Goal: Task Accomplishment & Management: Manage account settings

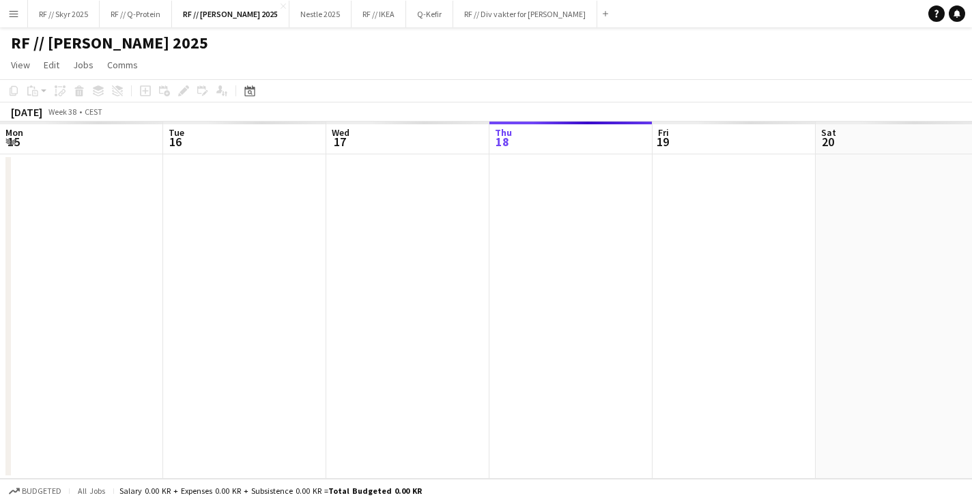
scroll to position [0, 326]
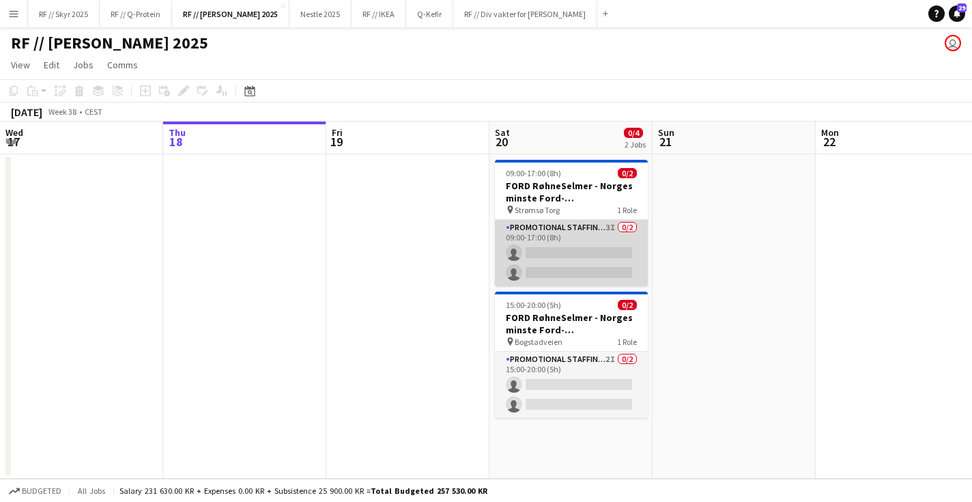
click at [580, 282] on app-card-role "Promotional Staffing (Brand Ambassadors) 3I 0/2 09:00-17:00 (8h) single-neutral…" at bounding box center [571, 253] width 153 height 66
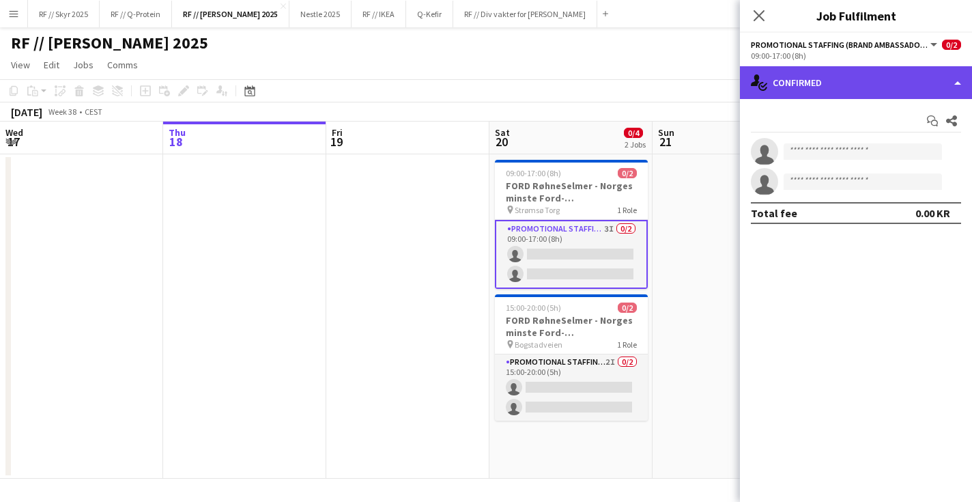
click at [817, 78] on div "single-neutral-actions-check-2 Confirmed" at bounding box center [856, 82] width 232 height 33
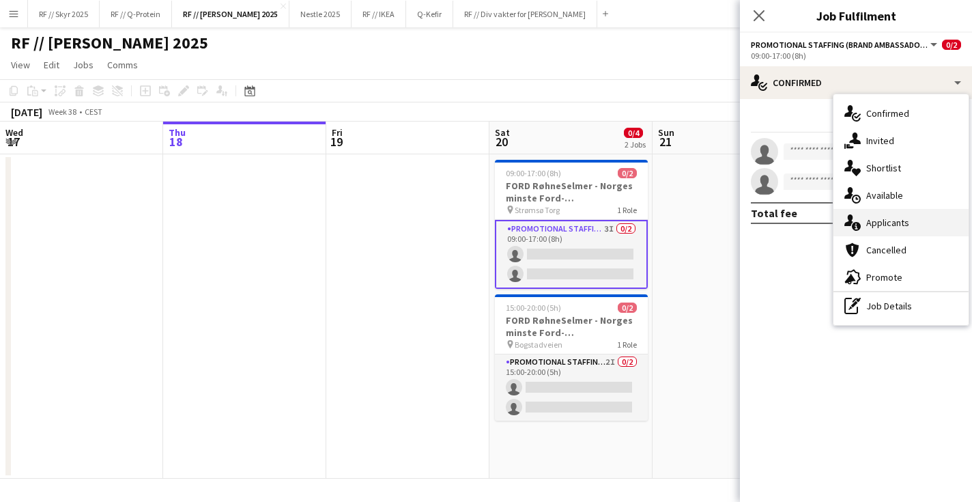
click at [878, 226] on span "Applicants" at bounding box center [887, 222] width 43 height 12
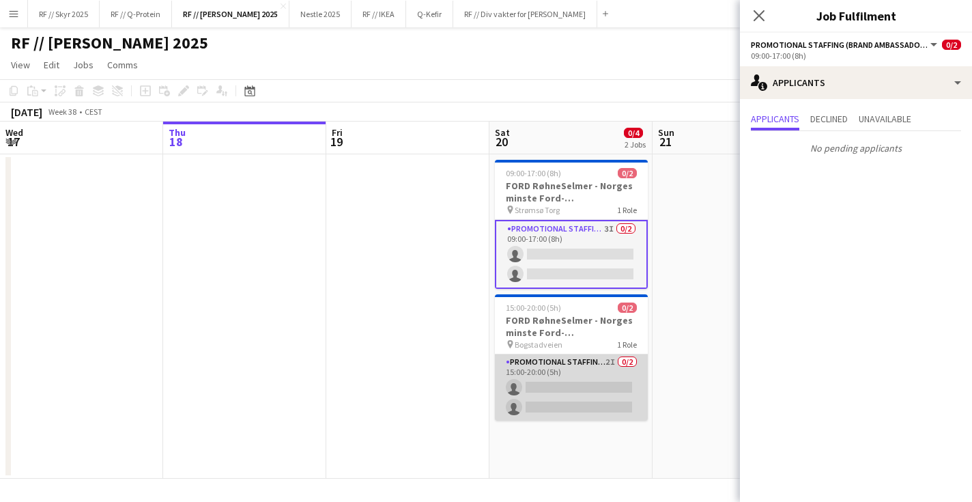
click at [515, 399] on app-card-role "Promotional Staffing (Brand Ambassadors) 2I 0/2 15:00-20:00 (5h) single-neutral…" at bounding box center [571, 387] width 153 height 66
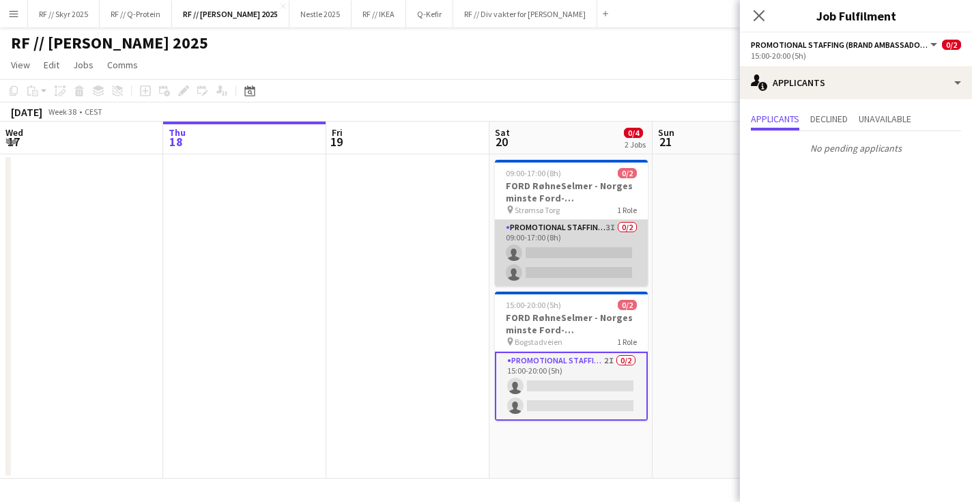
click at [572, 282] on app-card-role "Promotional Staffing (Brand Ambassadors) 3I 0/2 09:00-17:00 (8h) single-neutral…" at bounding box center [571, 253] width 153 height 66
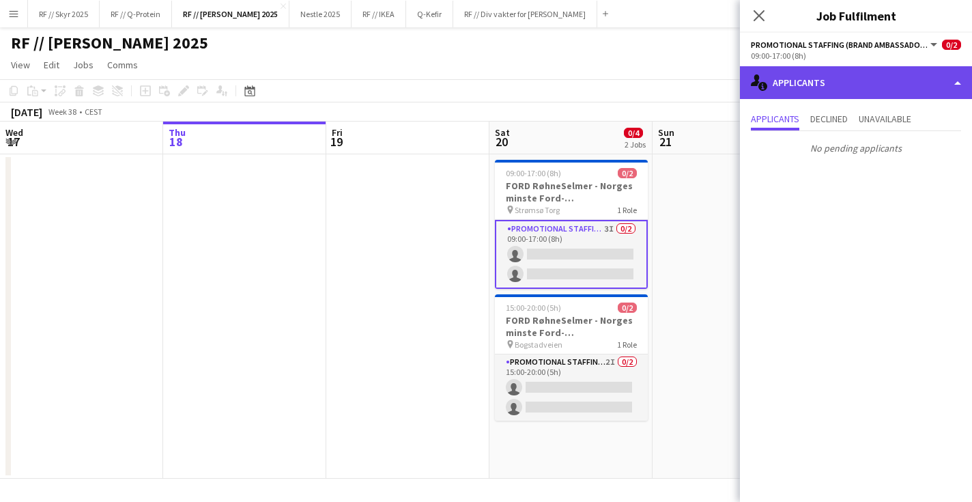
click at [852, 75] on div "single-neutral-actions-information Applicants" at bounding box center [856, 82] width 232 height 33
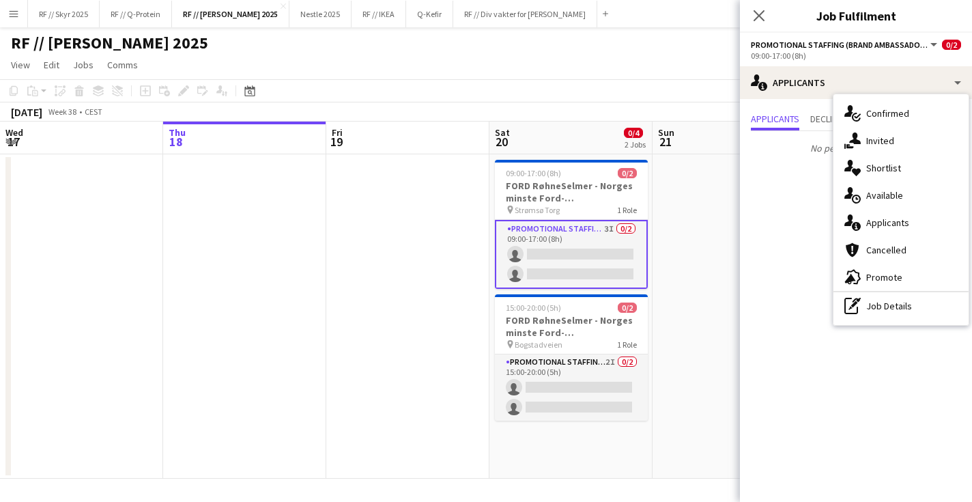
click at [763, 201] on mat-expansion-panel "users2 Applicants Applicants Declined Unavailable No pending applicants" at bounding box center [856, 300] width 232 height 403
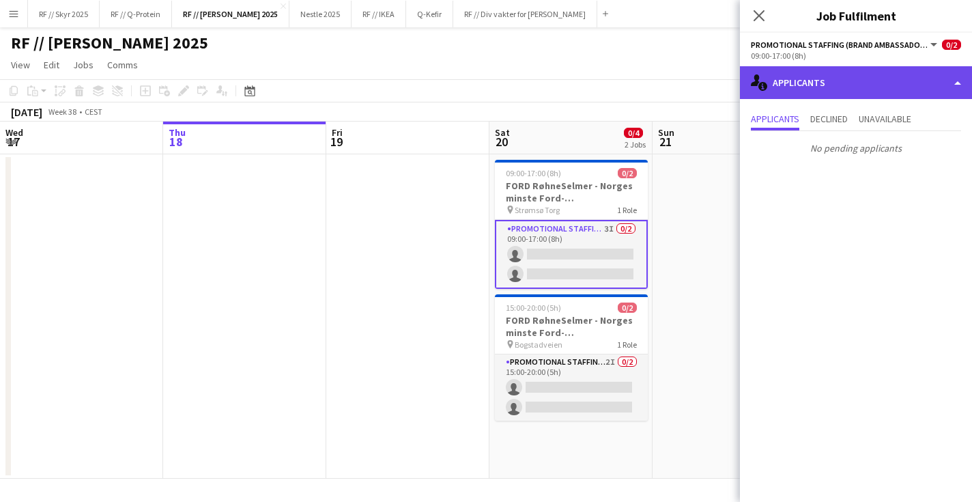
click at [831, 90] on div "single-neutral-actions-information Applicants" at bounding box center [856, 82] width 232 height 33
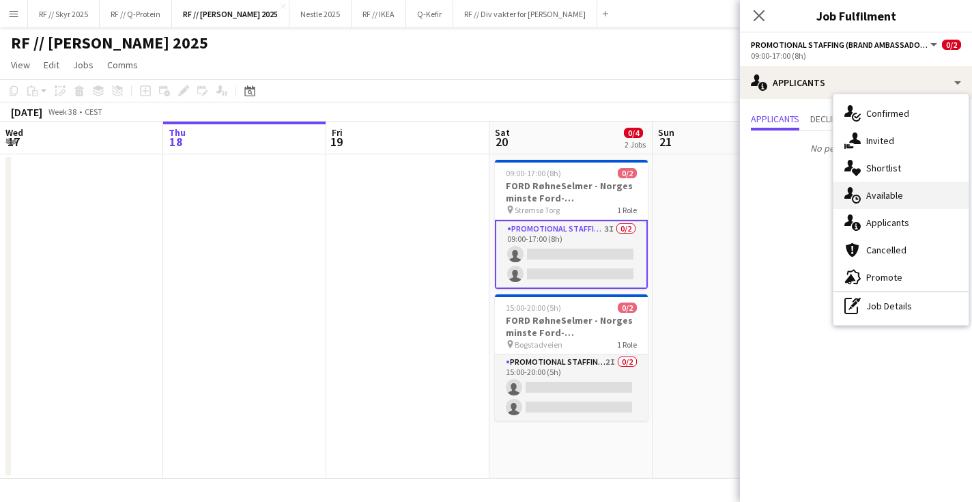
click at [879, 205] on div "single-neutral-actions-upload Available" at bounding box center [900, 195] width 135 height 27
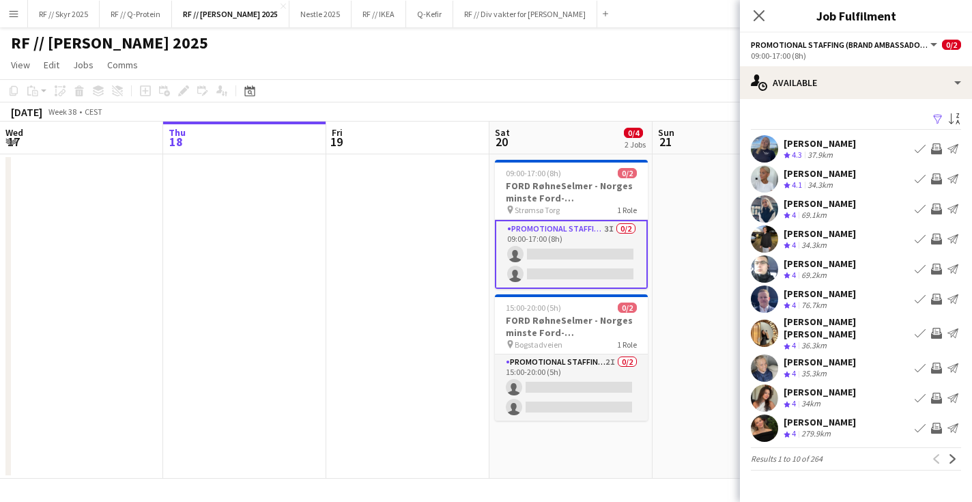
scroll to position [0, 0]
click at [761, 237] on app-user-avatar at bounding box center [764, 238] width 27 height 27
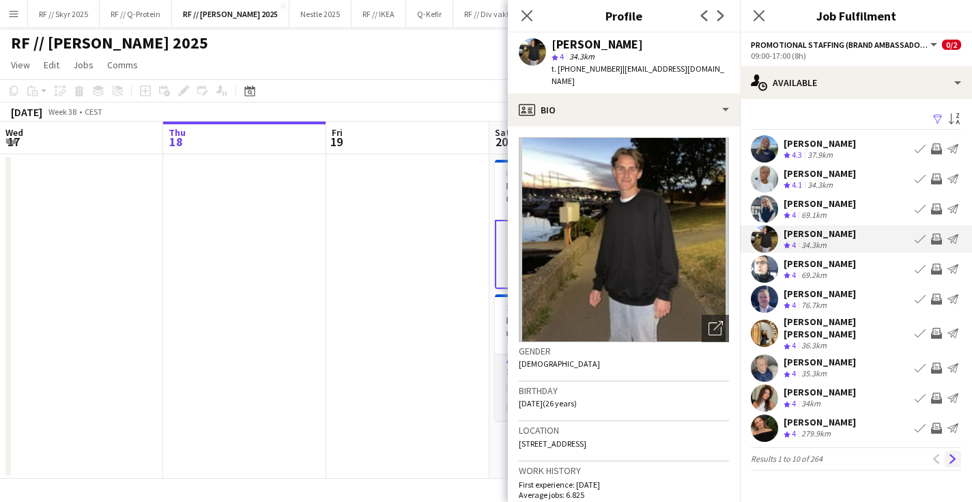
click at [955, 454] on app-icon "Next" at bounding box center [953, 459] width 10 height 10
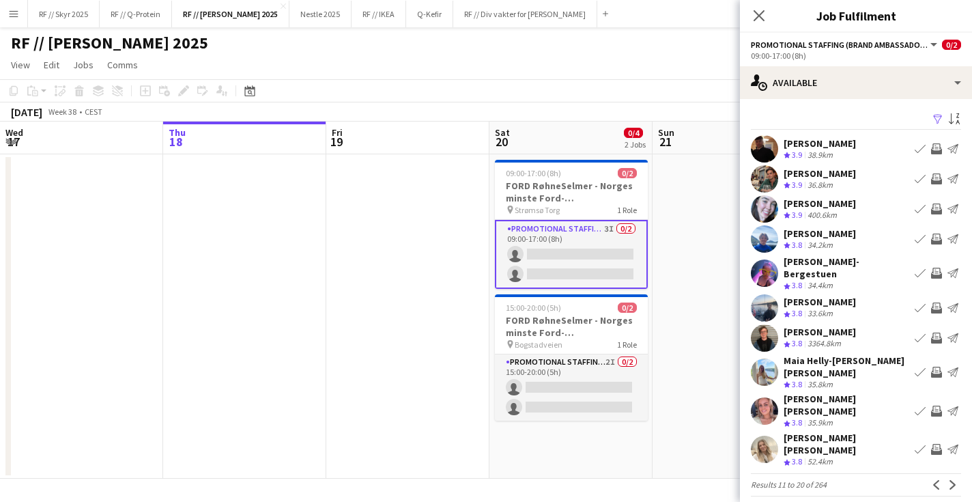
click at [682, 298] on app-date-cell at bounding box center [733, 316] width 163 height 324
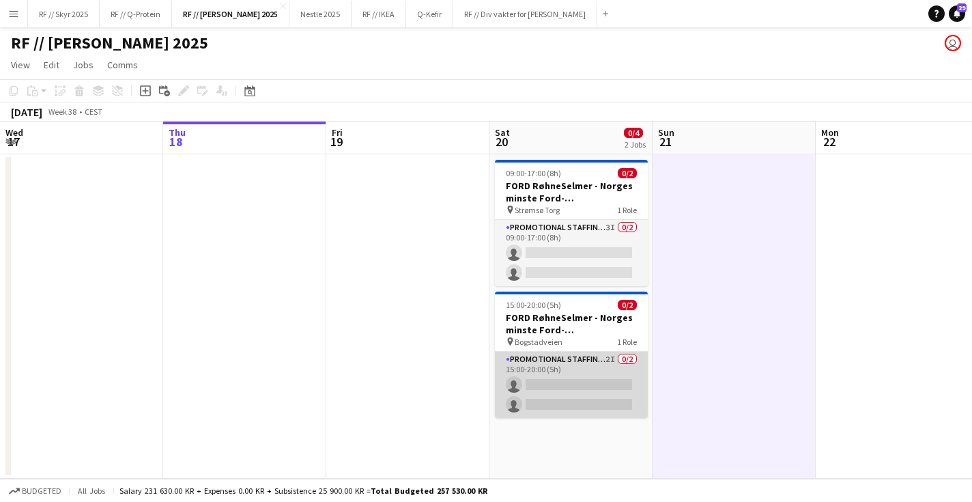
click at [565, 353] on app-card-role "Promotional Staffing (Brand Ambassadors) 2I 0/2 15:00-20:00 (5h) single-neutral…" at bounding box center [571, 384] width 153 height 66
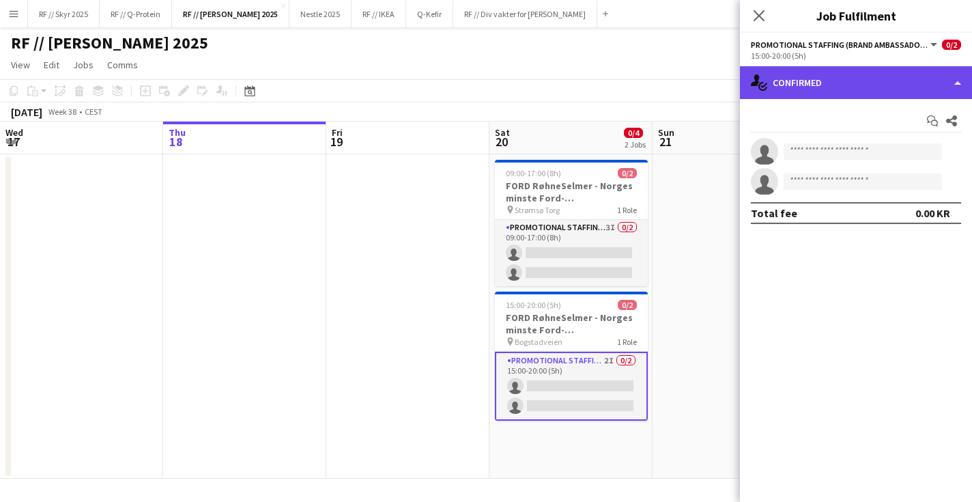
click at [813, 79] on div "single-neutral-actions-check-2 Confirmed" at bounding box center [856, 82] width 232 height 33
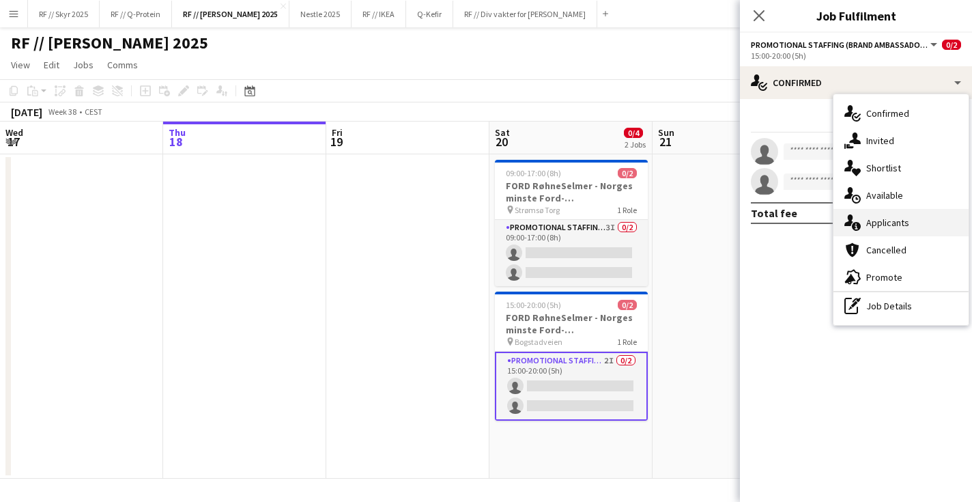
click at [860, 233] on div "single-neutral-actions-information Applicants" at bounding box center [900, 222] width 135 height 27
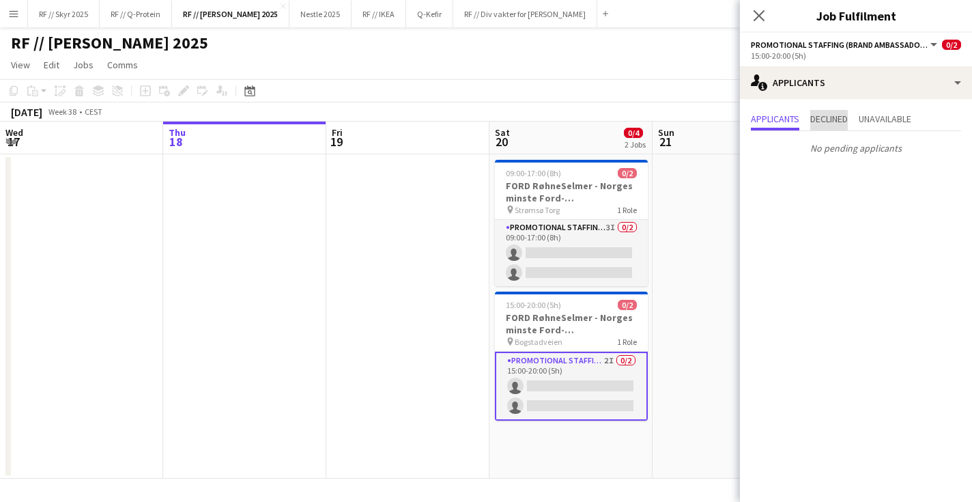
click at [825, 114] on span "Declined" at bounding box center [829, 119] width 38 height 10
click at [899, 114] on span "Unavailable" at bounding box center [884, 119] width 53 height 10
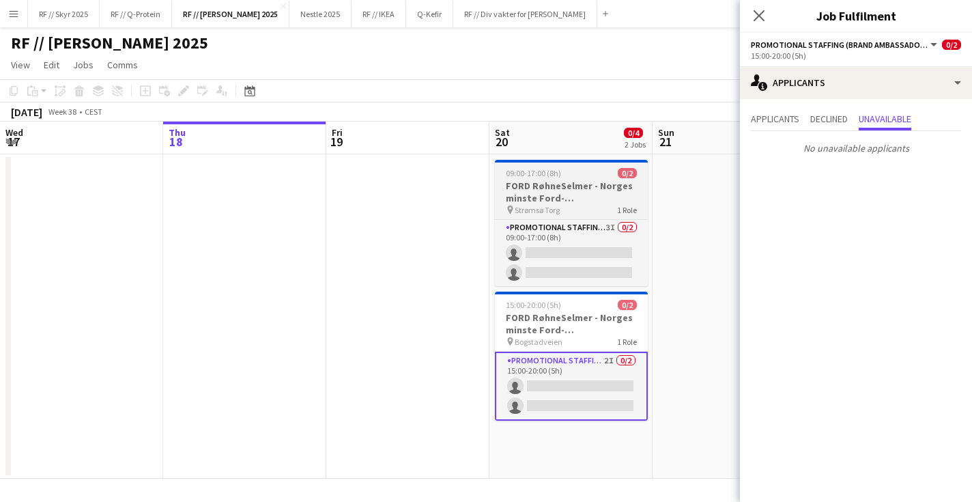
click at [555, 181] on h3 "FORD RøhneSelmer - Norges minste Ford-forhandlerkontor" at bounding box center [571, 191] width 153 height 25
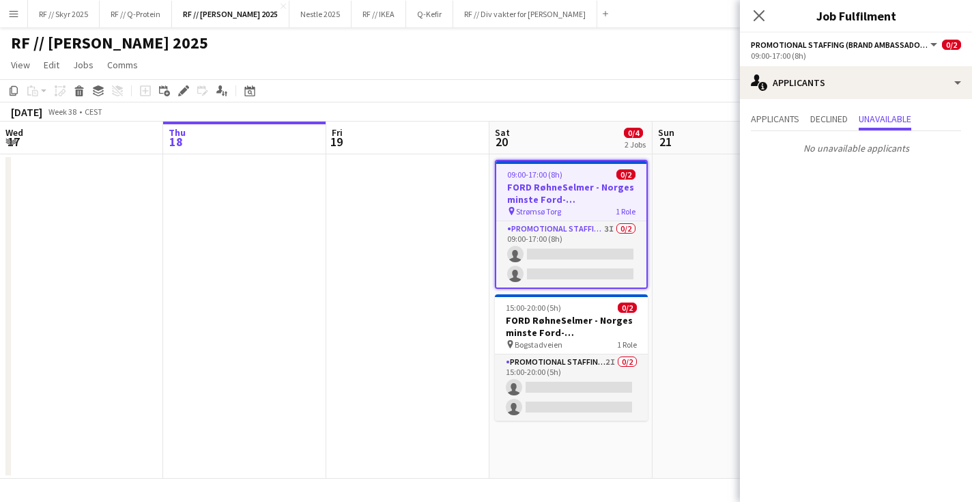
click at [701, 272] on app-date-cell at bounding box center [733, 316] width 163 height 324
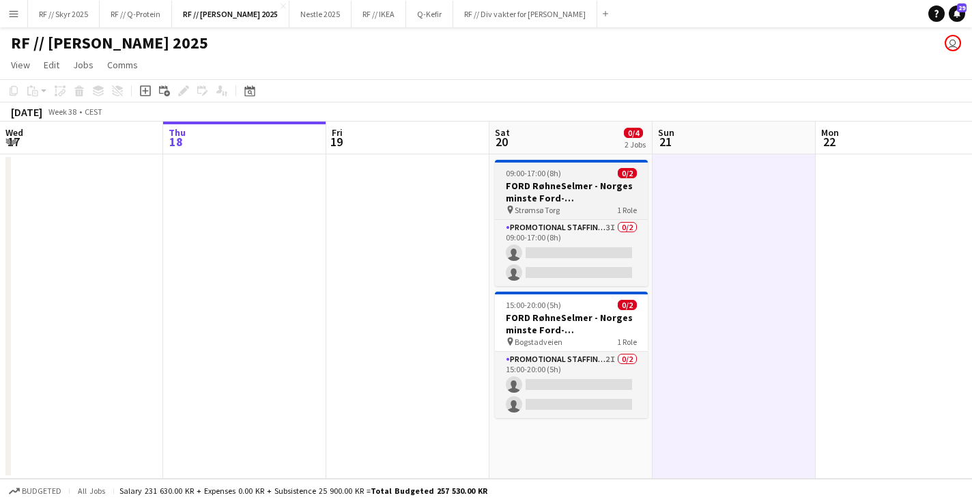
click at [577, 186] on h3 "FORD RøhneSelmer - Norges minste Ford-forhandlerkontor" at bounding box center [571, 191] width 153 height 25
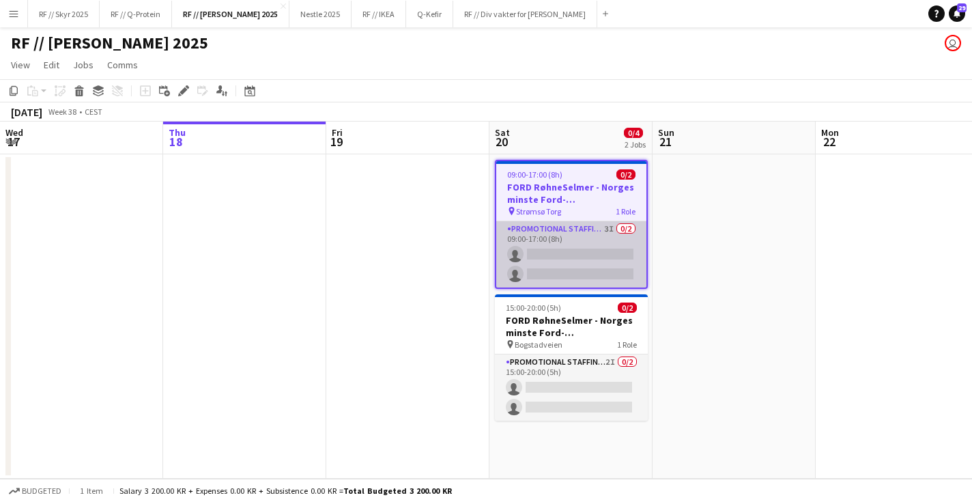
click at [562, 256] on app-card-role "Promotional Staffing (Brand Ambassadors) 3I 0/2 09:00-17:00 (8h) single-neutral…" at bounding box center [571, 254] width 150 height 66
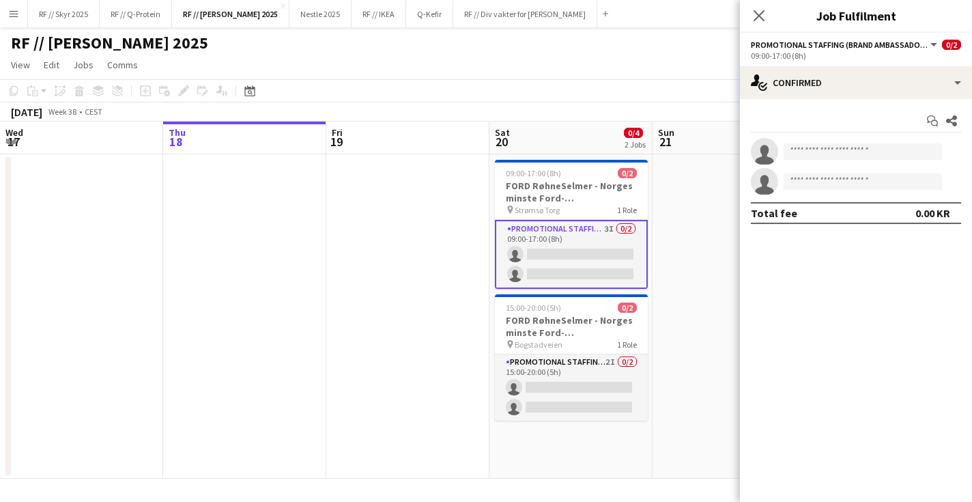
click at [562, 255] on app-card-role "Promotional Staffing (Brand Ambassadors) 3I 0/2 09:00-17:00 (8h) single-neutral…" at bounding box center [571, 254] width 153 height 69
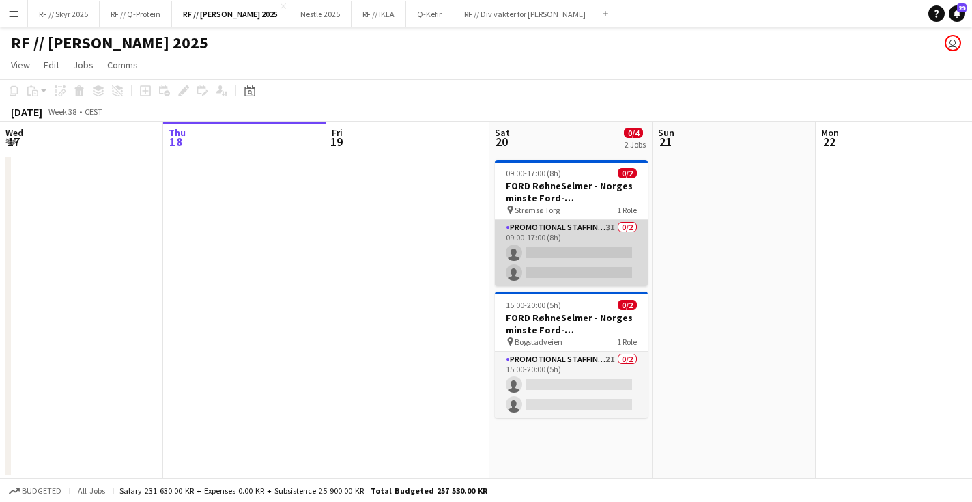
click at [570, 250] on app-card-role "Promotional Staffing (Brand Ambassadors) 3I 0/2 09:00-17:00 (8h) single-neutral…" at bounding box center [571, 253] width 153 height 66
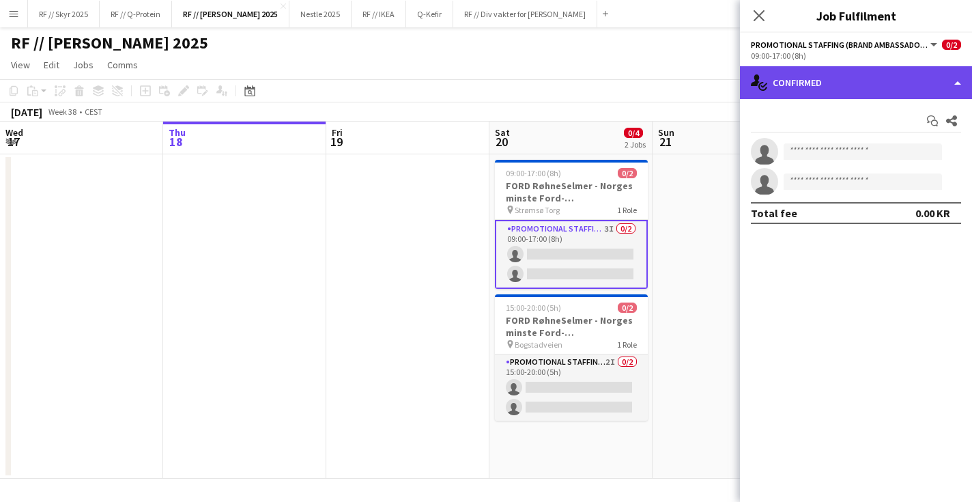
click at [842, 90] on div "single-neutral-actions-check-2 Confirmed" at bounding box center [856, 82] width 232 height 33
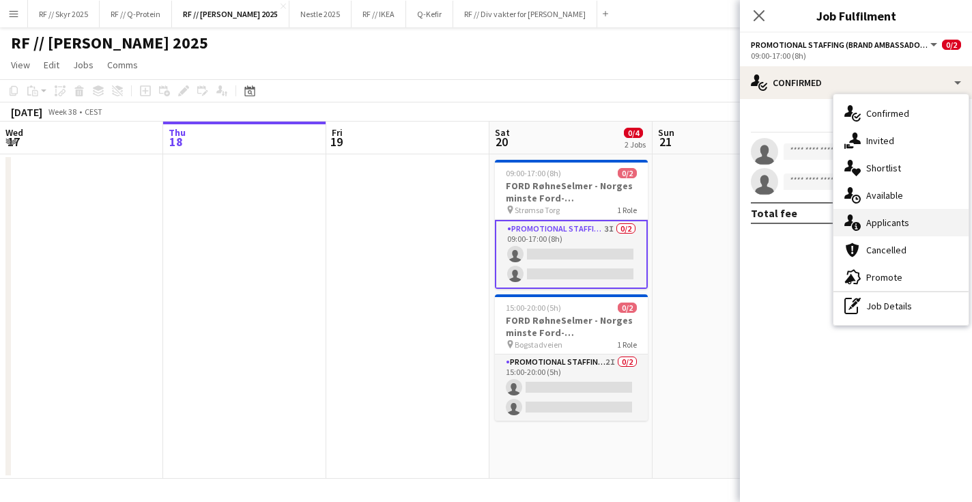
click at [901, 233] on div "single-neutral-actions-information Applicants" at bounding box center [900, 222] width 135 height 27
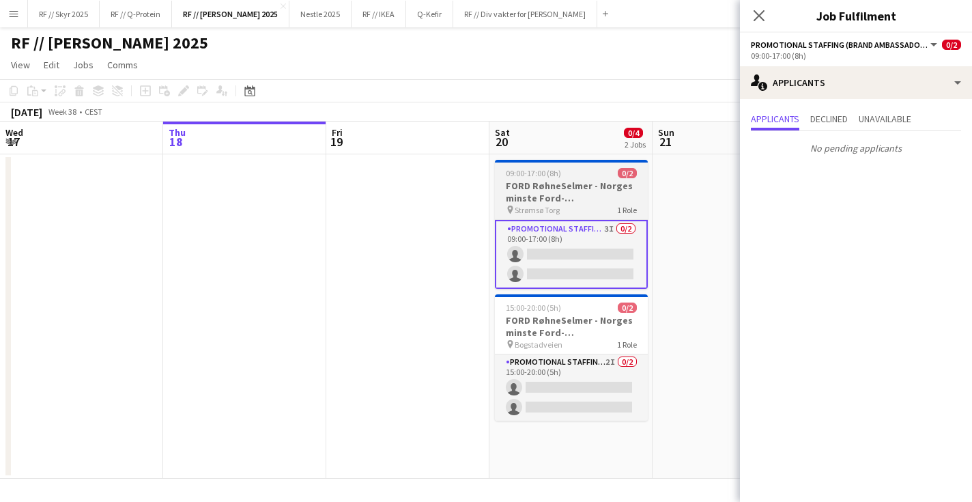
click at [575, 199] on h3 "FORD RøhneSelmer - Norges minste Ford-forhandlerkontor" at bounding box center [571, 191] width 153 height 25
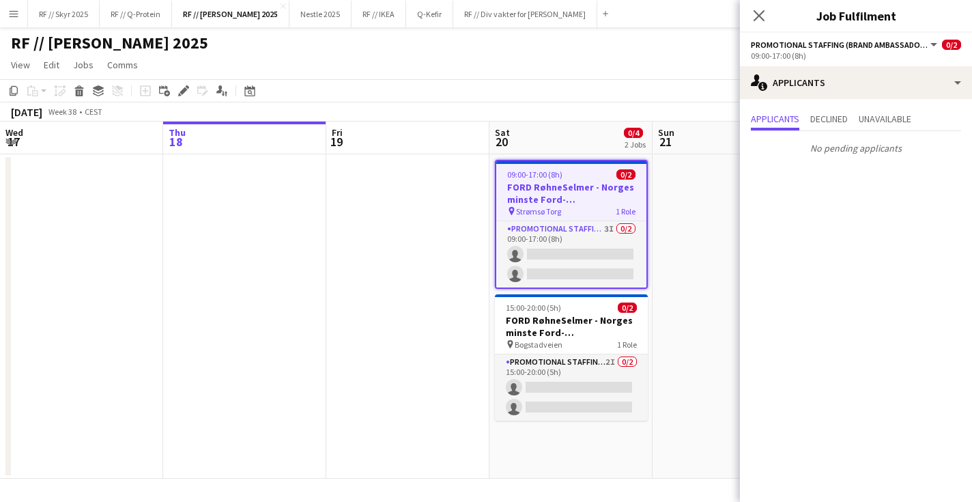
click at [686, 237] on app-date-cell at bounding box center [733, 316] width 163 height 324
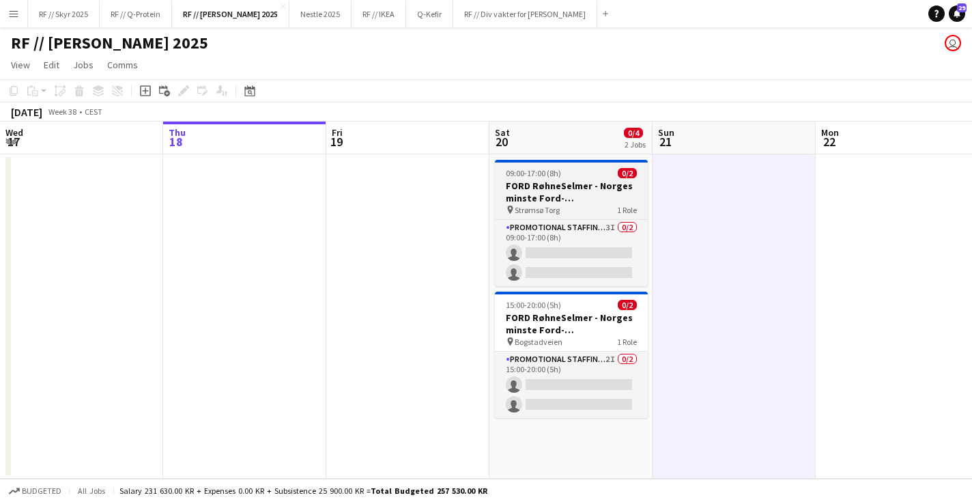
click at [592, 188] on h3 "FORD RøhneSelmer - Norges minste Ford-forhandlerkontor" at bounding box center [571, 191] width 153 height 25
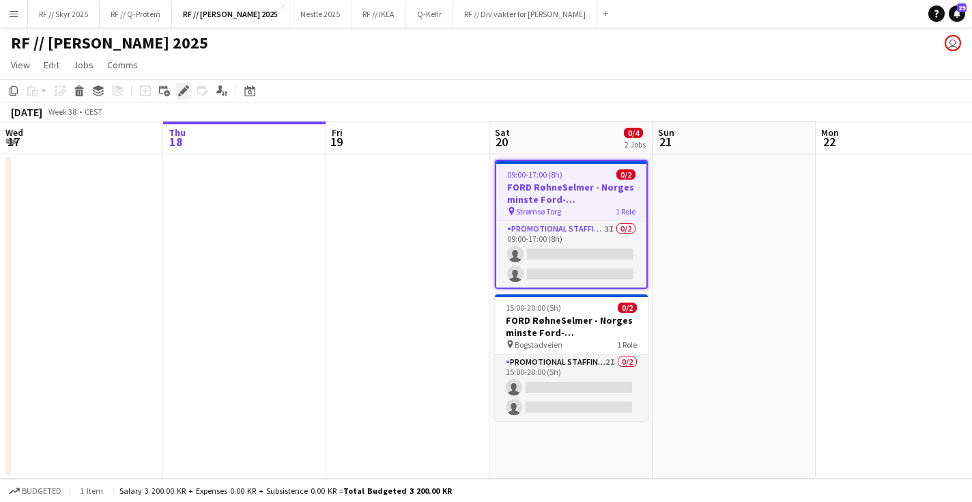
click at [182, 93] on icon at bounding box center [183, 91] width 8 height 8
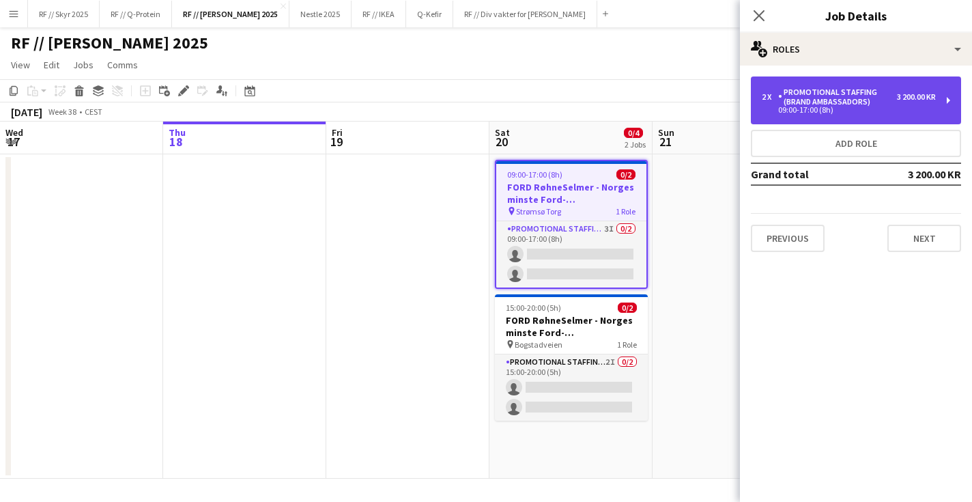
click at [886, 114] on div "2 x Promotional Staffing (Brand Ambassadors) 3 200.00 KR 09:00-17:00 (8h)" at bounding box center [856, 100] width 210 height 48
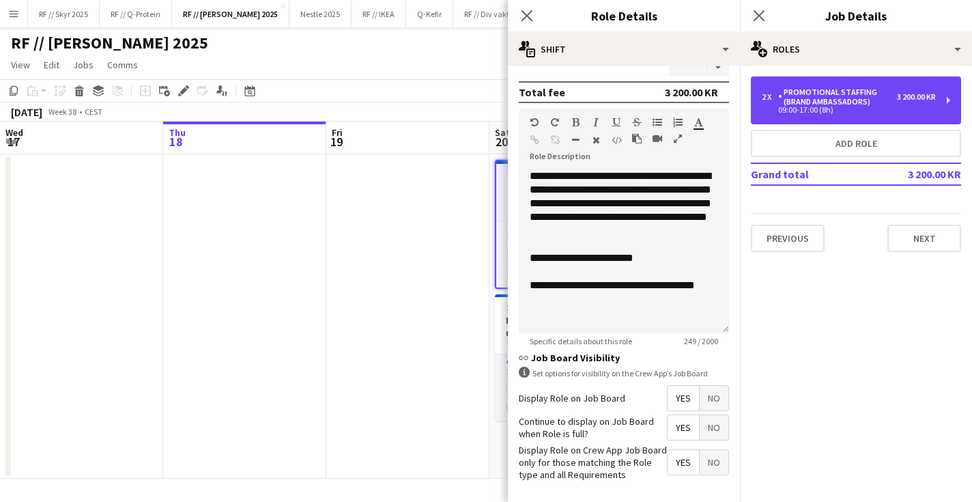
scroll to position [362, 0]
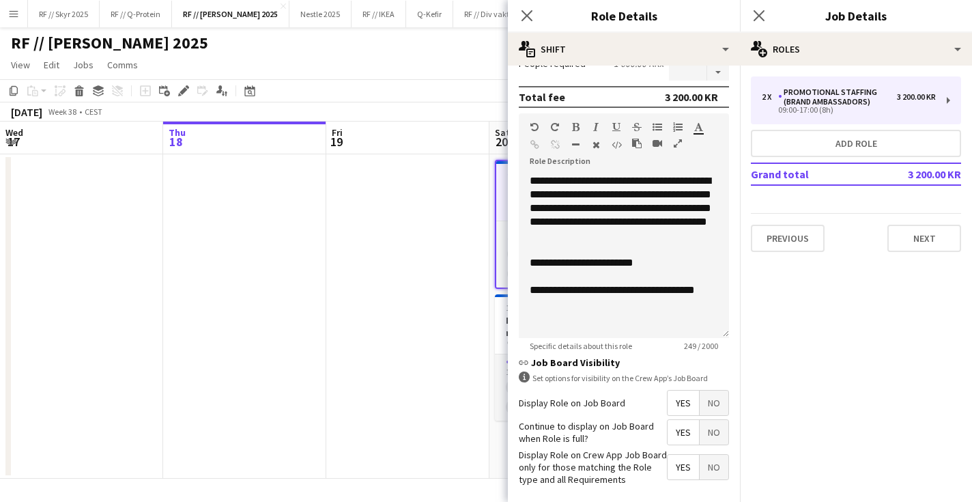
click at [426, 315] on app-date-cell at bounding box center [407, 316] width 163 height 324
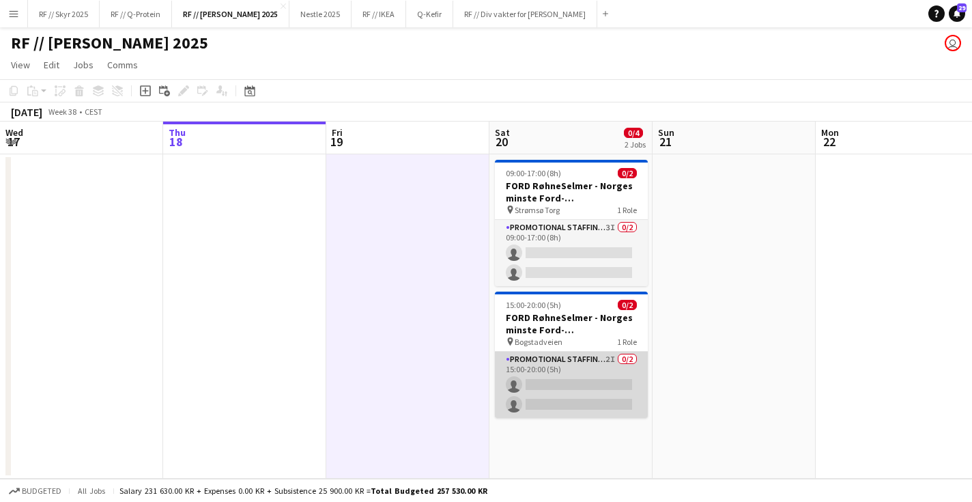
scroll to position [0, 0]
click at [568, 373] on app-card-role "Promotional Staffing (Brand Ambassadors) 2I 0/2 15:00-20:00 (5h) single-neutral…" at bounding box center [571, 384] width 153 height 66
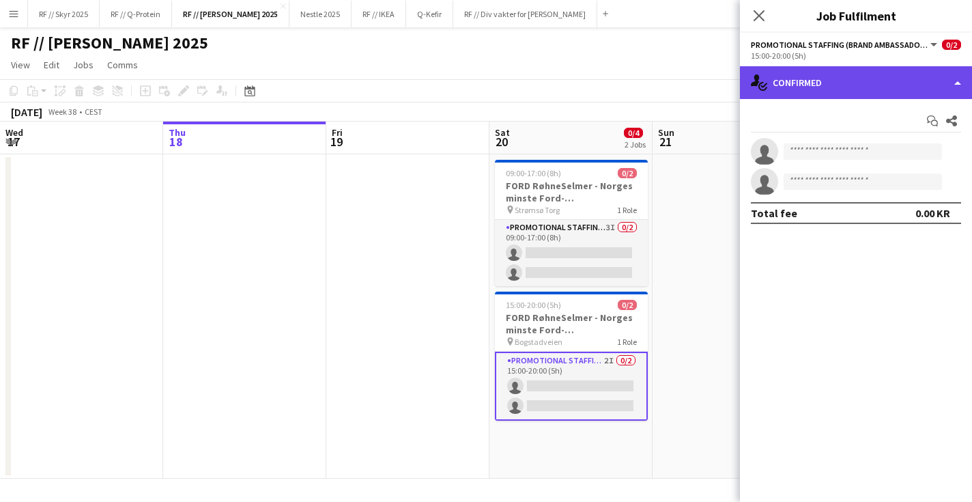
click at [811, 89] on div "single-neutral-actions-check-2 Confirmed" at bounding box center [856, 82] width 232 height 33
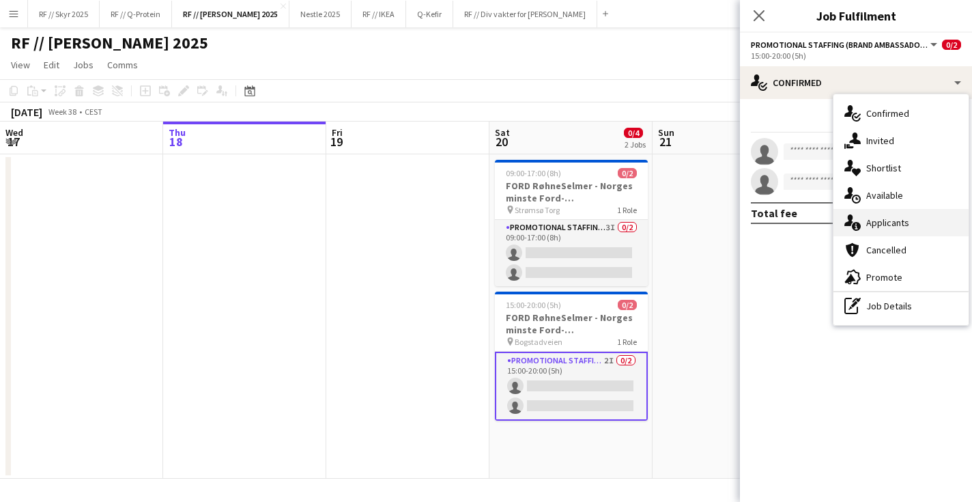
click at [895, 224] on span "Applicants" at bounding box center [887, 222] width 43 height 12
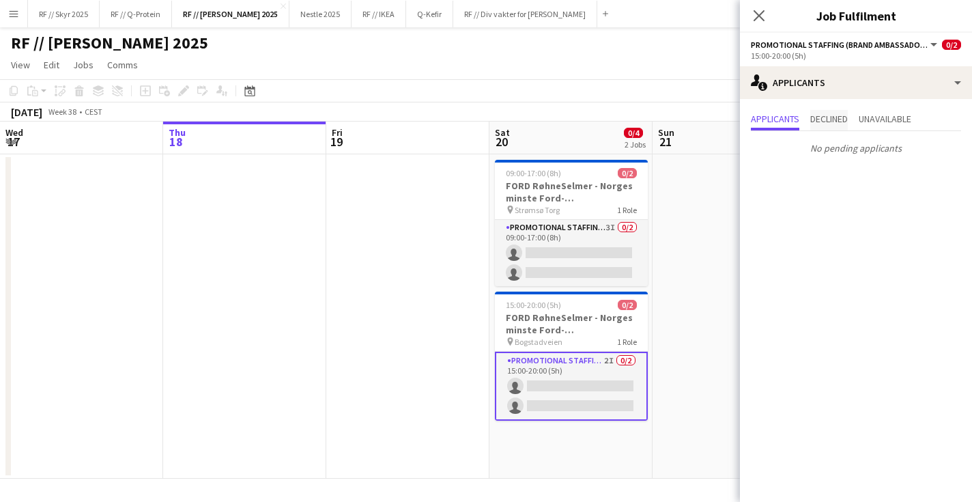
click at [828, 121] on span "Declined" at bounding box center [829, 119] width 38 height 10
click at [897, 121] on span "Unavailable" at bounding box center [884, 119] width 53 height 10
click at [759, 20] on icon "Close pop-in" at bounding box center [758, 15] width 13 height 13
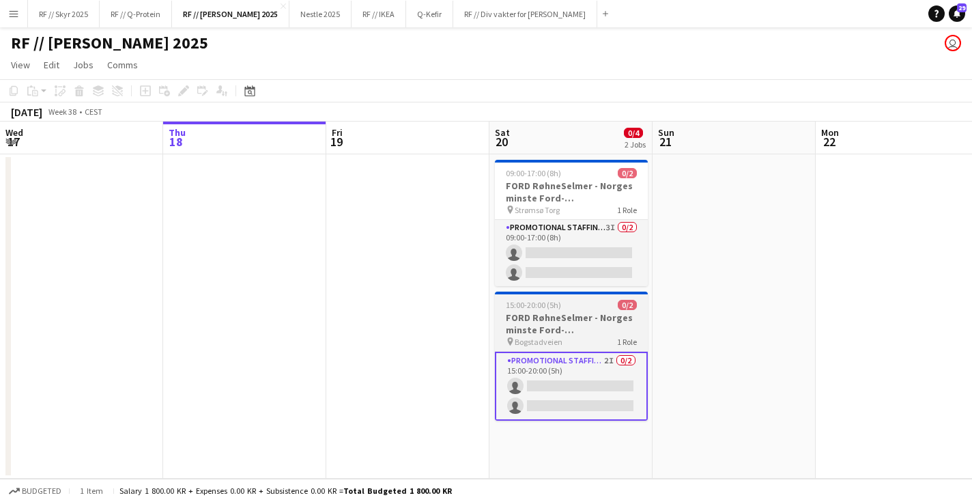
click at [555, 312] on h3 "FORD RøhneSelmer - Norges minste Ford-forhandlerkontor" at bounding box center [571, 323] width 153 height 25
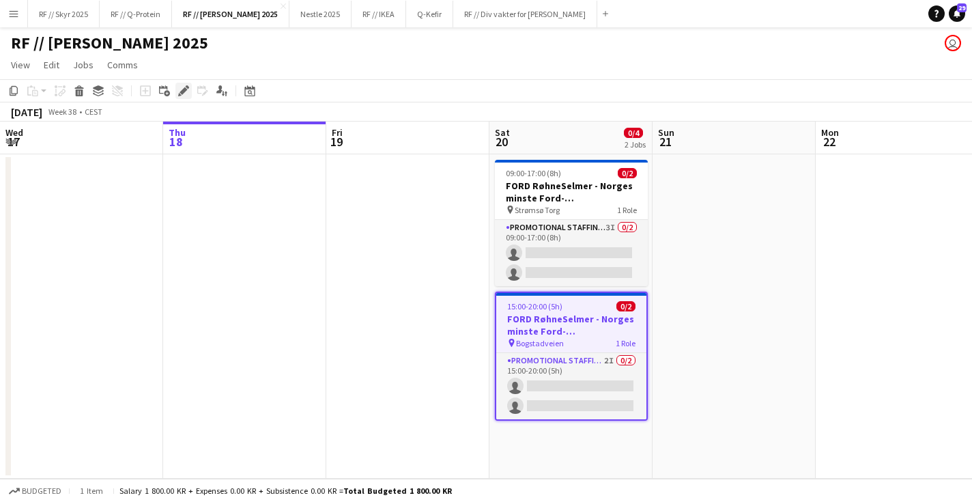
click at [177, 98] on div "Edit" at bounding box center [183, 91] width 16 height 16
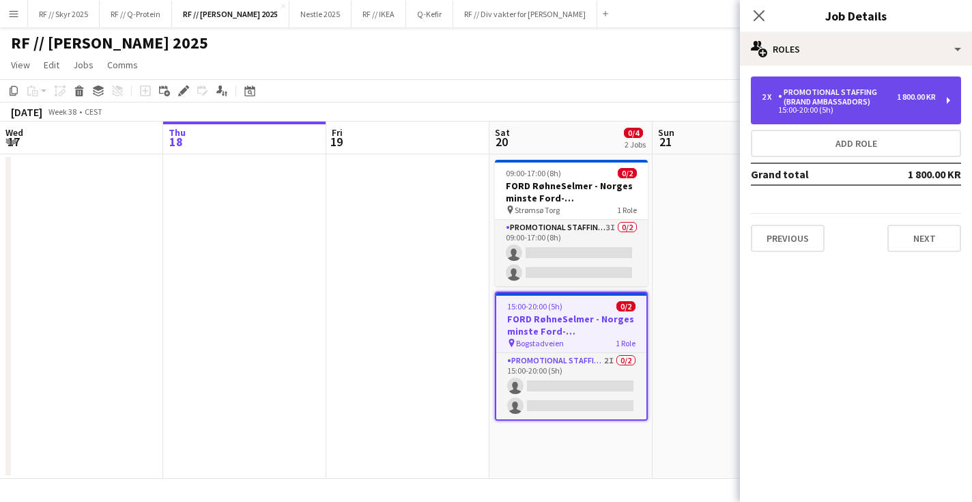
click at [827, 104] on div "Promotional Staffing (Brand Ambassadors)" at bounding box center [837, 96] width 119 height 19
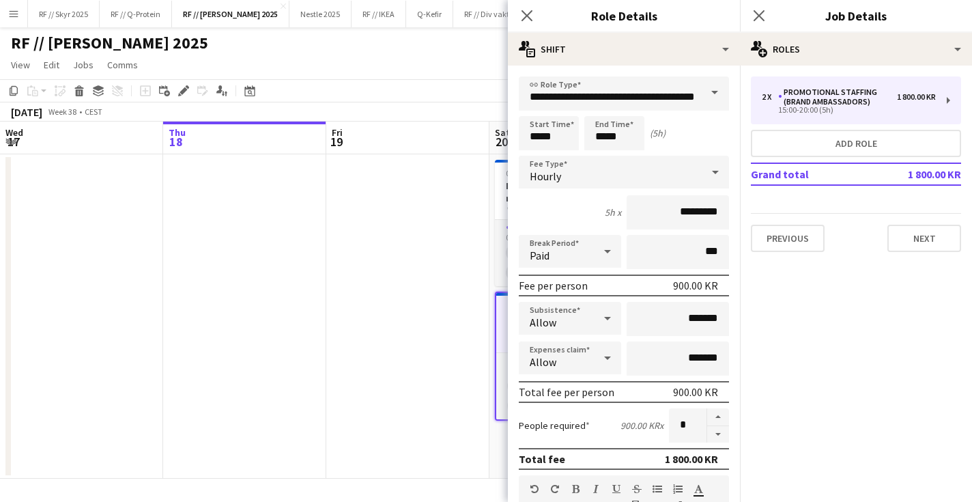
click at [358, 227] on app-date-cell at bounding box center [407, 316] width 163 height 324
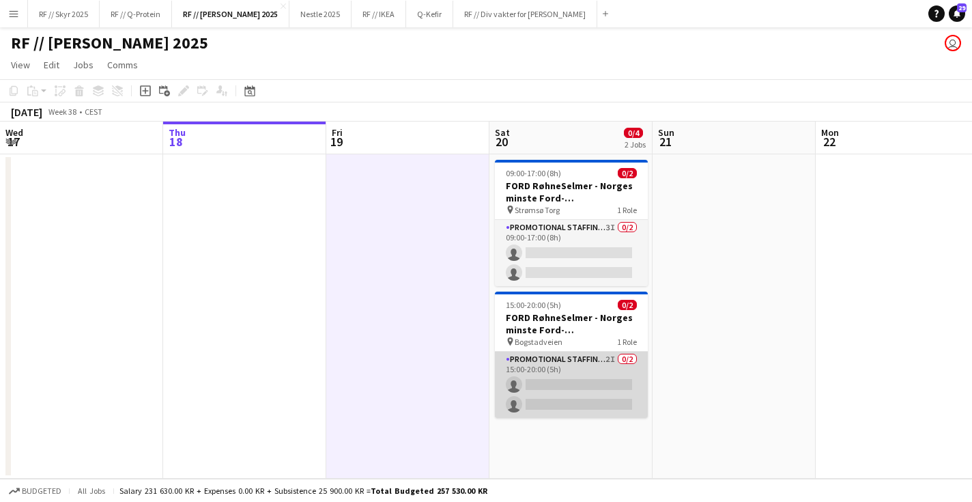
click at [555, 384] on app-card-role "Promotional Staffing (Brand Ambassadors) 2I 0/2 15:00-20:00 (5h) single-neutral…" at bounding box center [571, 384] width 153 height 66
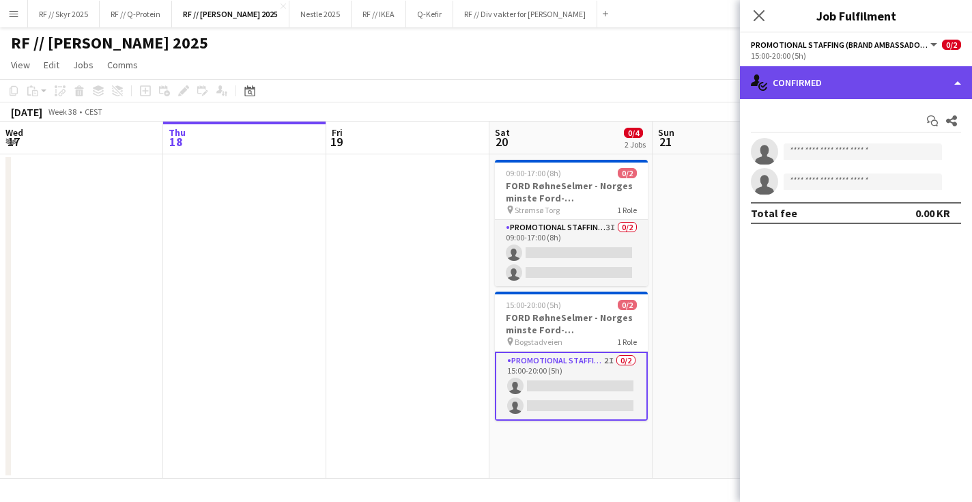
click at [855, 93] on div "single-neutral-actions-check-2 Confirmed" at bounding box center [856, 82] width 232 height 33
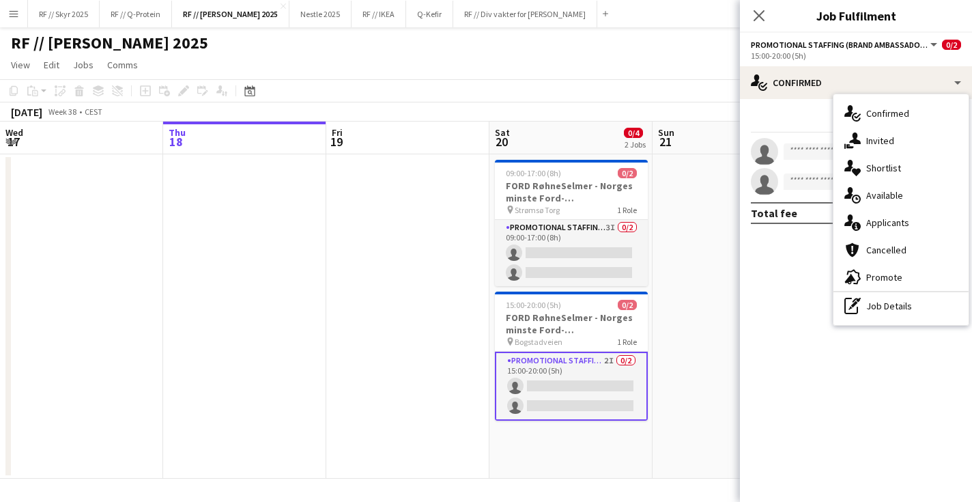
click at [756, 132] on div "Start chat Share single-neutral-actions single-neutral-actions Total fee 0.00 KR" at bounding box center [856, 167] width 232 height 136
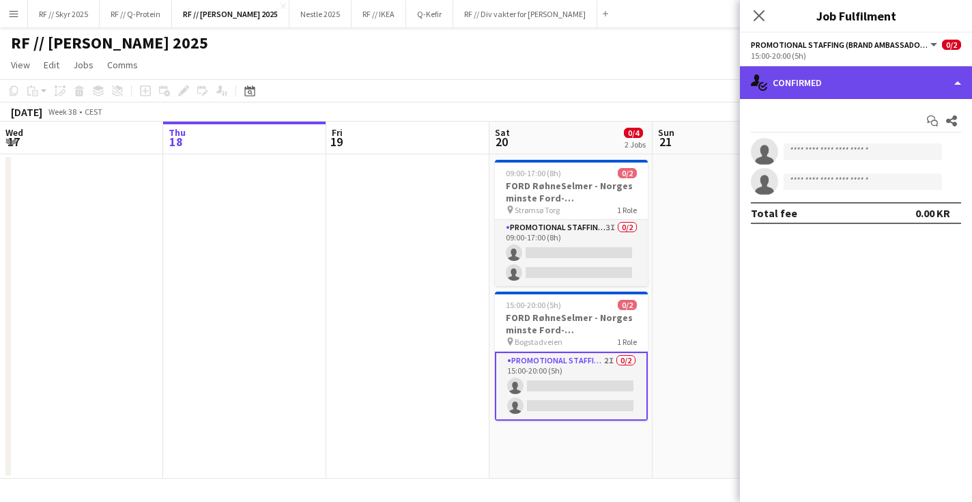
click at [813, 83] on div "single-neutral-actions-check-2 Confirmed" at bounding box center [856, 82] width 232 height 33
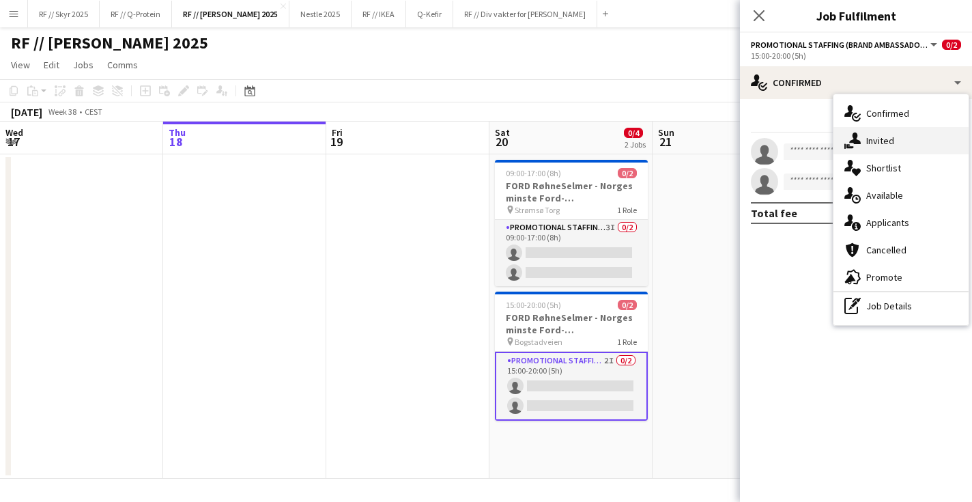
click at [889, 146] on span "Invited" at bounding box center [880, 140] width 28 height 12
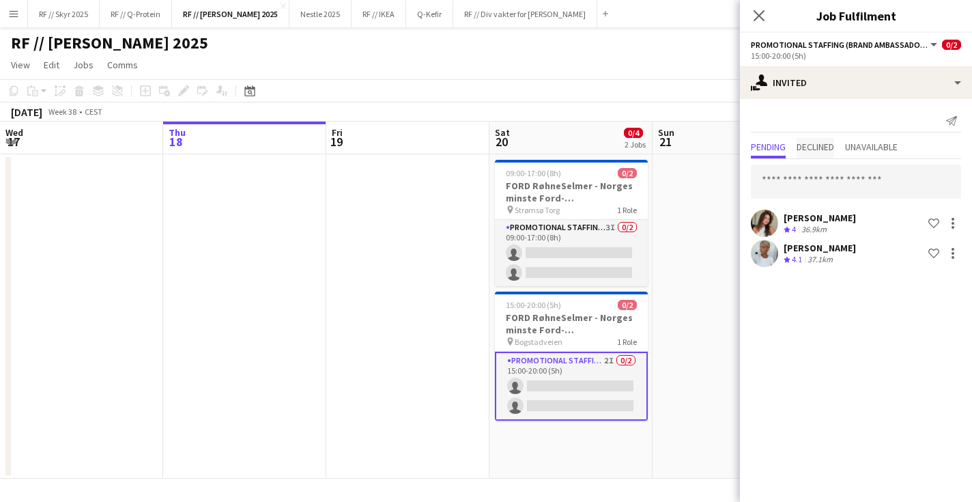
click at [830, 147] on span "Declined" at bounding box center [815, 147] width 38 height 10
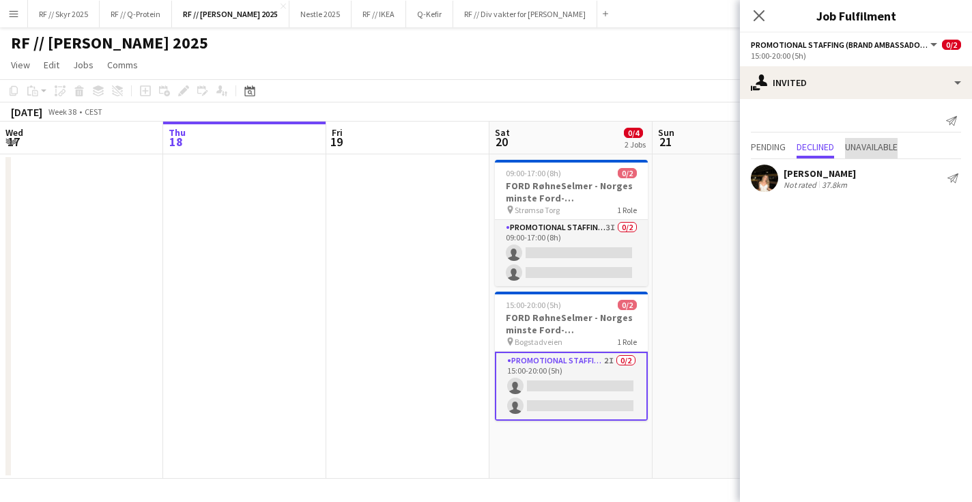
click at [869, 147] on span "Unavailable" at bounding box center [871, 147] width 53 height 10
click at [764, 142] on span "Pending" at bounding box center [768, 147] width 35 height 10
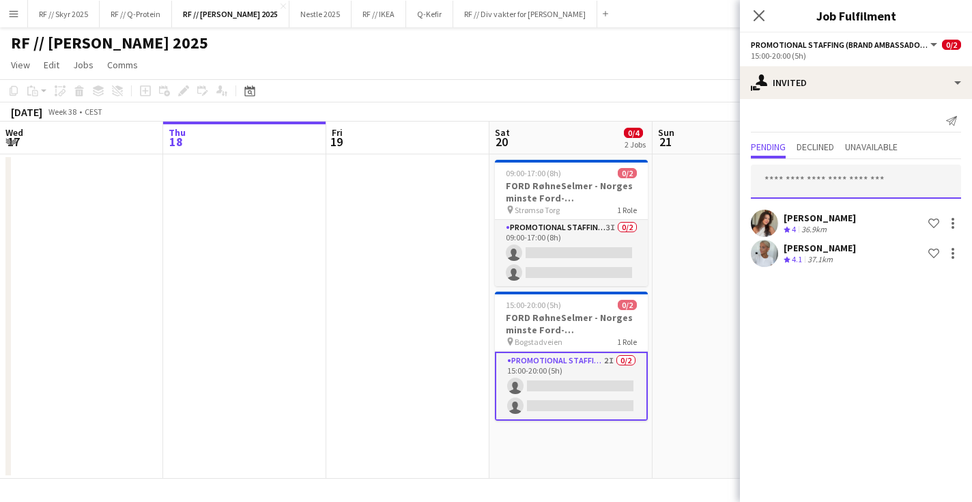
click at [774, 176] on input "text" at bounding box center [856, 181] width 210 height 34
type input "*"
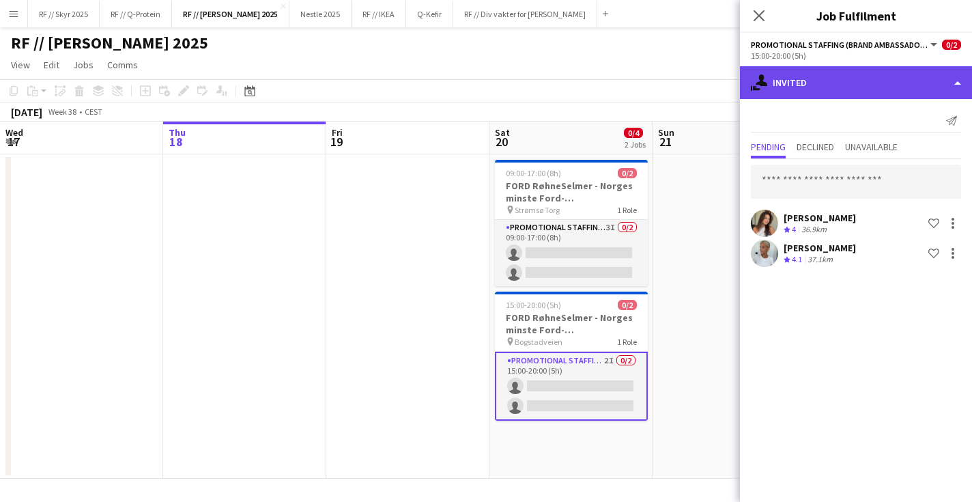
click at [818, 76] on div "single-neutral-actions-share-1 Invited" at bounding box center [856, 82] width 232 height 33
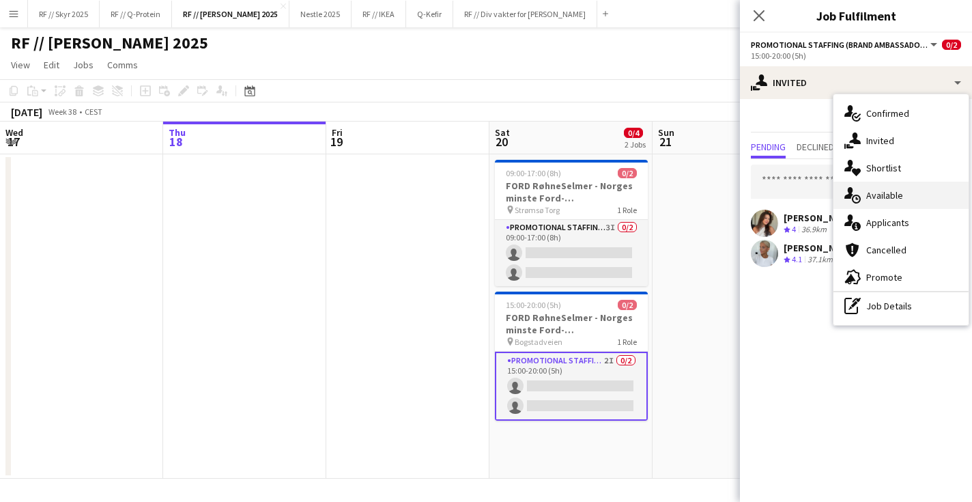
click at [917, 190] on div "single-neutral-actions-upload Available" at bounding box center [900, 195] width 135 height 27
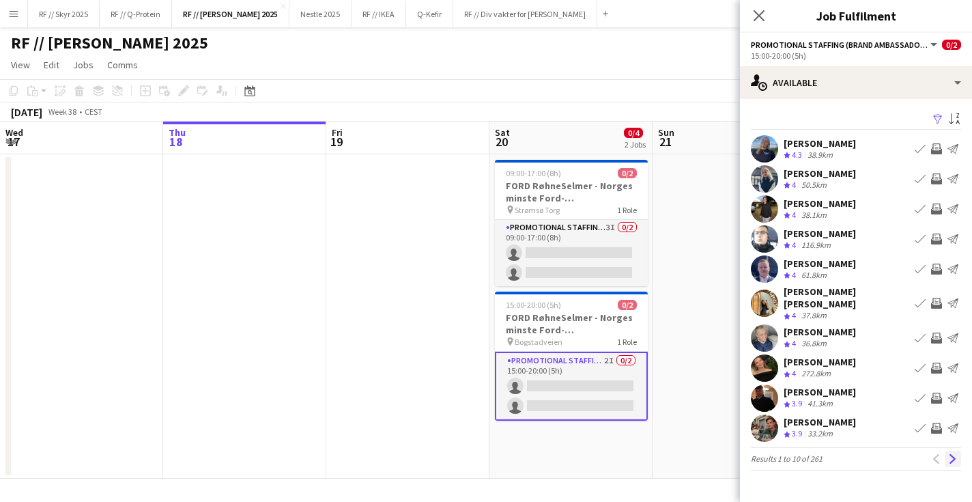
click at [956, 454] on app-icon "Next" at bounding box center [953, 459] width 10 height 10
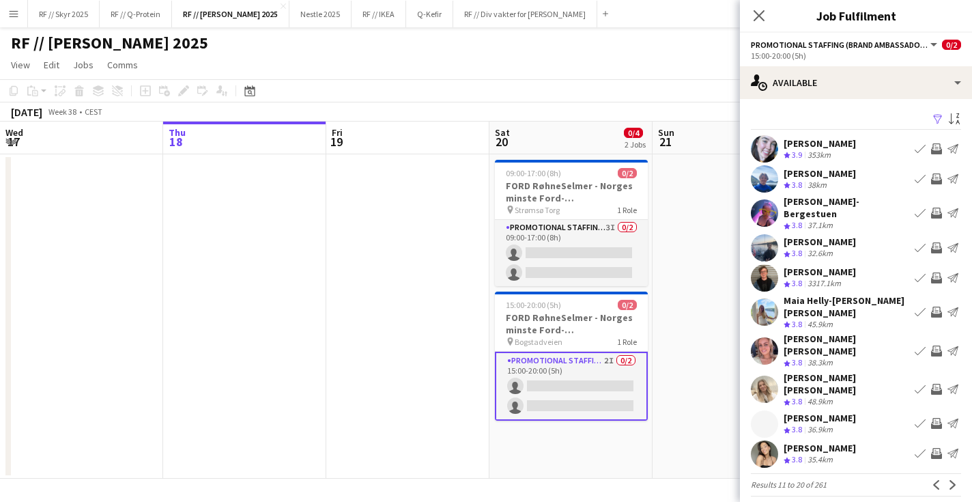
click at [768, 147] on app-user-avatar at bounding box center [764, 148] width 27 height 27
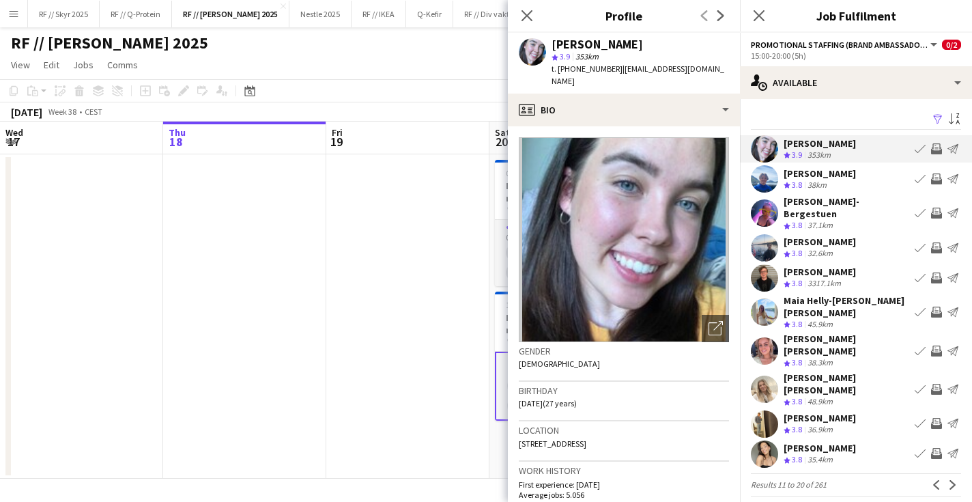
click at [762, 183] on app-user-avatar at bounding box center [764, 178] width 27 height 27
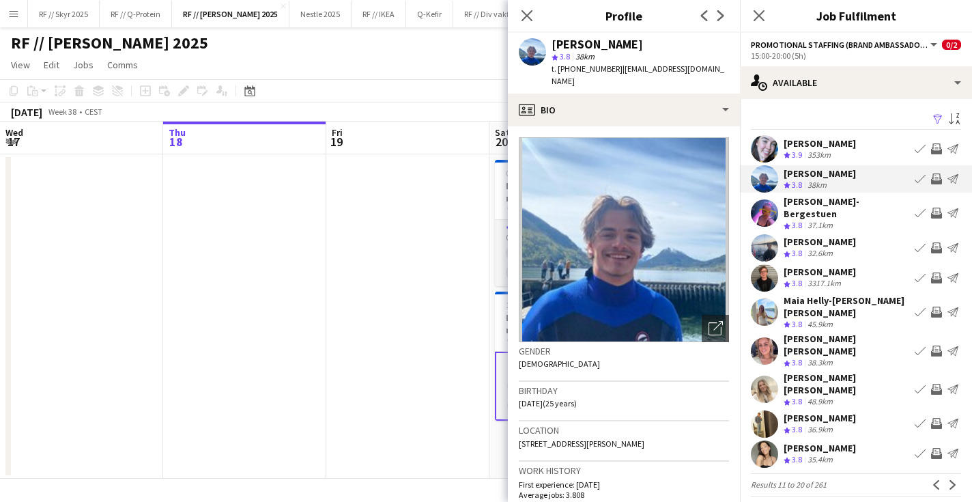
click at [762, 203] on app-user-avatar at bounding box center [764, 212] width 27 height 27
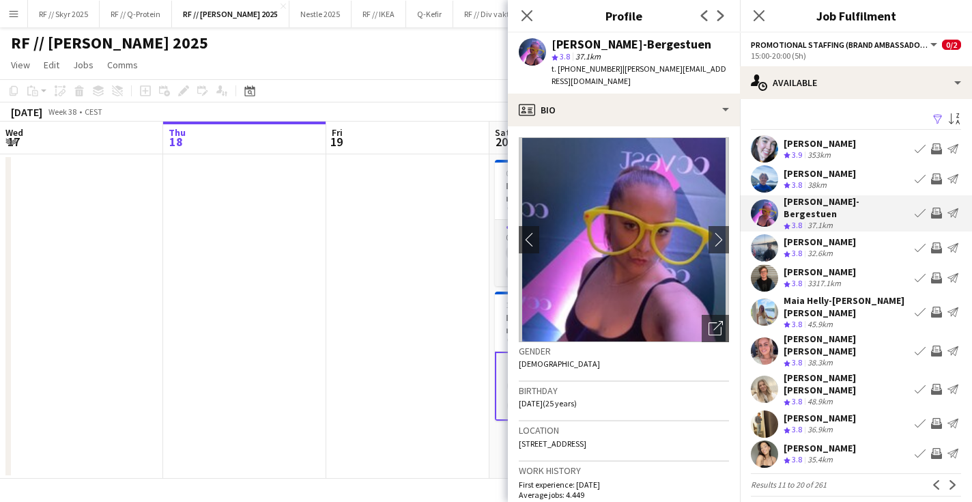
click at [762, 246] on app-user-avatar at bounding box center [764, 247] width 27 height 27
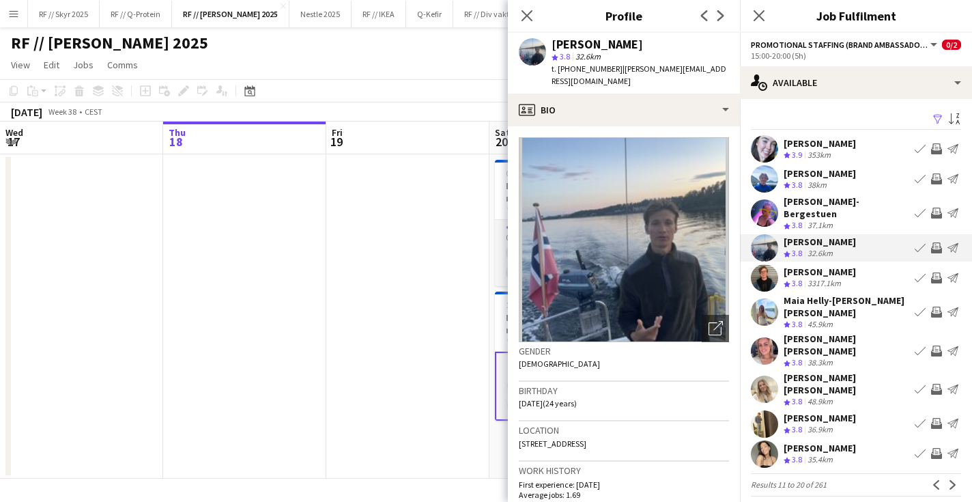
click at [763, 275] on app-user-avatar at bounding box center [764, 277] width 27 height 27
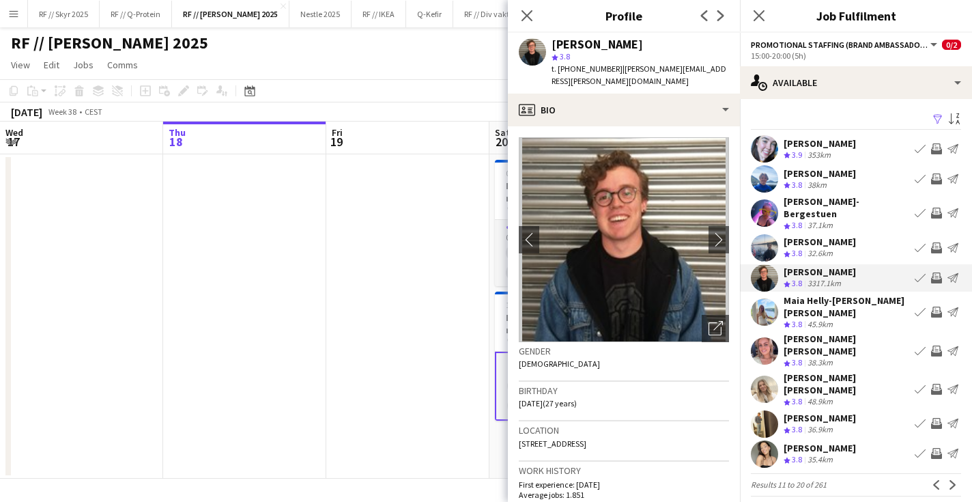
click at [765, 298] on app-user-avatar at bounding box center [764, 311] width 27 height 27
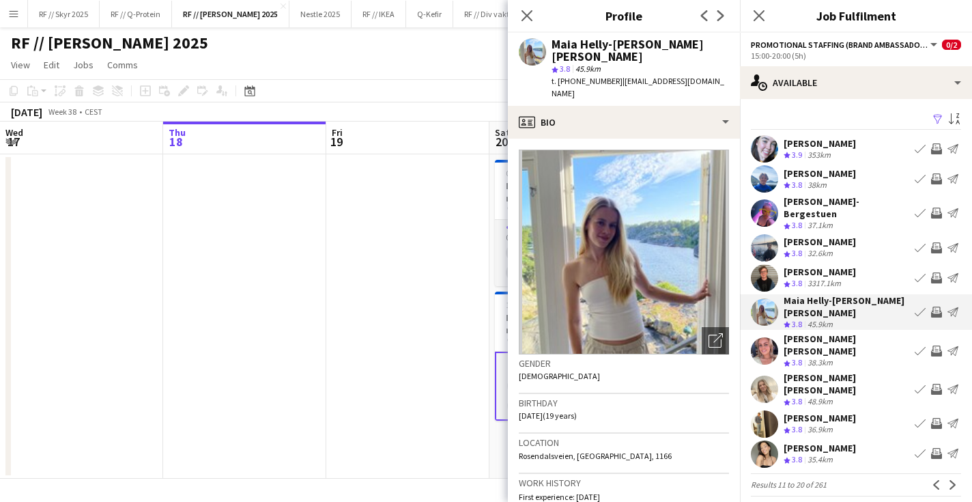
click at [770, 337] on app-user-avatar at bounding box center [764, 350] width 27 height 27
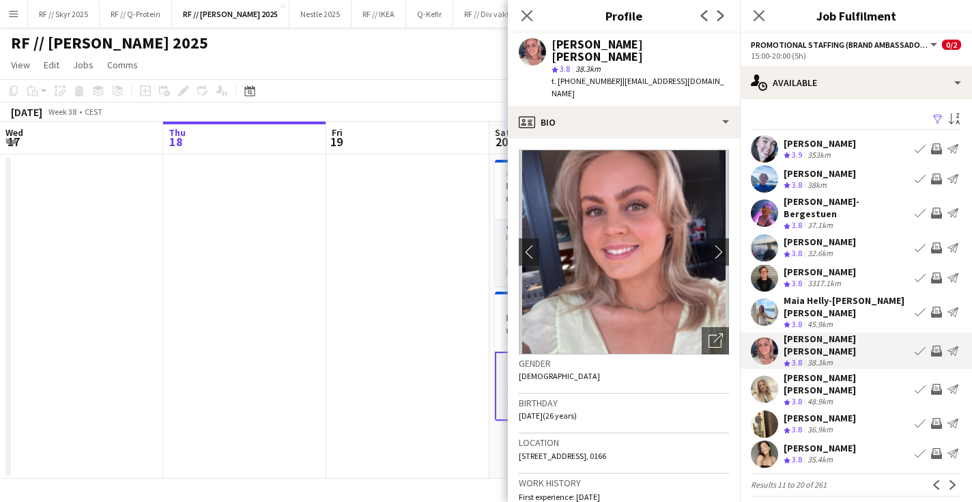
click at [770, 375] on app-user-avatar at bounding box center [764, 388] width 27 height 27
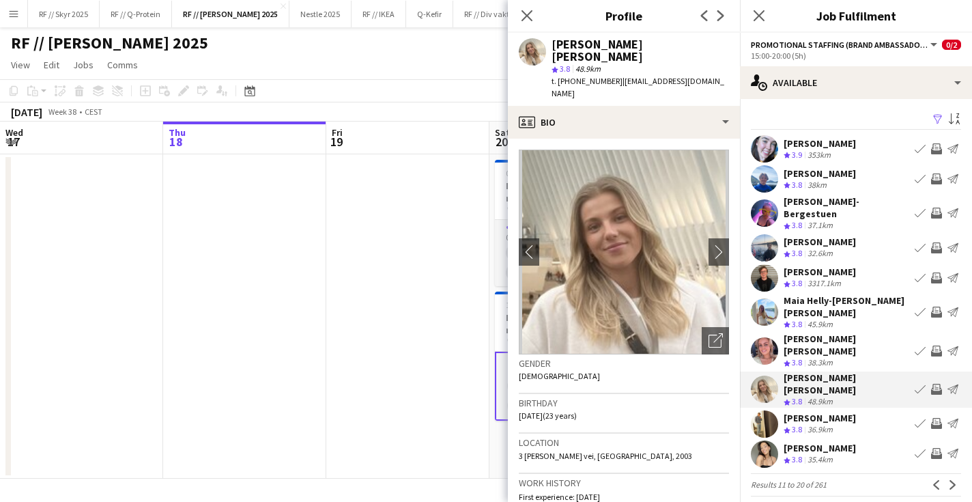
click at [769, 410] on app-user-avatar at bounding box center [764, 423] width 27 height 27
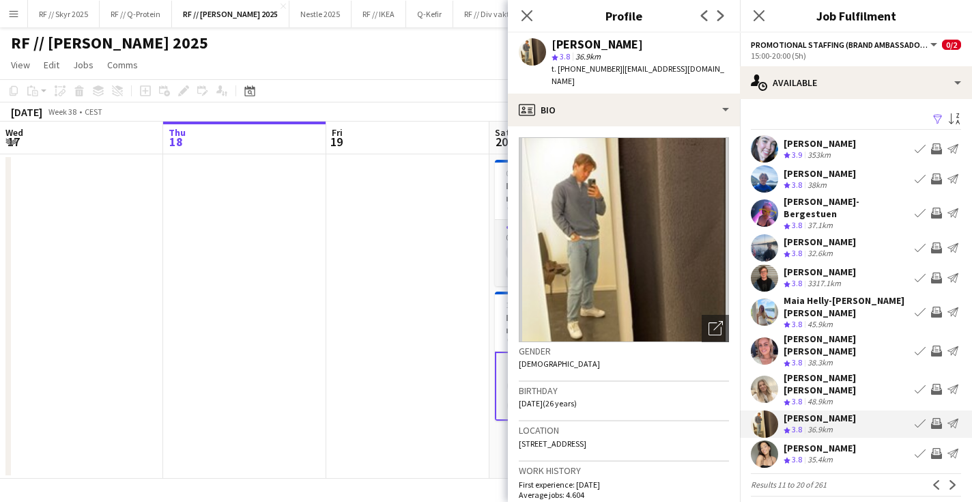
click at [770, 440] on app-user-avatar at bounding box center [764, 453] width 27 height 27
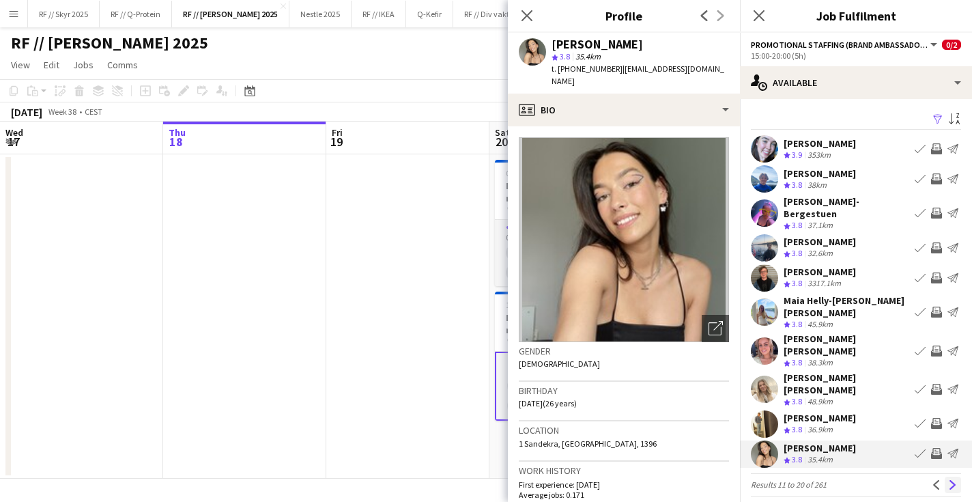
click at [950, 480] on app-icon "Next" at bounding box center [953, 485] width 10 height 10
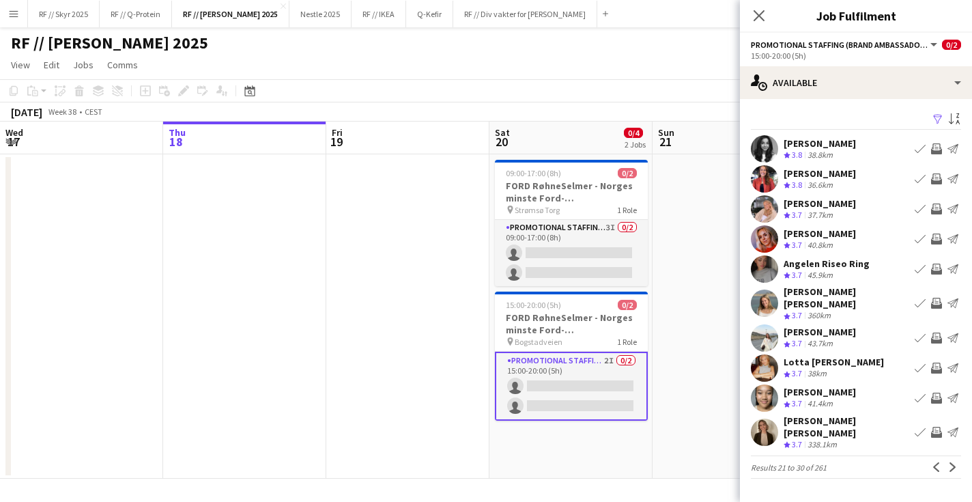
click at [762, 163] on div "Filter Sort asc Dina Monteverde Haakonsen Crew rating 3.8 38.8km Book crew Invi…" at bounding box center [856, 297] width 232 height 396
click at [764, 173] on app-user-avatar at bounding box center [764, 178] width 27 height 27
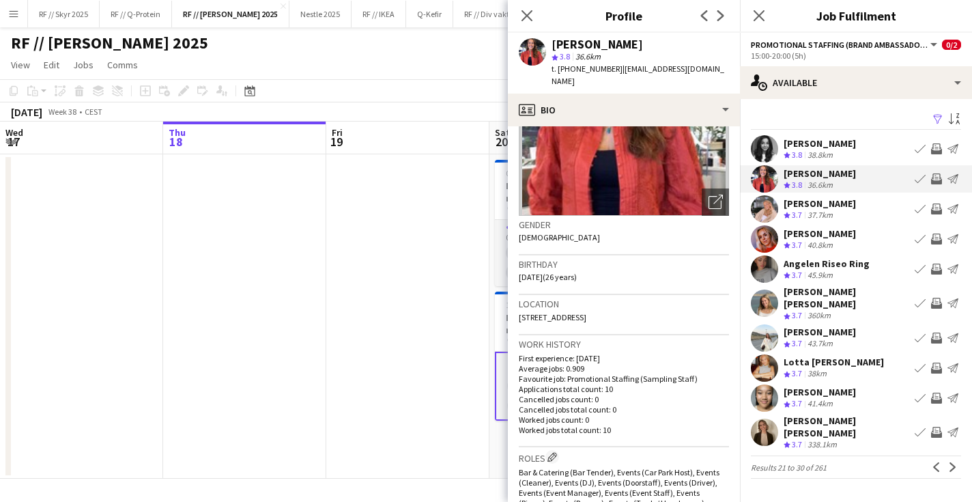
scroll to position [146, 0]
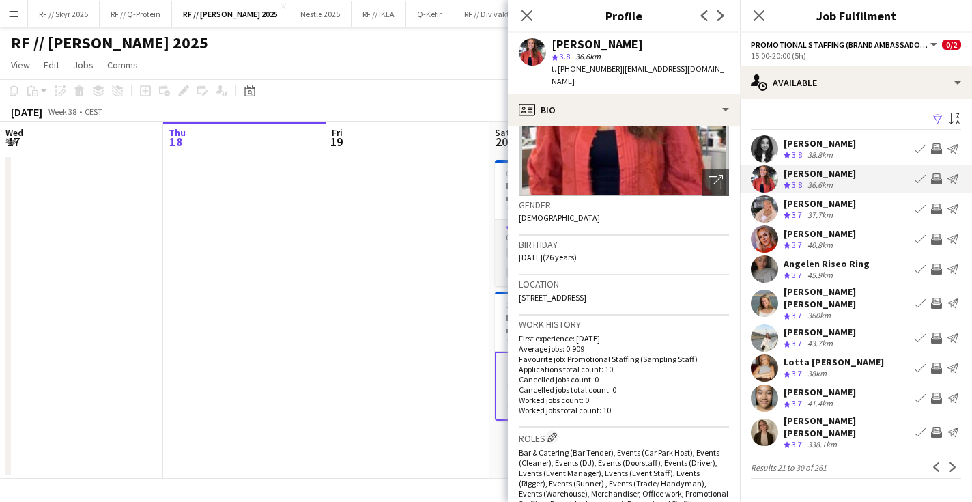
drag, startPoint x: 614, startPoint y: 353, endPoint x: 518, endPoint y: 349, distance: 96.3
click at [518, 349] on app-crew-profile-bio "Open photos pop-in Gender Female Birthday 20-08-1999 (26 years) Location Ullevå…" at bounding box center [624, 313] width 232 height 375
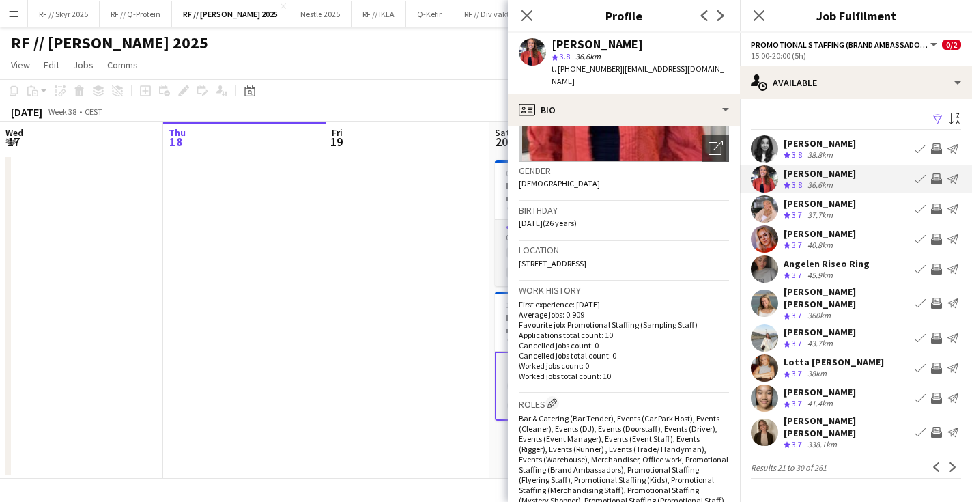
scroll to position [190, 0]
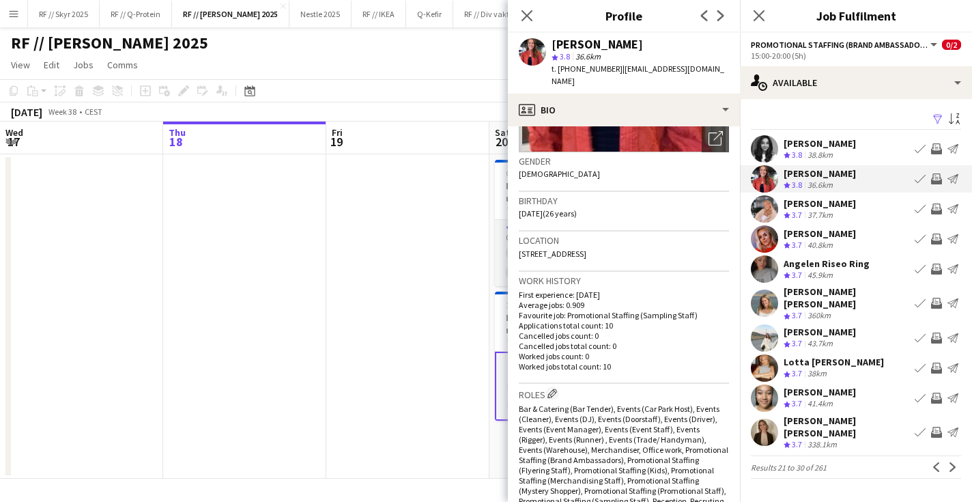
click at [637, 351] on p "Worked jobs count: 0" at bounding box center [624, 356] width 210 height 10
click at [764, 393] on app-user-avatar at bounding box center [764, 397] width 27 height 27
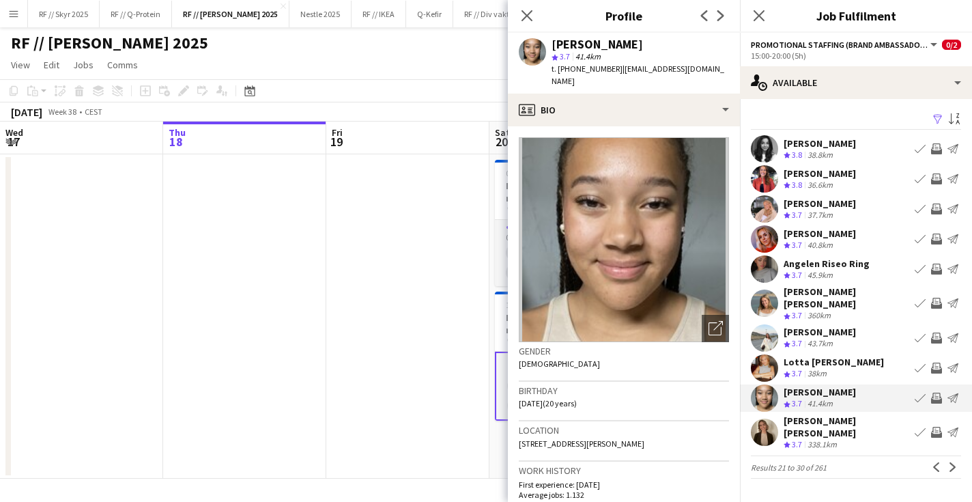
click at [766, 420] on app-user-avatar at bounding box center [764, 431] width 27 height 27
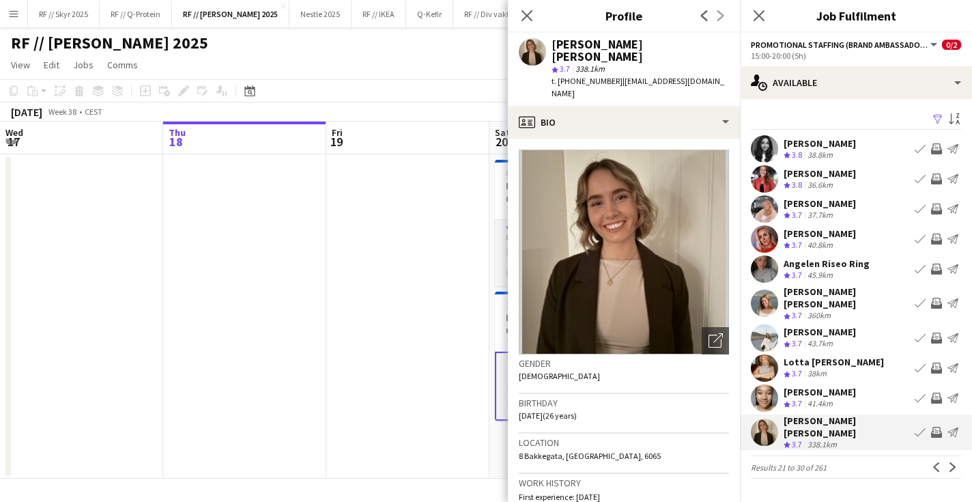
click at [479, 284] on app-date-cell at bounding box center [407, 316] width 163 height 324
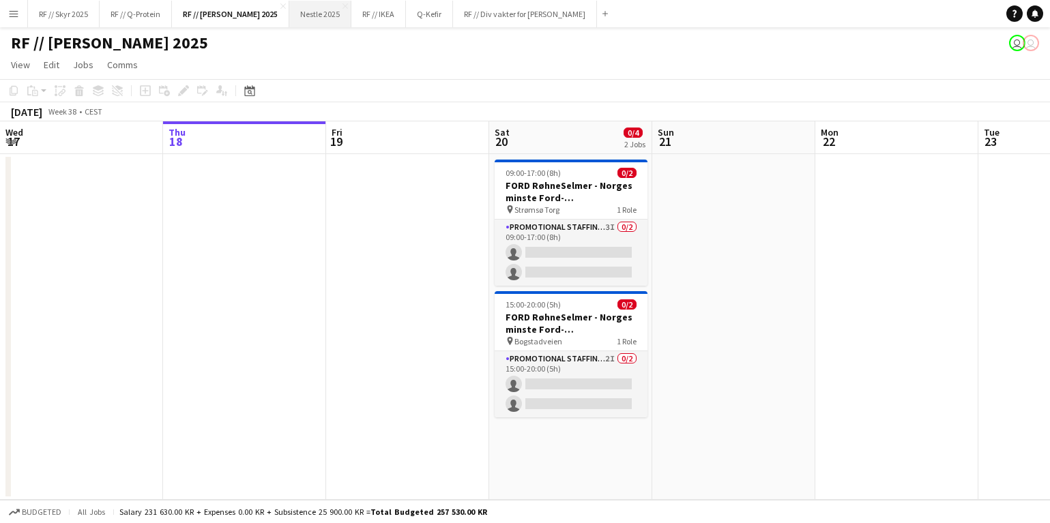
click at [315, 5] on button "Nestle 2025 Close" at bounding box center [320, 14] width 62 height 27
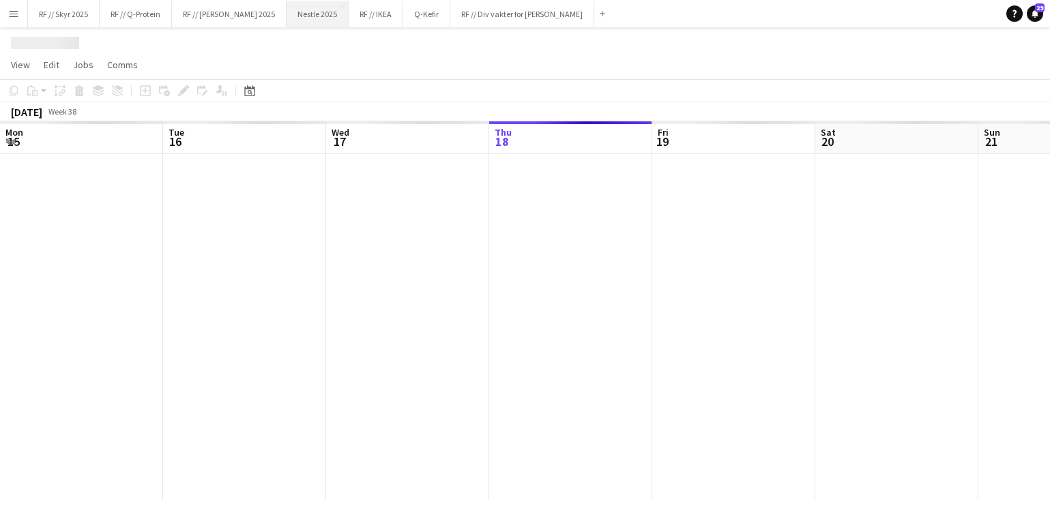
scroll to position [0, 326]
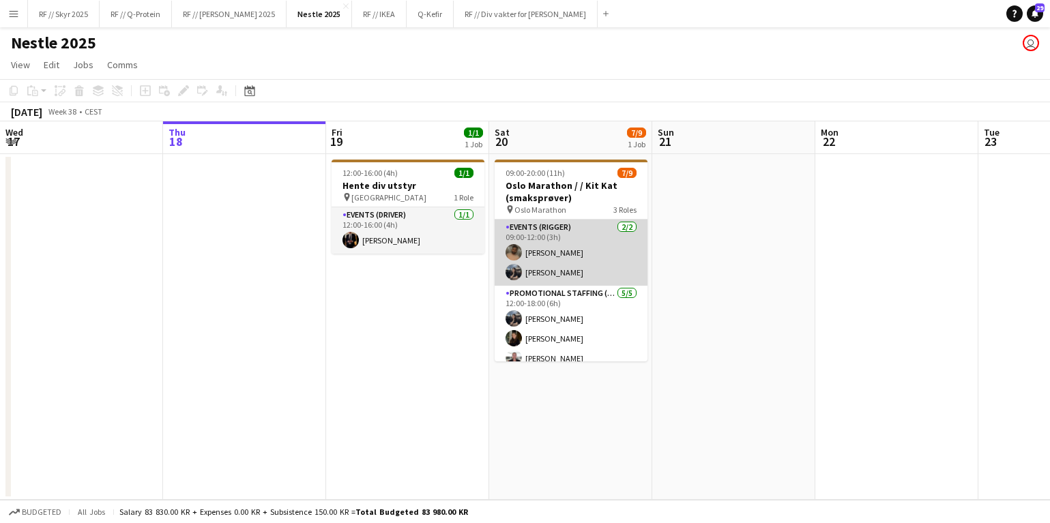
click at [540, 270] on app-card-role "Events (Rigger) 2/2 09:00-12:00 (3h) Walid Iqbal Doris Kasymova" at bounding box center [571, 253] width 153 height 66
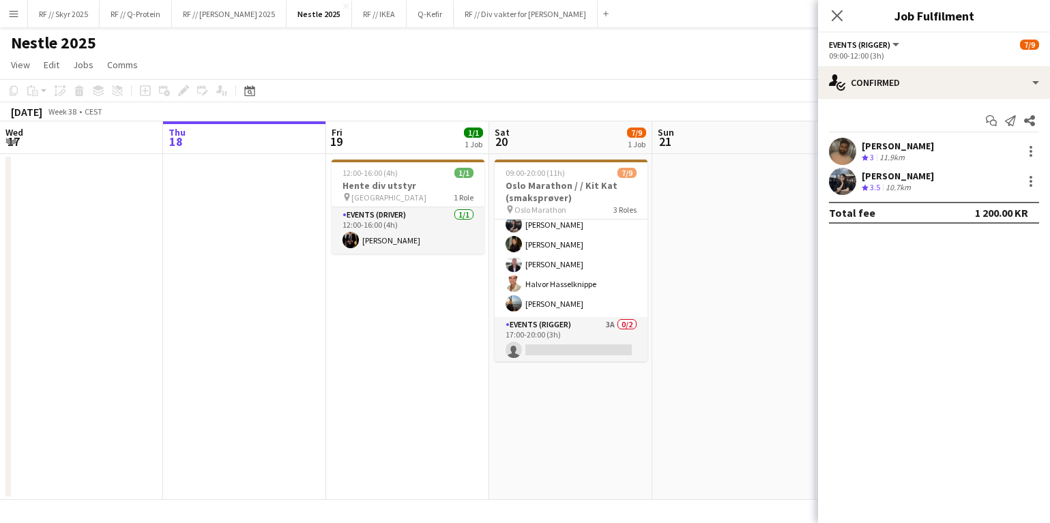
scroll to position [98, 0]
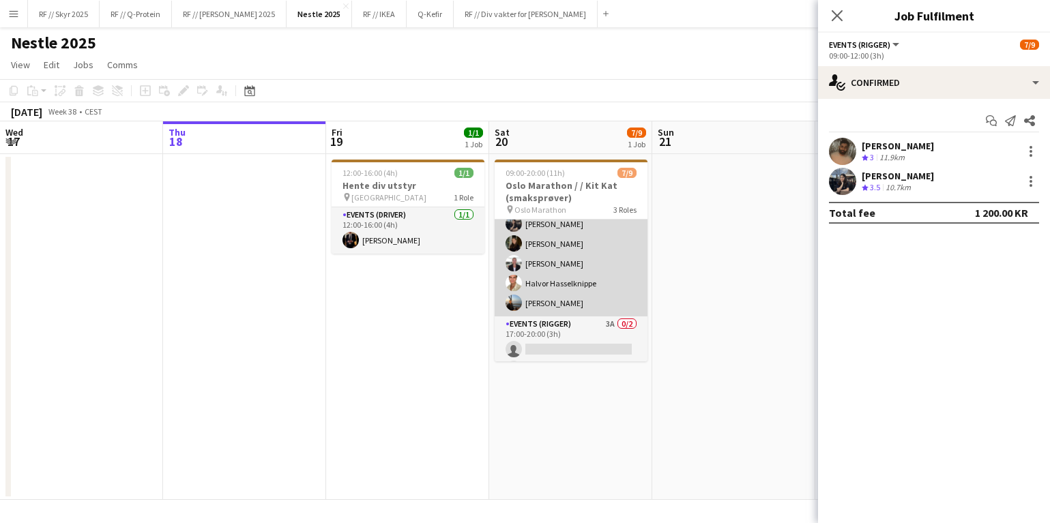
click at [540, 266] on app-card-role "Promotional Staffing (Sampling Staff) [DATE] 12:00-18:00 (6h) [PERSON_NAME] [PE…" at bounding box center [571, 254] width 153 height 126
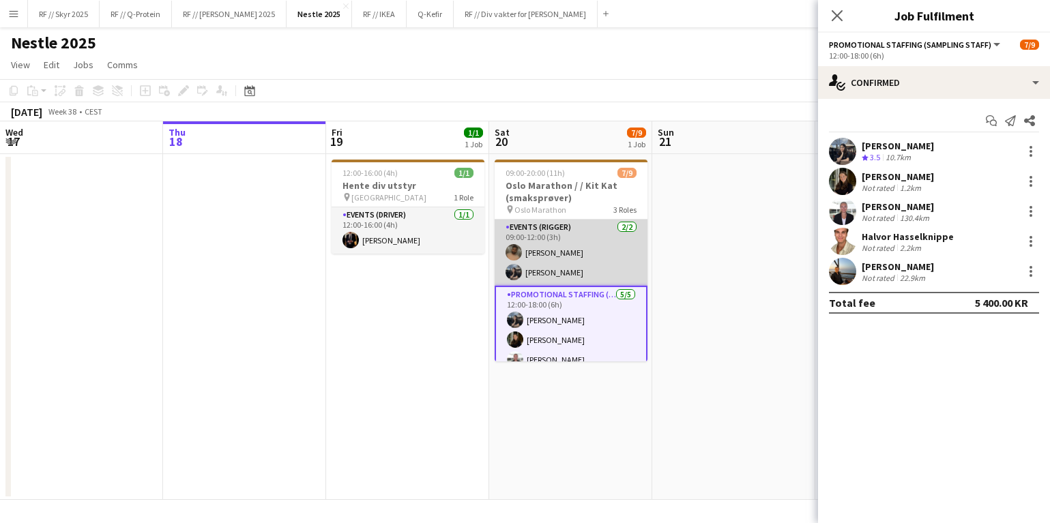
scroll to position [0, 0]
click at [581, 237] on app-card-role "Events (Rigger) 2/2 09:00-12:00 (3h) Walid Iqbal Doris Kasymova" at bounding box center [571, 253] width 153 height 66
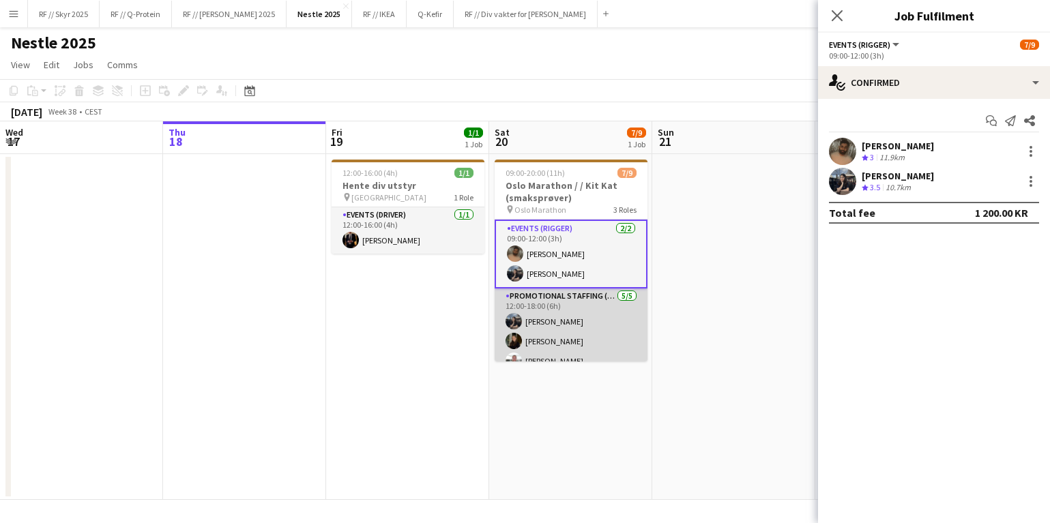
click at [590, 316] on app-card-role "Promotional Staffing (Sampling Staff) [DATE] 12:00-18:00 (6h) [PERSON_NAME] [PE…" at bounding box center [571, 352] width 153 height 126
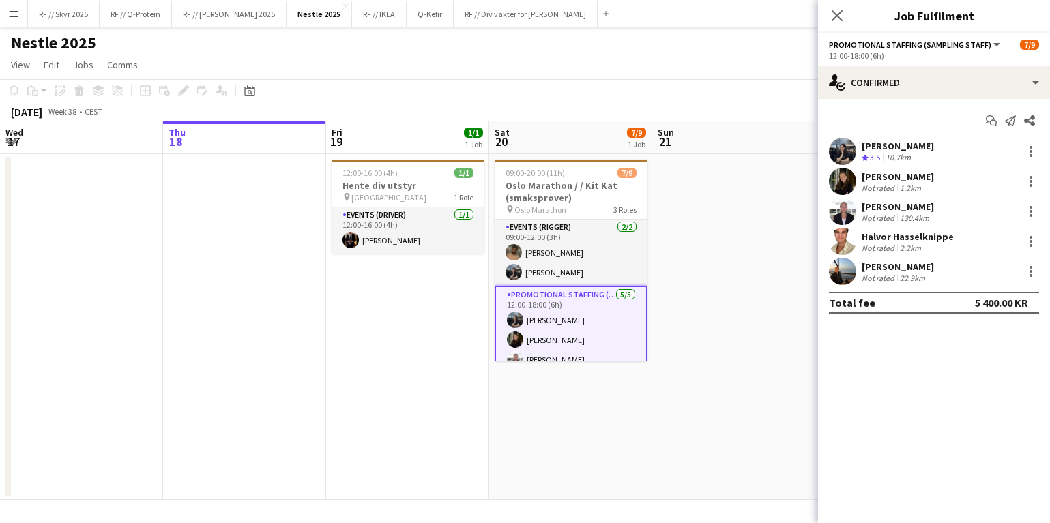
click at [847, 270] on app-user-avatar at bounding box center [842, 271] width 27 height 27
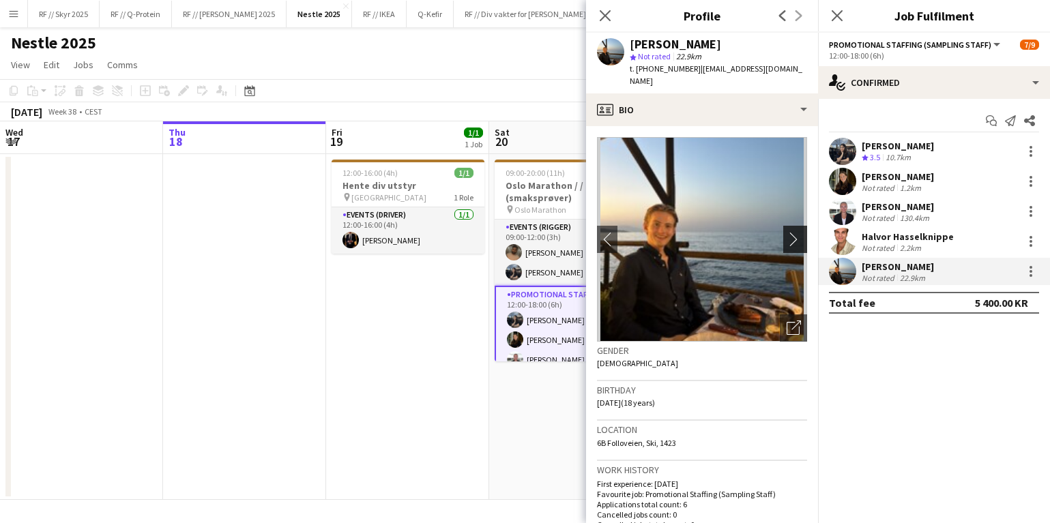
click at [802, 232] on app-icon "chevron-right" at bounding box center [797, 239] width 21 height 14
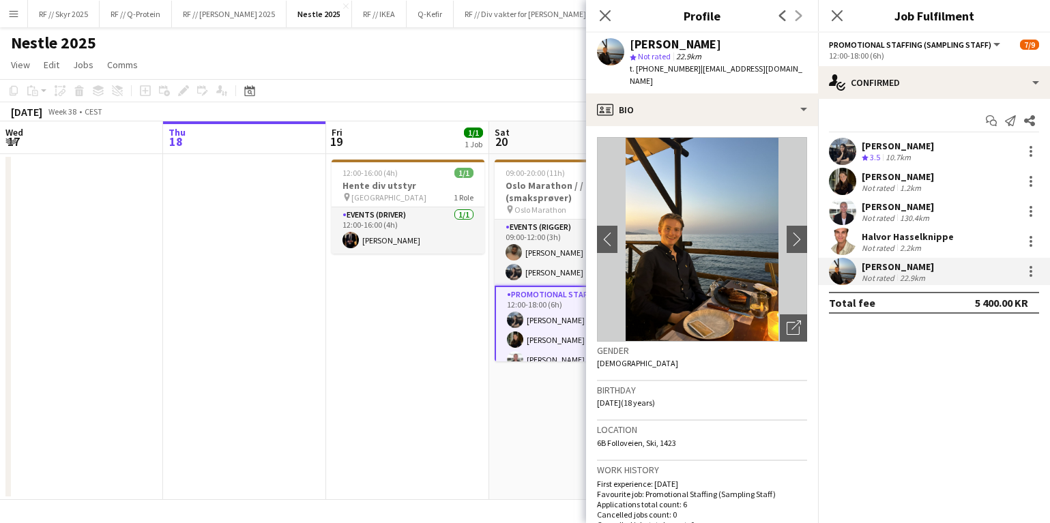
click at [844, 240] on app-user-avatar at bounding box center [842, 241] width 27 height 27
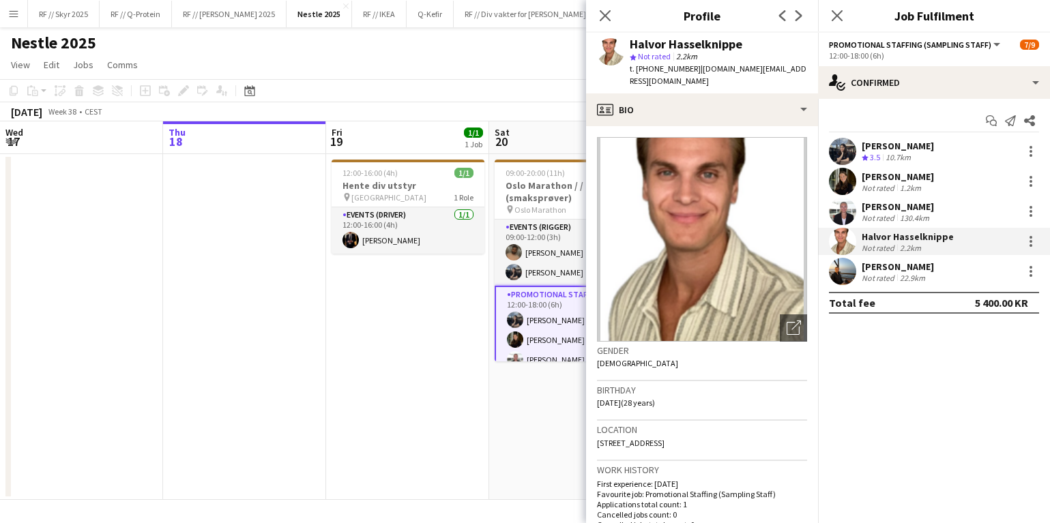
click at [843, 199] on app-user-avatar at bounding box center [842, 211] width 27 height 27
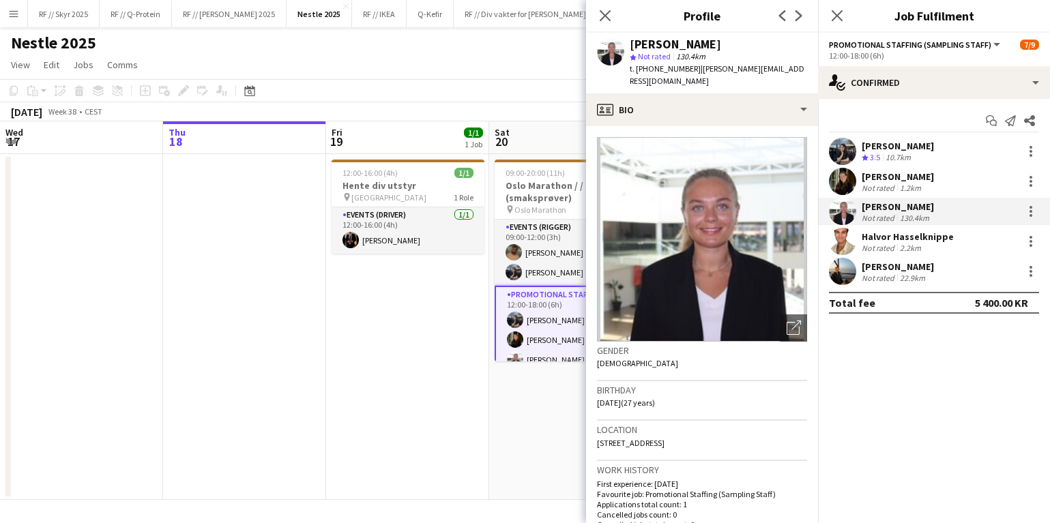
click at [842, 173] on app-user-avatar at bounding box center [842, 181] width 27 height 27
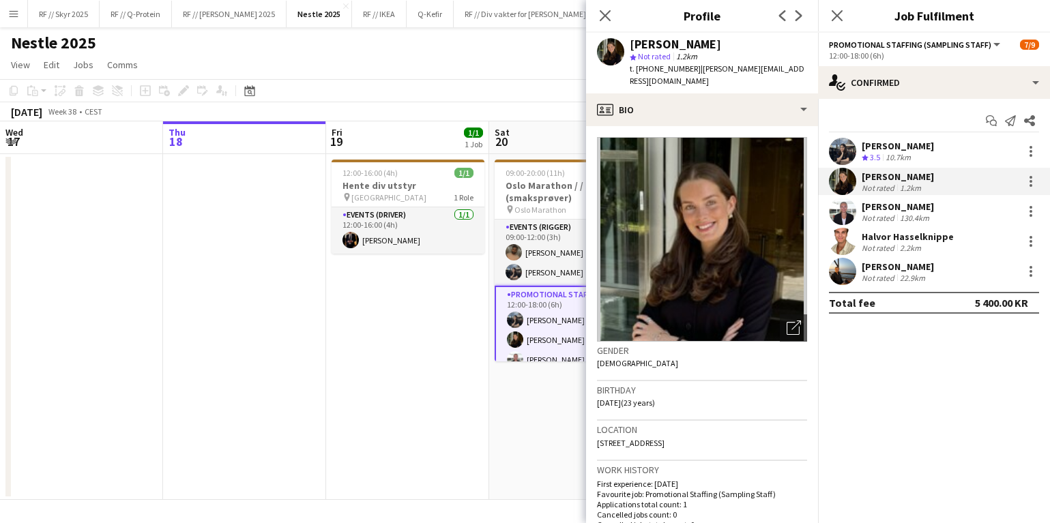
click at [841, 151] on app-user-avatar at bounding box center [842, 151] width 27 height 27
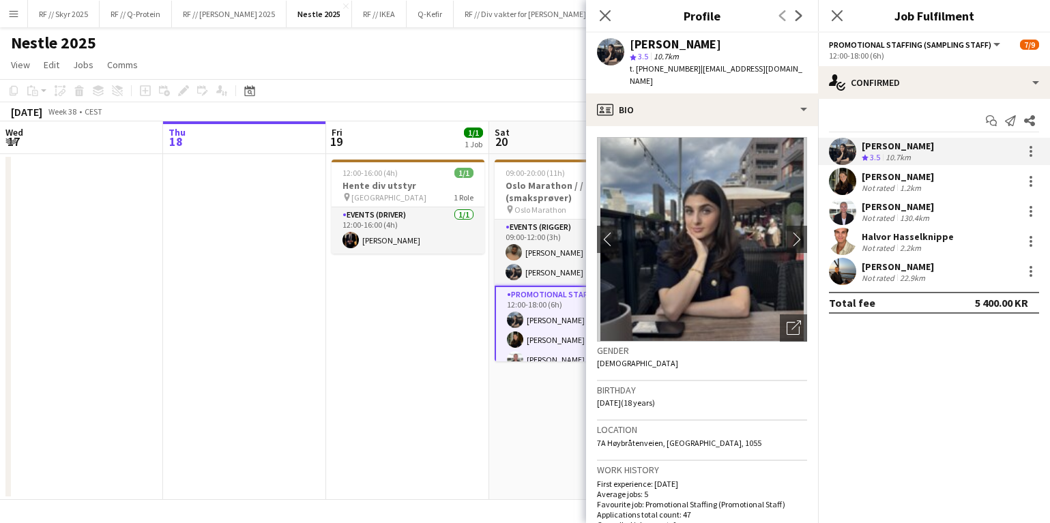
click at [477, 403] on app-date-cell "12:00-16:00 (4h) 1/1 Hente div utstyr pin Oslo 1 Role Events (Driver) 1/1 12:00…" at bounding box center [407, 327] width 163 height 346
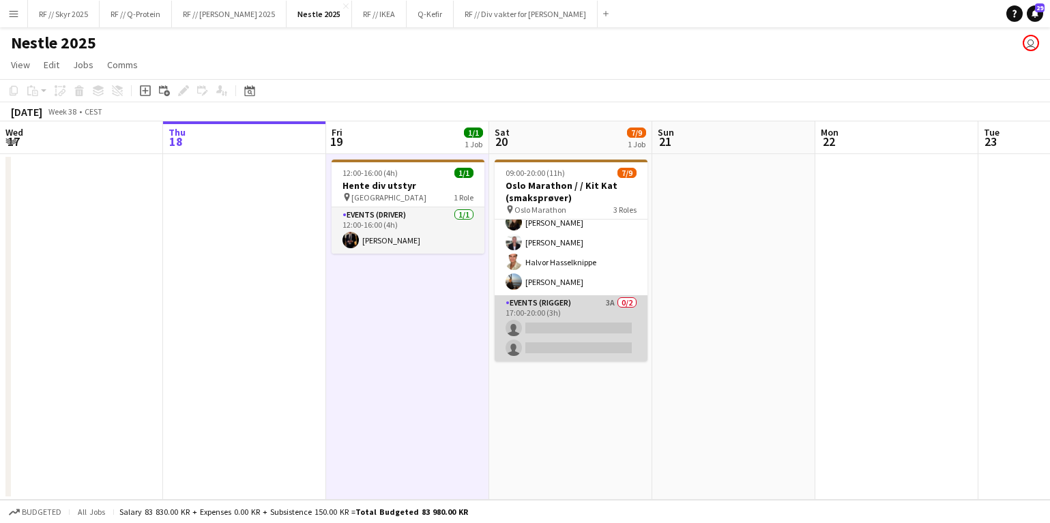
scroll to position [116, 0]
click at [578, 326] on app-card-role "Events (Rigger) 3A 0/2 17:00-20:00 (3h) single-neutral-actions single-neutral-a…" at bounding box center [571, 328] width 153 height 66
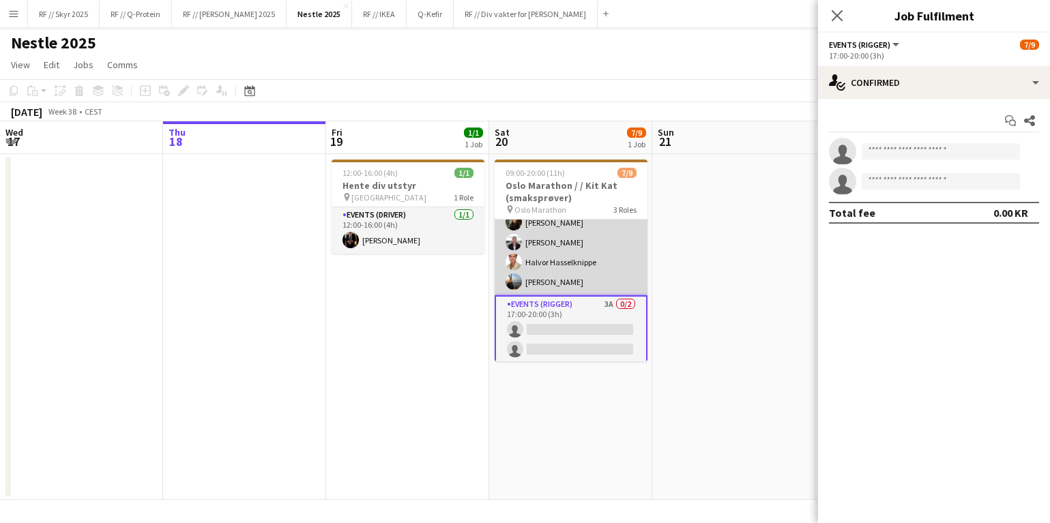
click at [586, 277] on app-card-role "Promotional Staffing (Sampling Staff) [DATE] 12:00-18:00 (6h) [PERSON_NAME] [PE…" at bounding box center [571, 233] width 153 height 126
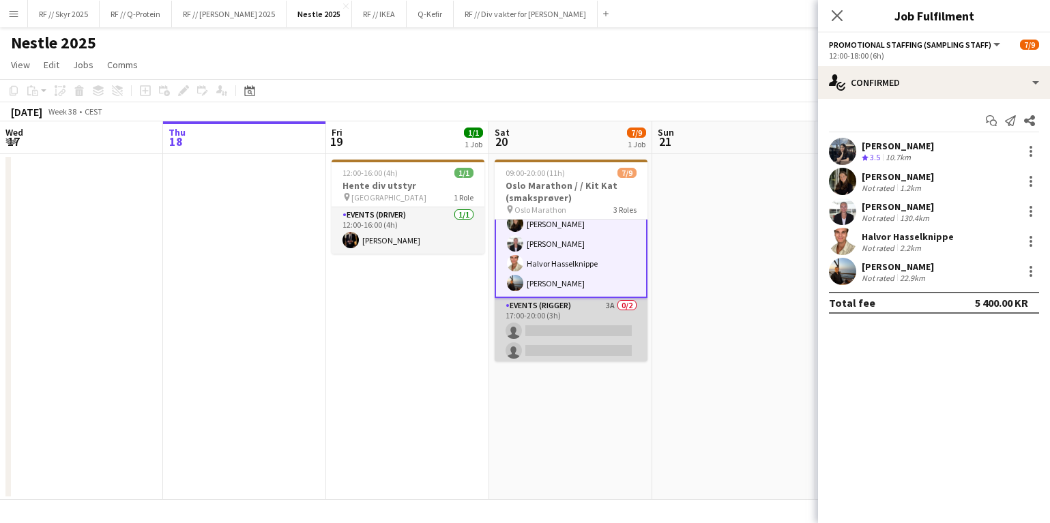
click at [586, 327] on app-card-role "Events (Rigger) 3A 0/2 17:00-20:00 (3h) single-neutral-actions single-neutral-a…" at bounding box center [571, 331] width 153 height 66
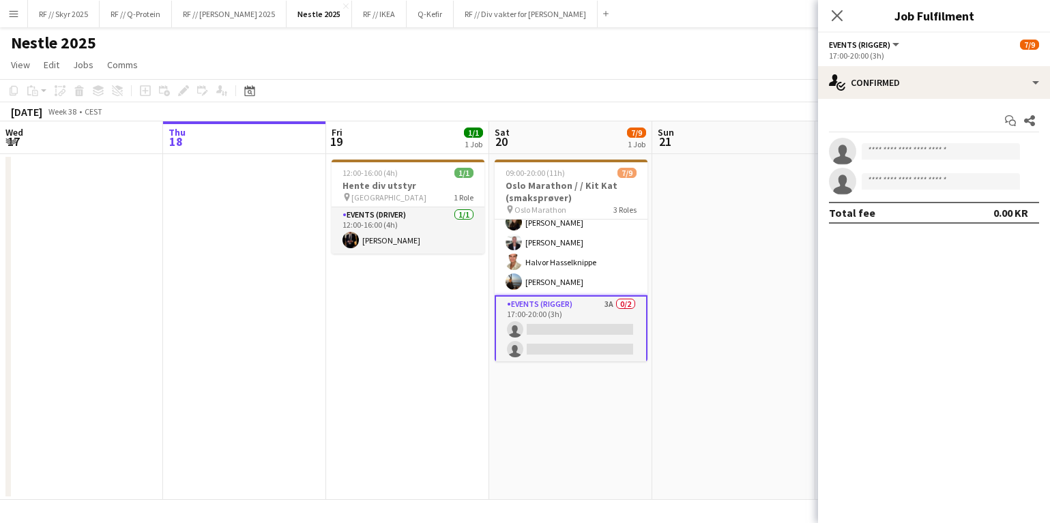
click at [602, 407] on app-date-cell "09:00-20:00 (11h) 7/9 Oslo Marathon / / Kit Kat (smaksprøver) pin Oslo Marathon…" at bounding box center [570, 327] width 163 height 346
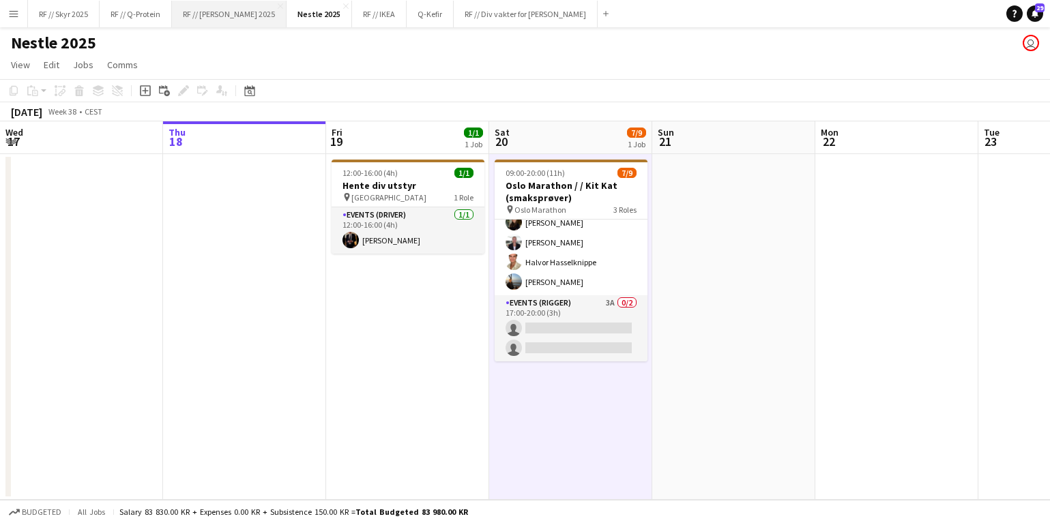
click at [228, 10] on button "RF // Røhne Selmer 2025 Close" at bounding box center [229, 14] width 115 height 27
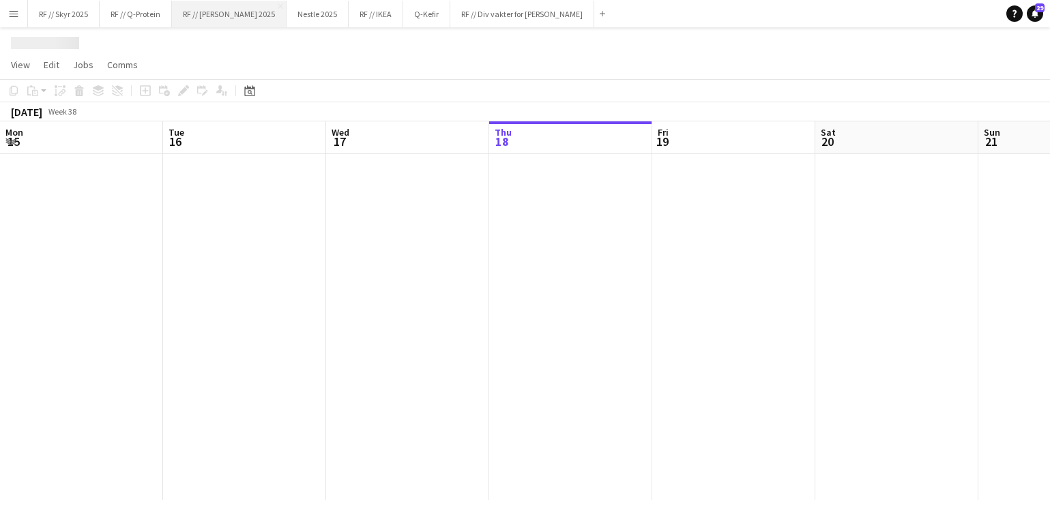
scroll to position [0, 326]
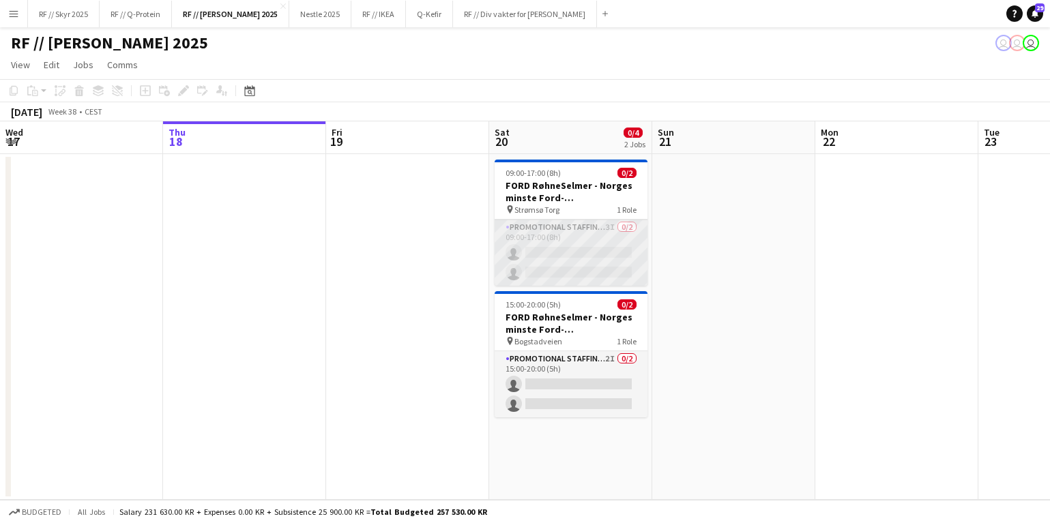
click at [546, 246] on app-card-role "Promotional Staffing (Brand Ambassadors) 3I 0/2 09:00-17:00 (8h) single-neutral…" at bounding box center [571, 253] width 153 height 66
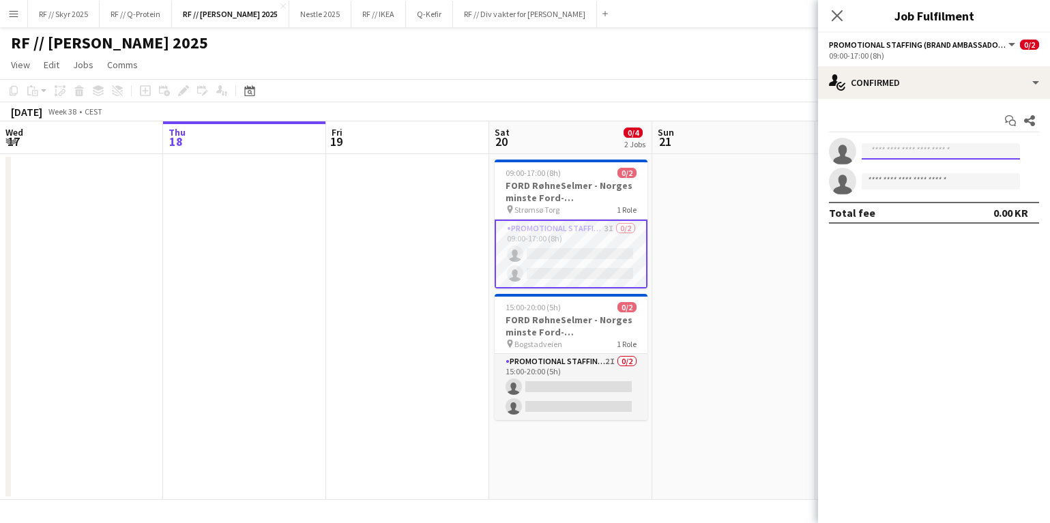
click at [916, 153] on input at bounding box center [941, 151] width 158 height 16
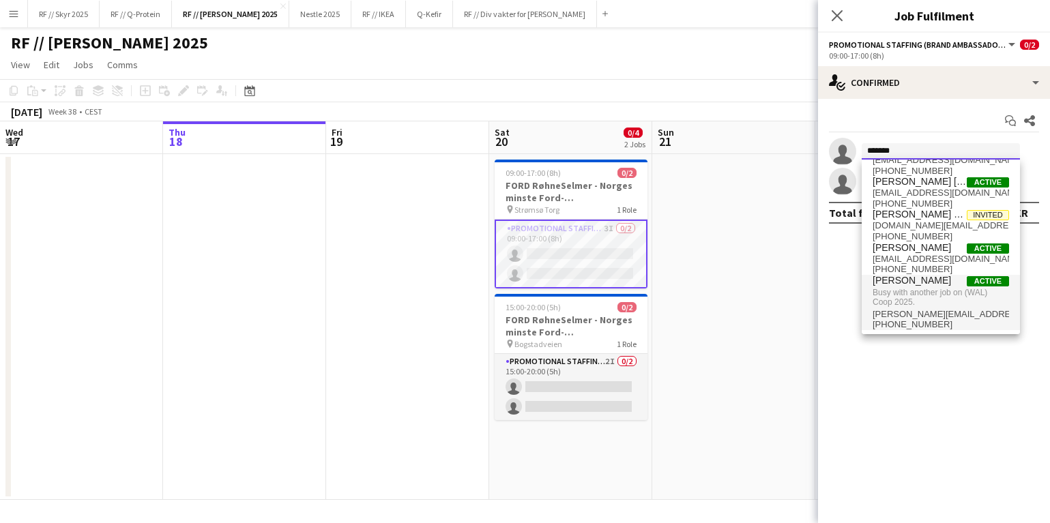
scroll to position [21, 0]
type input "*******"
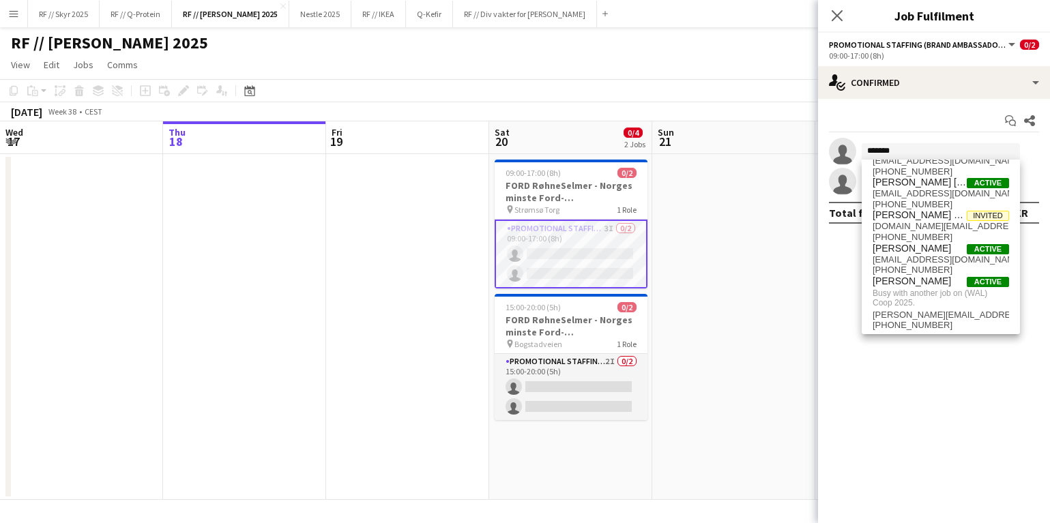
click at [678, 278] on app-date-cell at bounding box center [733, 327] width 163 height 346
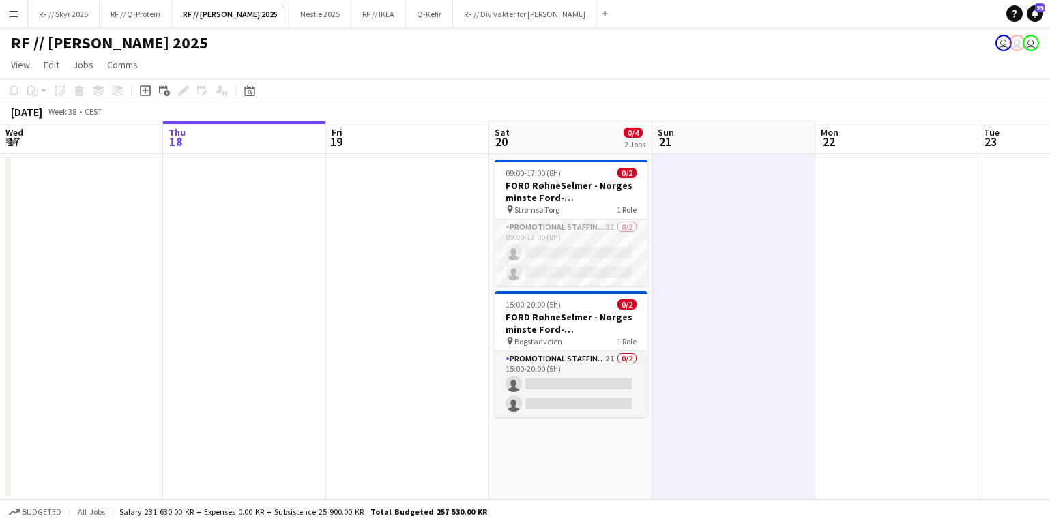
click at [27, 9] on button "Menu" at bounding box center [13, 13] width 27 height 27
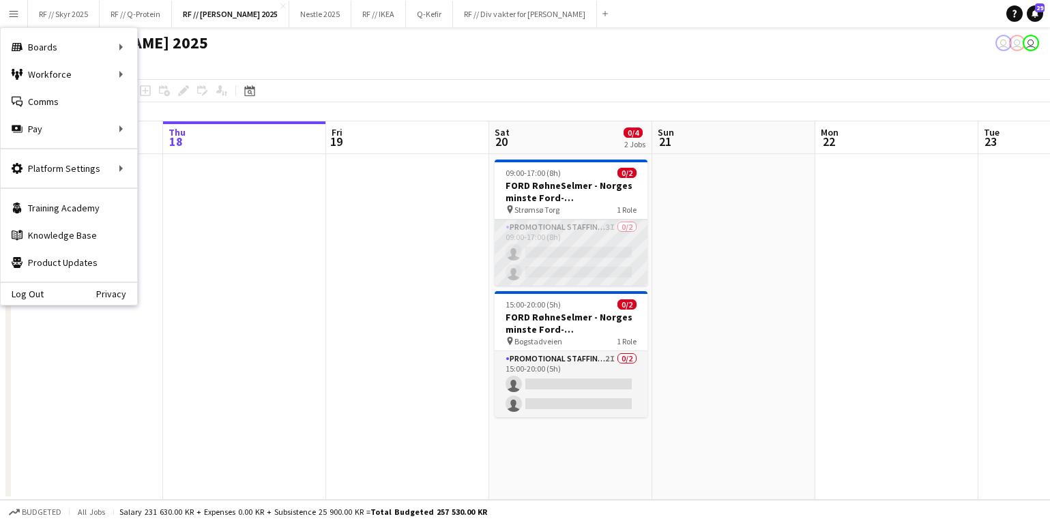
click at [581, 258] on app-card-role "Promotional Staffing (Brand Ambassadors) 3I 0/2 09:00-17:00 (8h) single-neutral…" at bounding box center [571, 253] width 153 height 66
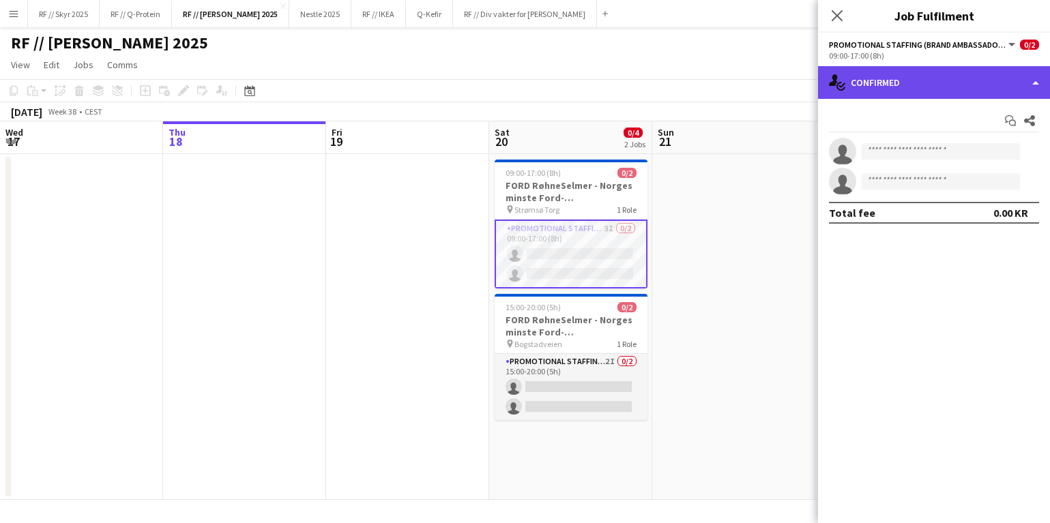
click at [925, 81] on div "single-neutral-actions-check-2 Confirmed" at bounding box center [934, 82] width 232 height 33
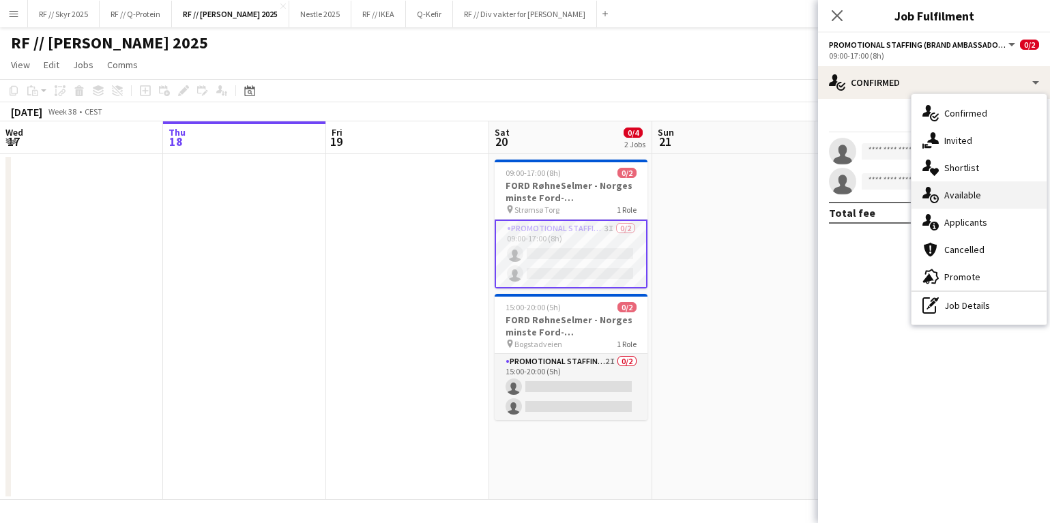
click at [976, 194] on span "Available" at bounding box center [962, 195] width 37 height 12
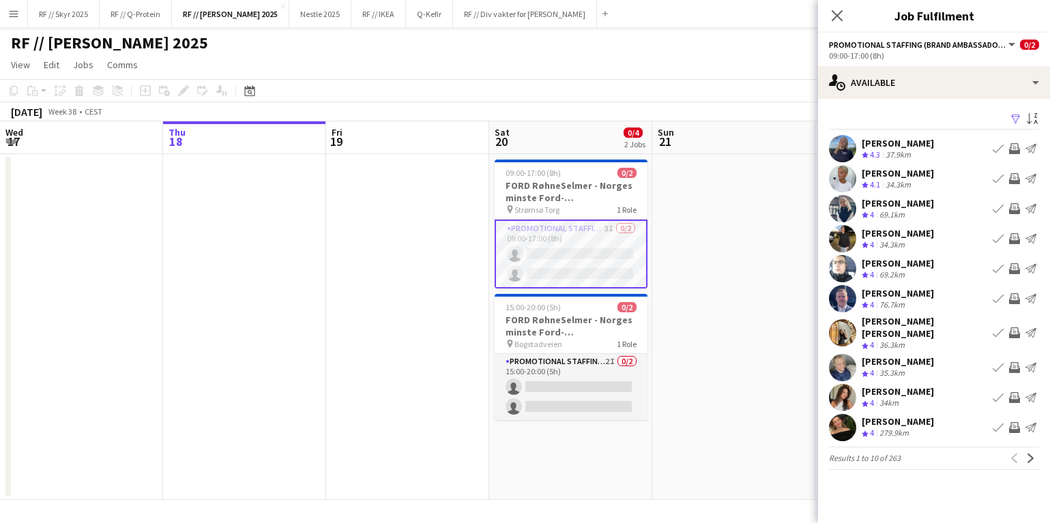
scroll to position [0, 0]
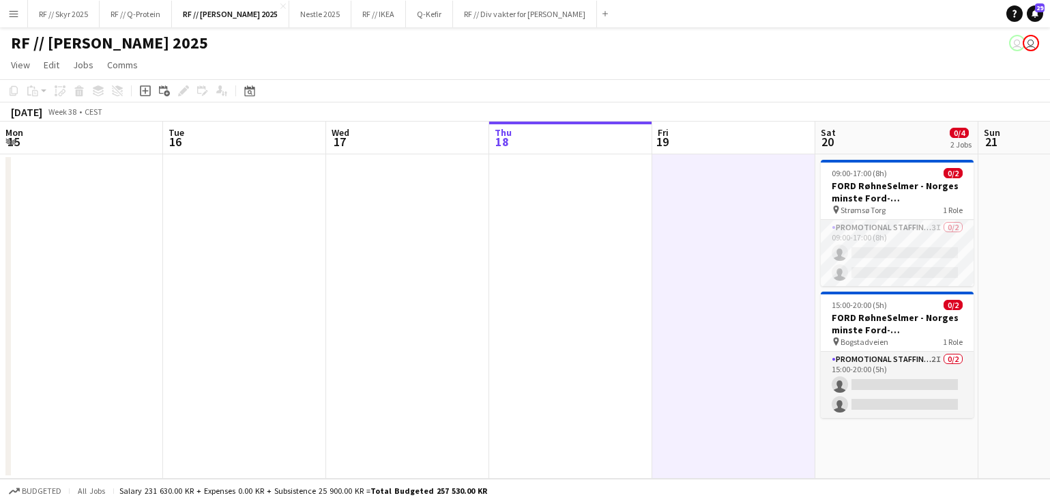
click at [821, 244] on app-card-role "Promotional Staffing (Brand Ambassadors) 3I 0/2 09:00-17:00 (8h) single-neutral…" at bounding box center [897, 253] width 153 height 66
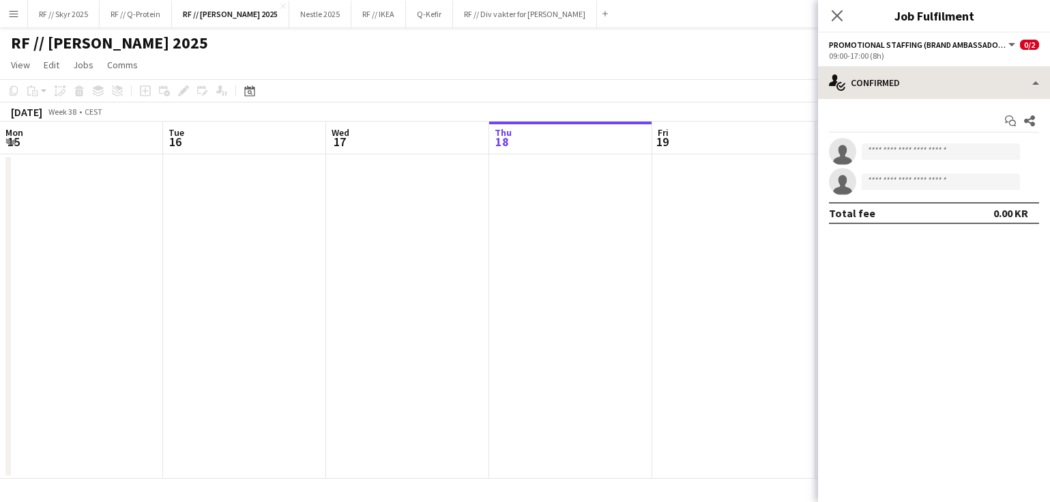
scroll to position [0, 326]
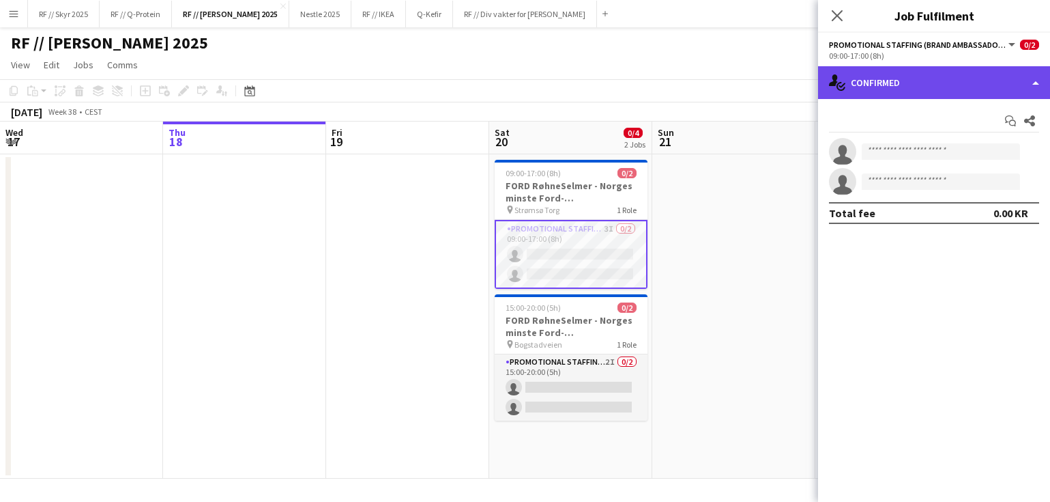
click at [920, 98] on div "single-neutral-actions-check-2 Confirmed" at bounding box center [934, 82] width 232 height 33
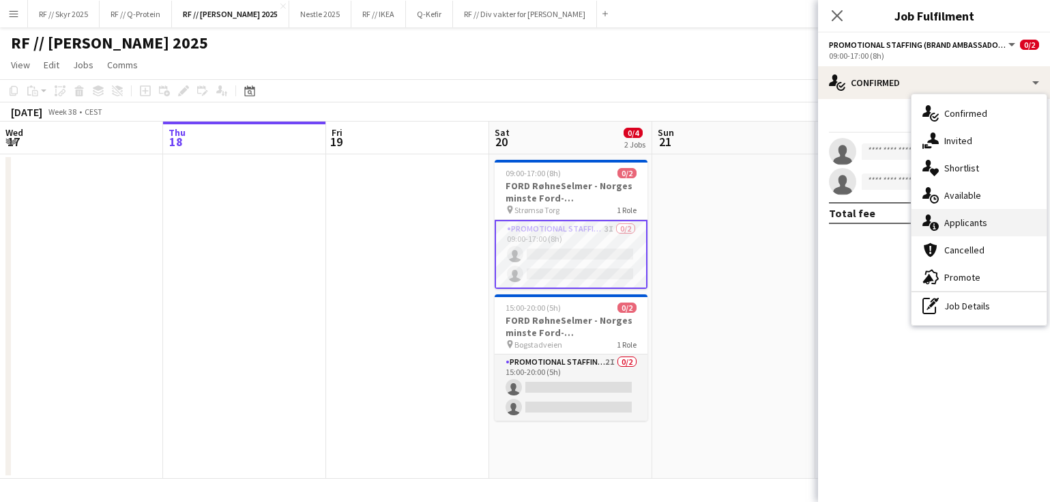
click at [972, 220] on span "Applicants" at bounding box center [965, 222] width 43 height 12
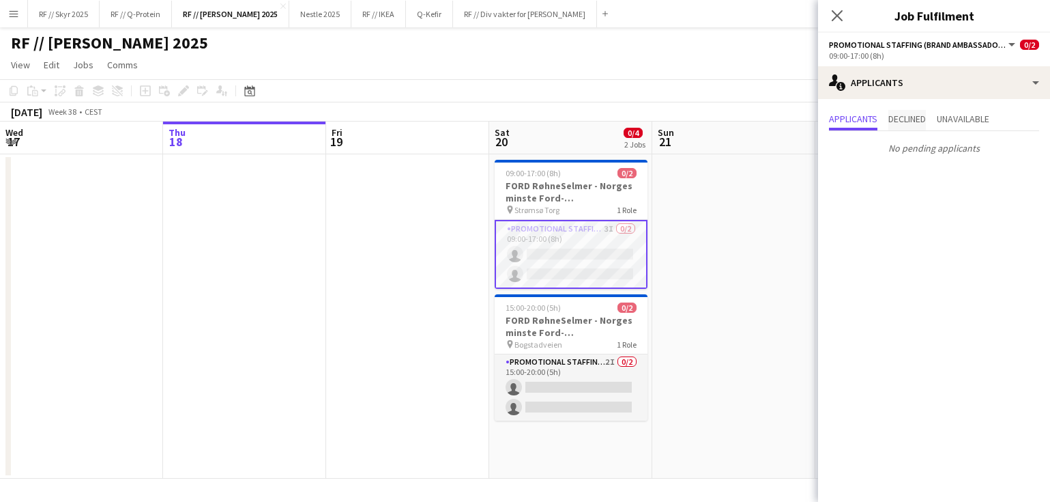
click at [903, 121] on span "Declined" at bounding box center [907, 119] width 38 height 10
click at [967, 121] on span "Unavailable" at bounding box center [963, 119] width 53 height 10
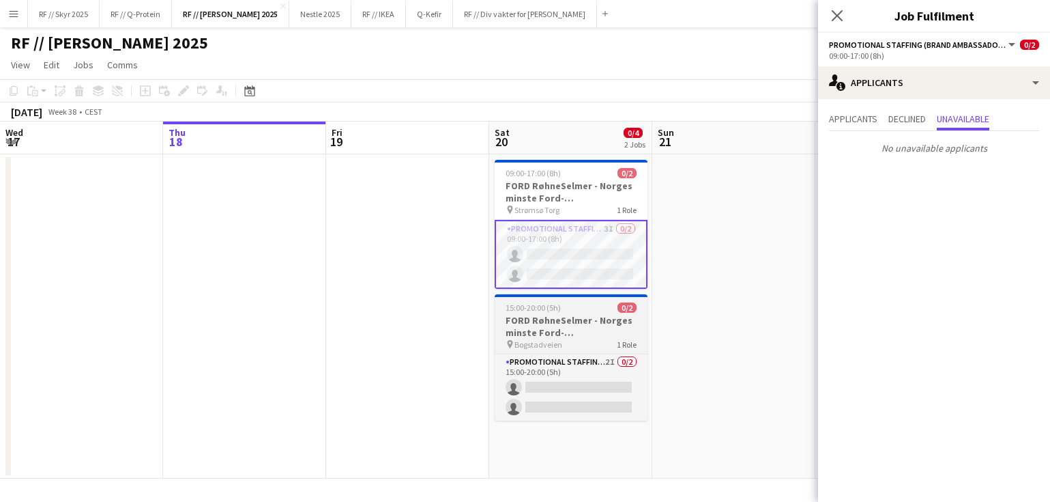
click at [568, 325] on h3 "FORD RøhneSelmer - Norges minste Ford-forhandlerkontor" at bounding box center [571, 326] width 153 height 25
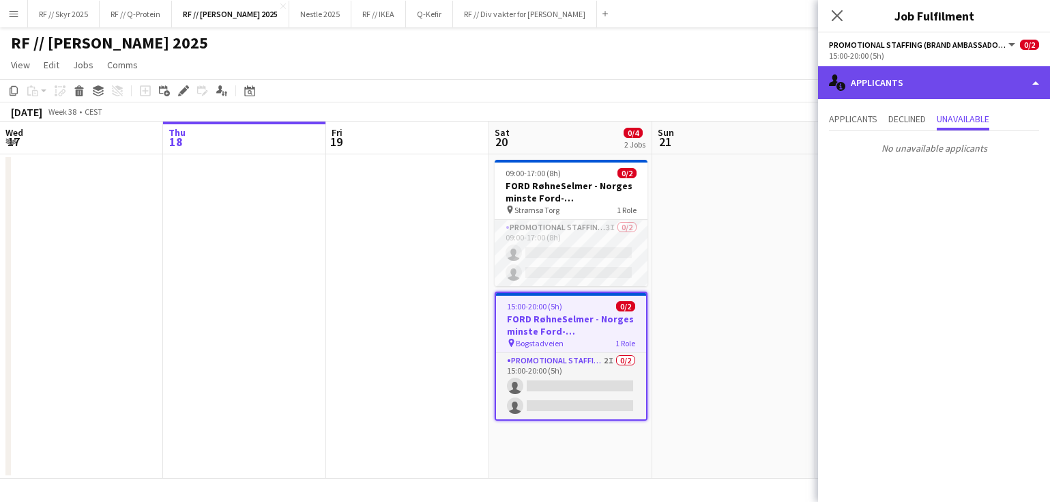
click at [906, 85] on div "single-neutral-actions-information Applicants" at bounding box center [934, 82] width 232 height 33
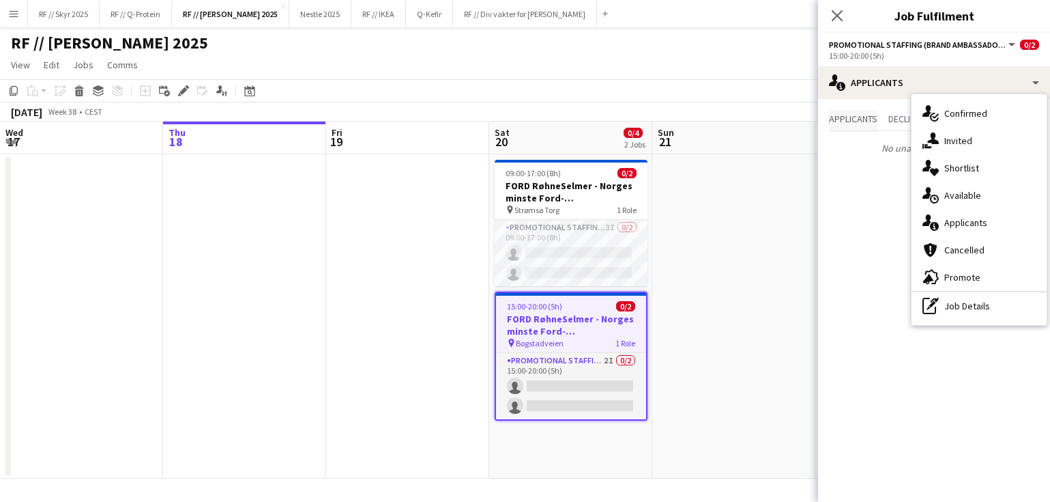
click at [877, 128] on span "Applicants" at bounding box center [853, 120] width 48 height 20
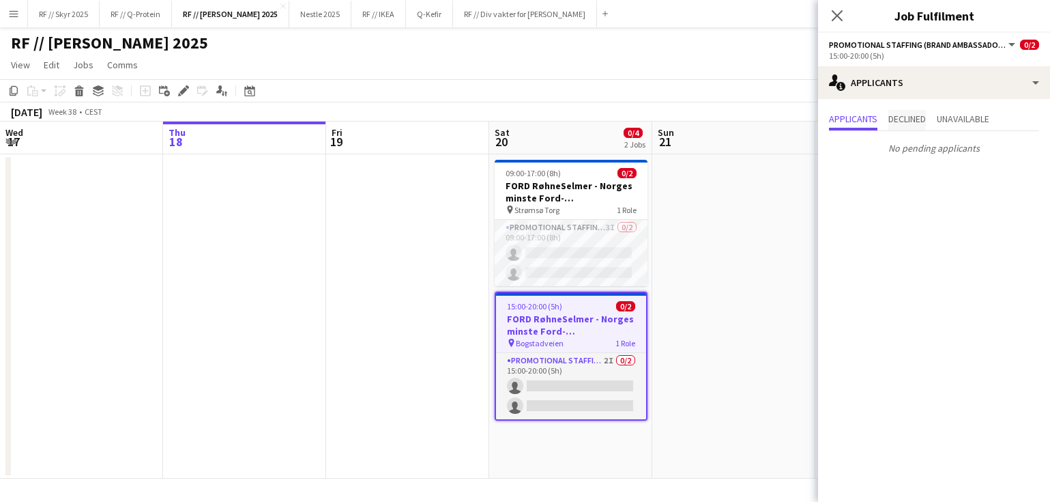
click at [899, 120] on span "Declined" at bounding box center [907, 119] width 38 height 10
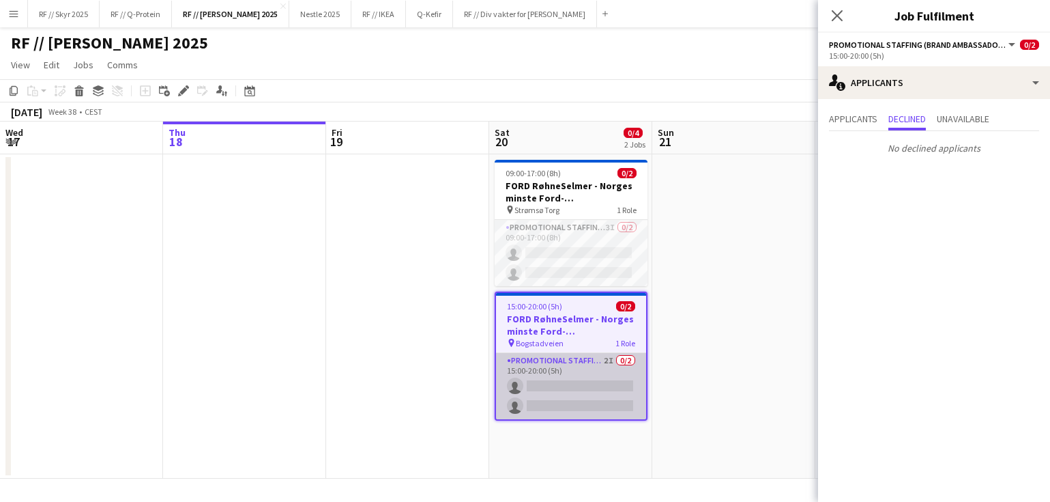
click at [541, 375] on app-card-role "Promotional Staffing (Brand Ambassadors) 2I 0/2 15:00-20:00 (5h) single-neutral…" at bounding box center [571, 386] width 150 height 66
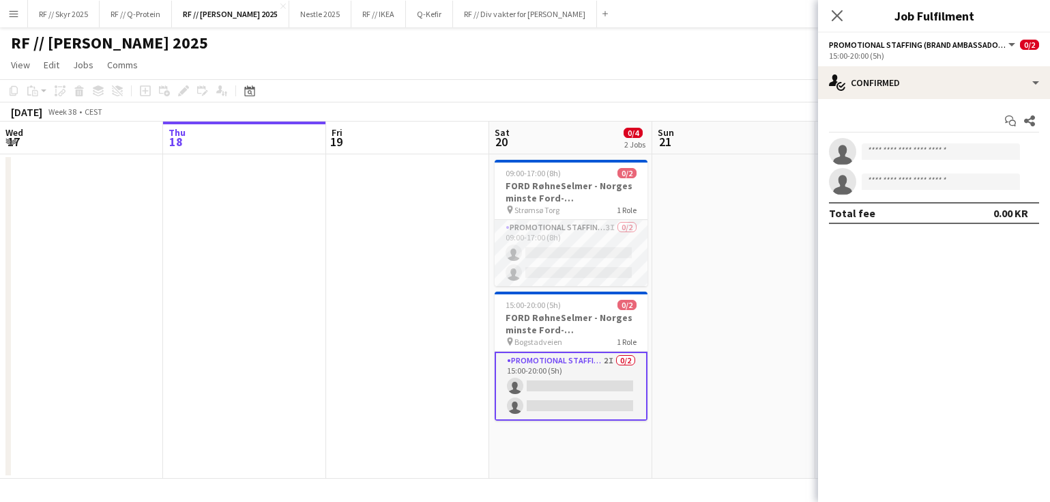
click at [605, 376] on app-card-role "Promotional Staffing (Brand Ambassadors) 2I 0/2 15:00-20:00 (5h) single-neutral…" at bounding box center [571, 385] width 153 height 69
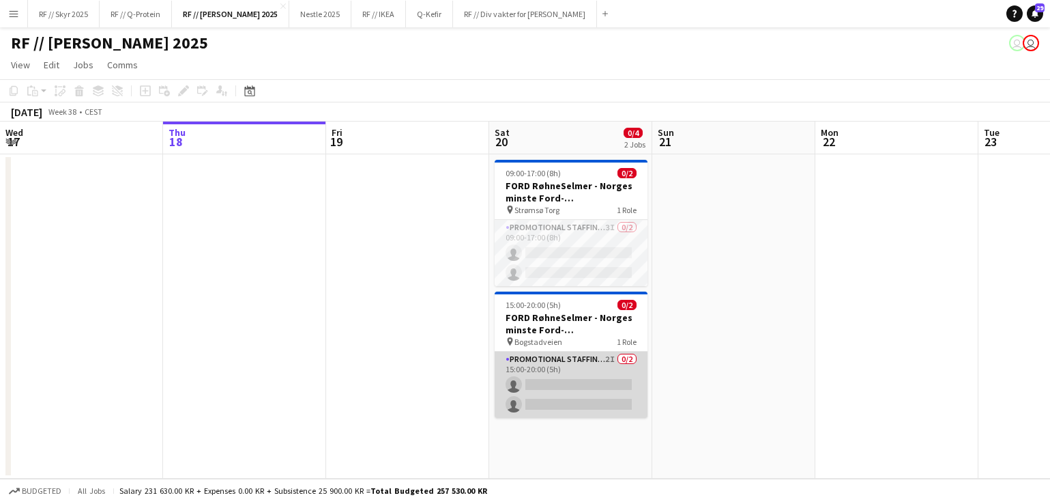
click at [560, 383] on app-card-role "Promotional Staffing (Brand Ambassadors) 2I 0/2 15:00-20:00 (5h) single-neutral…" at bounding box center [571, 384] width 153 height 66
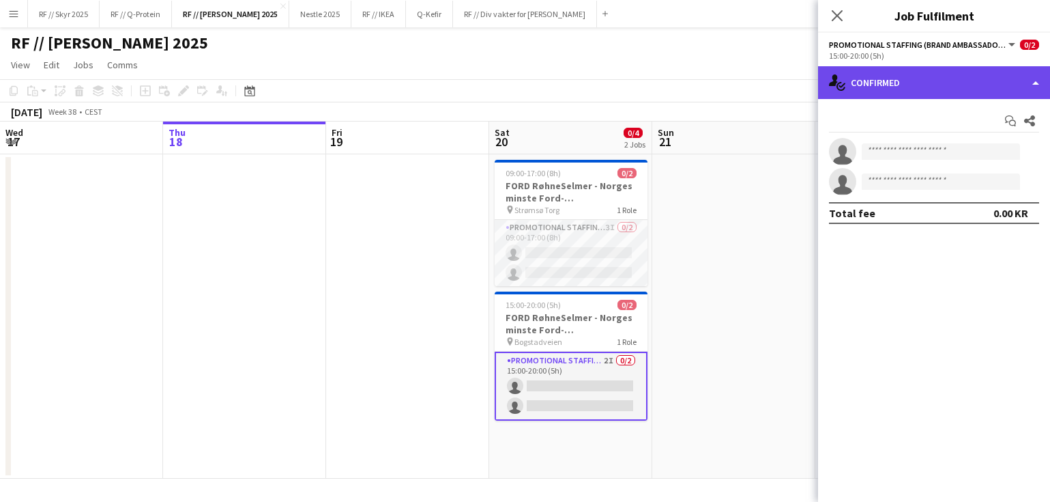
click at [939, 76] on div "single-neutral-actions-check-2 Confirmed" at bounding box center [934, 82] width 232 height 33
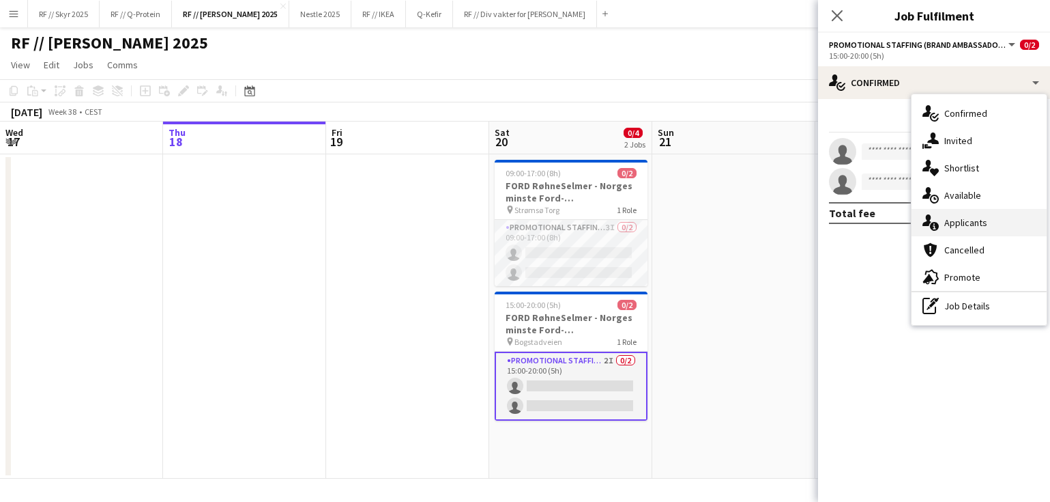
click at [979, 216] on span "Applicants" at bounding box center [965, 222] width 43 height 12
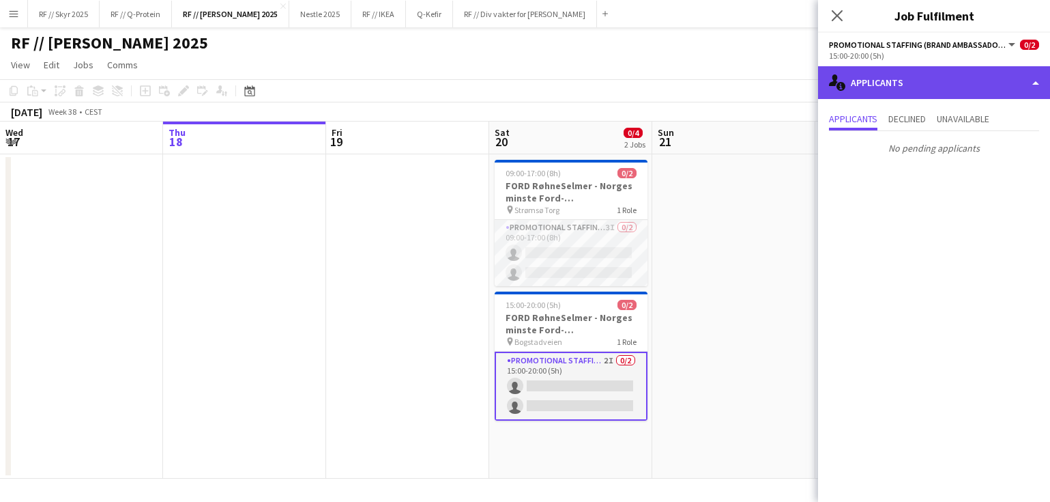
click at [927, 83] on div "single-neutral-actions-information Applicants" at bounding box center [934, 82] width 232 height 33
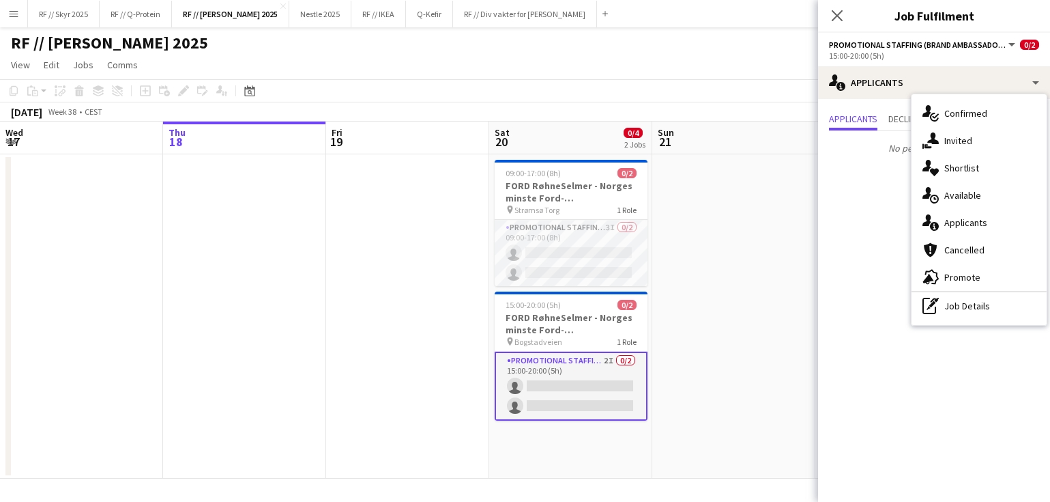
click at [789, 102] on div "September 2025 Week 38 • CEST" at bounding box center [525, 111] width 1050 height 19
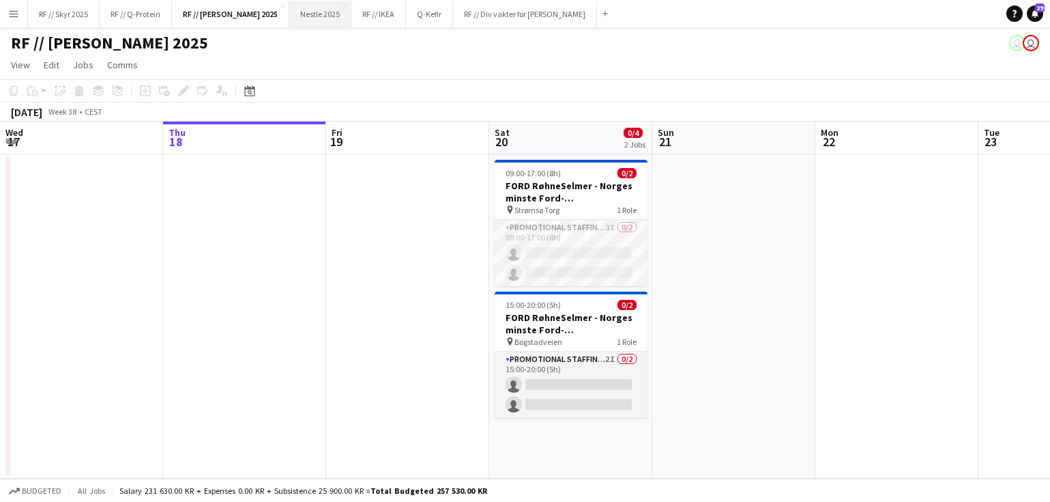
click at [319, 18] on button "Nestle 2025 Close" at bounding box center [320, 14] width 62 height 27
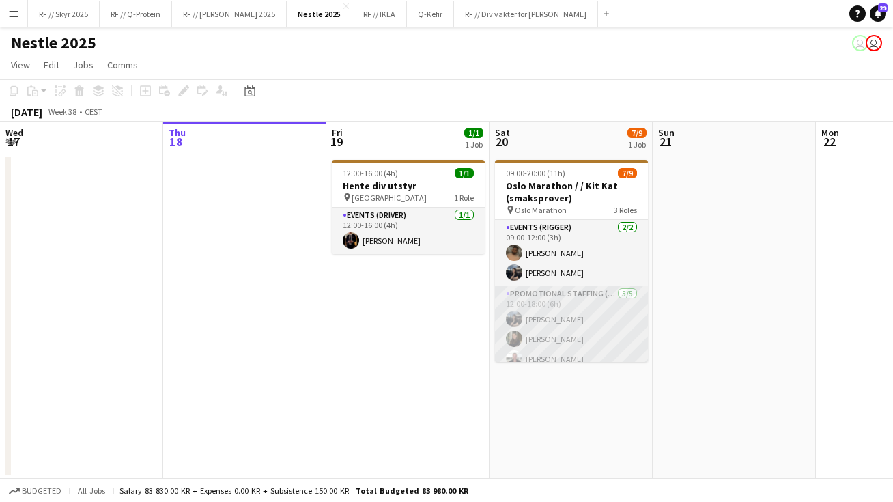
click at [560, 315] on app-card-role "Promotional Staffing (Sampling Staff) [DATE] 12:00-18:00 (6h) [PERSON_NAME] [PE…" at bounding box center [571, 349] width 153 height 126
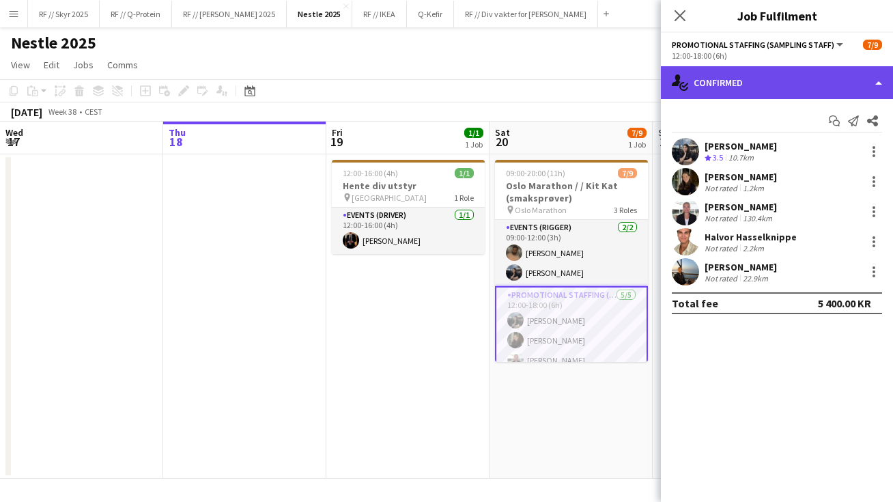
click at [752, 70] on div "single-neutral-actions-check-2 Confirmed" at bounding box center [777, 82] width 232 height 33
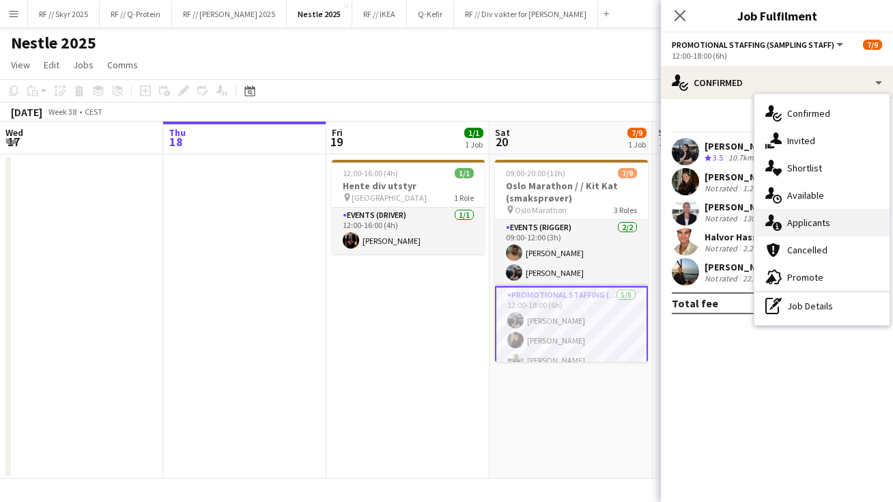
click at [802, 212] on div "single-neutral-actions-information Applicants" at bounding box center [821, 222] width 135 height 27
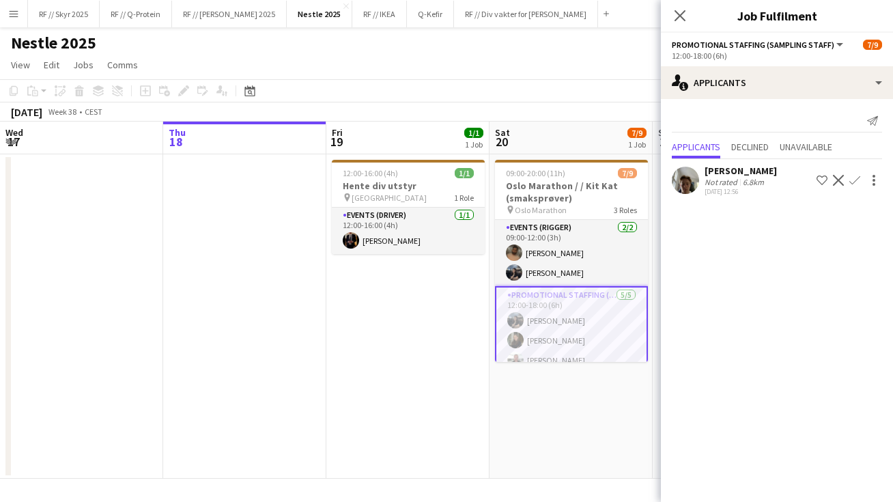
click at [681, 175] on app-user-avatar at bounding box center [684, 179] width 27 height 27
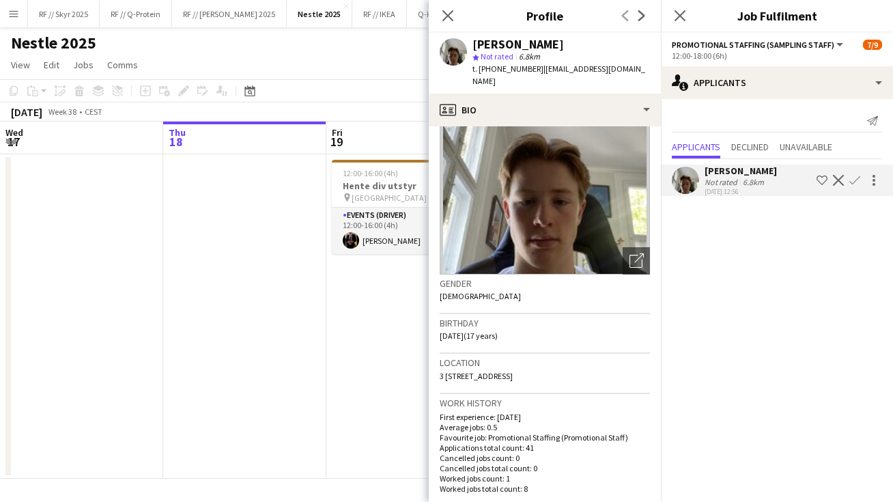
scroll to position [87, 0]
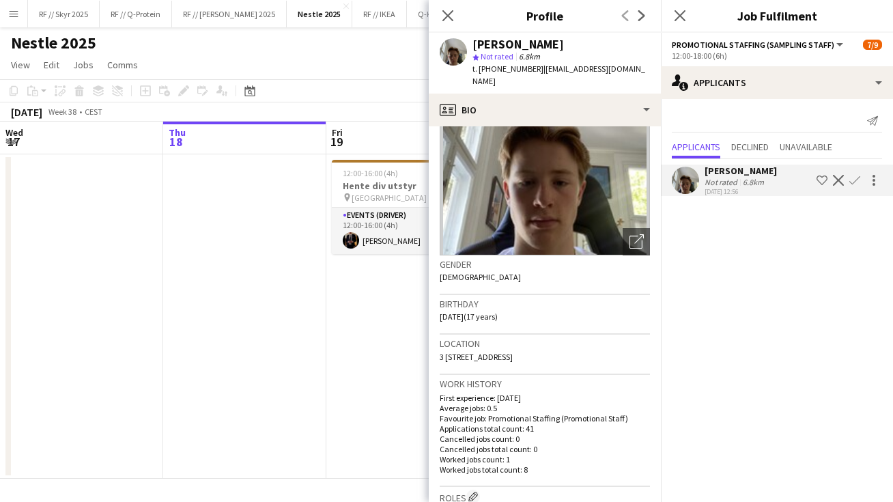
click at [363, 364] on app-date-cell "12:00-16:00 (4h) 1/1 Hente div utstyr pin Oslo 1 Role Events (Driver) 1/1 12:00…" at bounding box center [407, 316] width 163 height 324
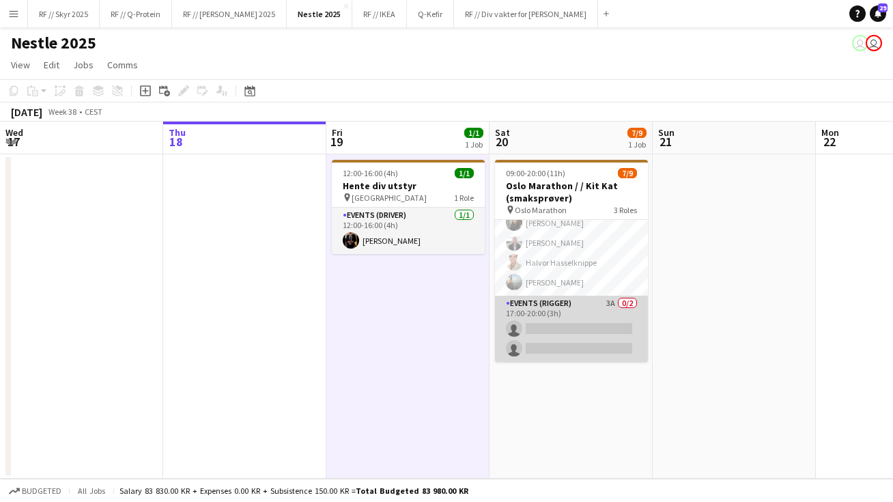
click at [598, 318] on app-card-role "Events (Rigger) 3A 0/2 17:00-20:00 (3h) single-neutral-actions single-neutral-a…" at bounding box center [571, 328] width 153 height 66
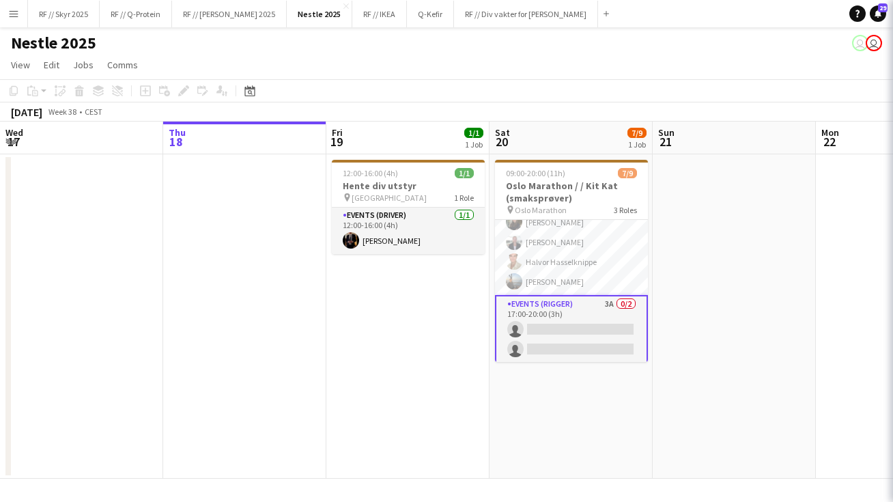
scroll to position [116, 0]
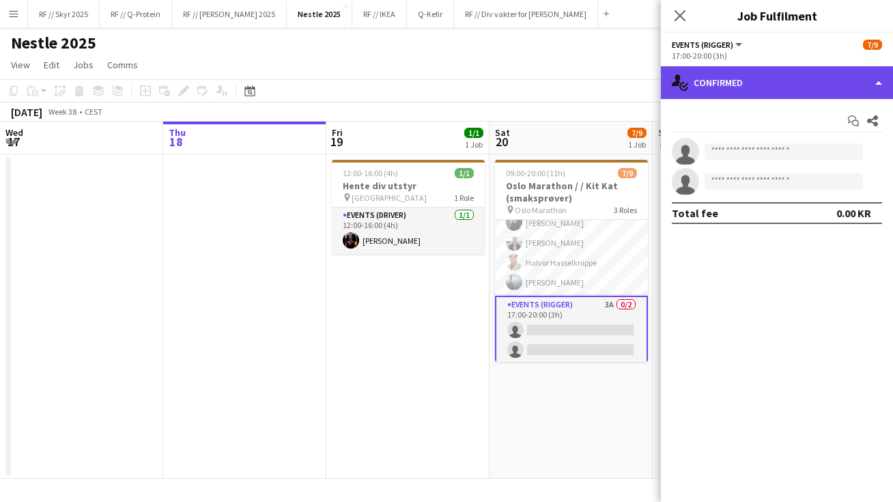
click at [774, 96] on div "single-neutral-actions-check-2 Confirmed" at bounding box center [777, 82] width 232 height 33
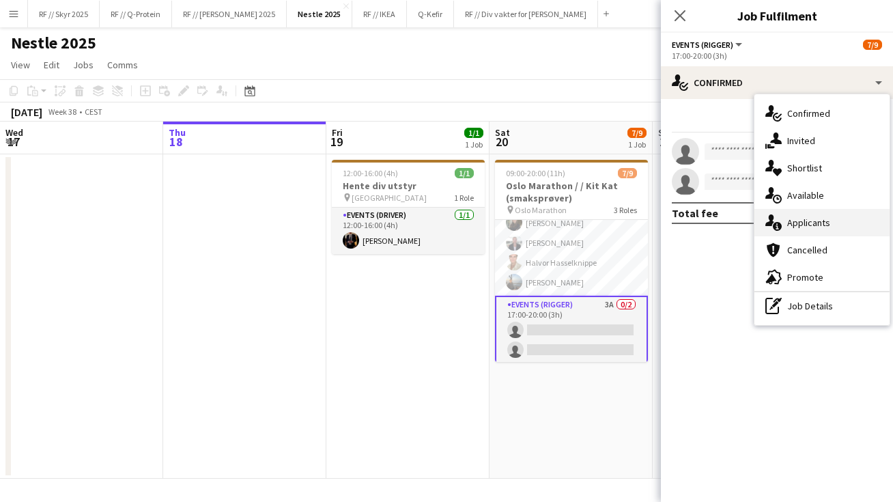
click at [811, 226] on span "Applicants" at bounding box center [808, 222] width 43 height 12
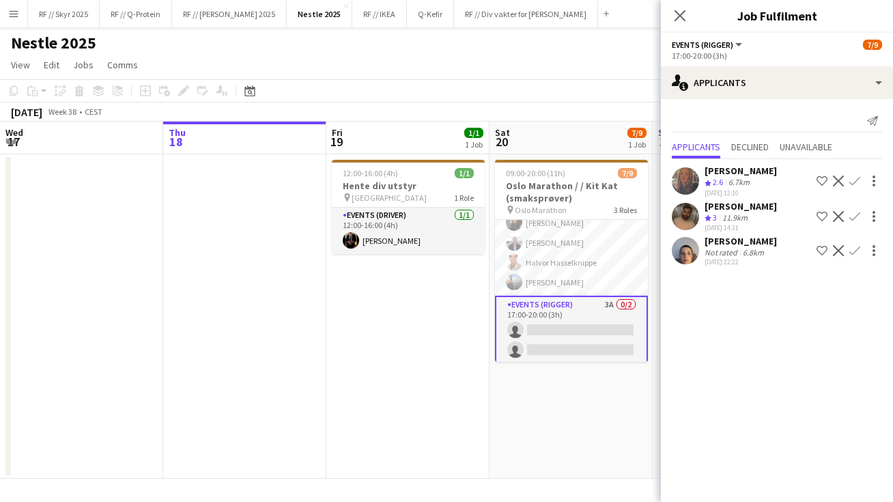
click at [685, 213] on app-user-avatar at bounding box center [684, 216] width 27 height 27
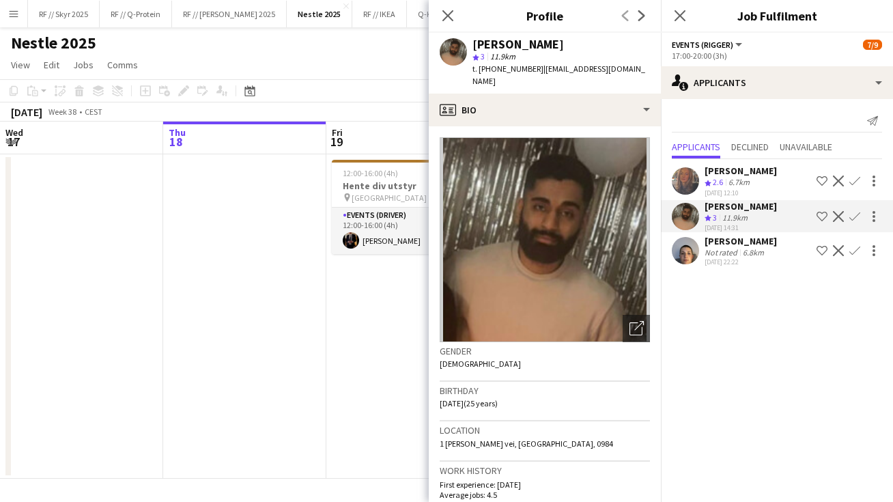
click at [358, 271] on app-date-cell "12:00-16:00 (4h) 1/1 Hente div utstyr pin Oslo 1 Role Events (Driver) 1/1 12:00…" at bounding box center [407, 316] width 163 height 324
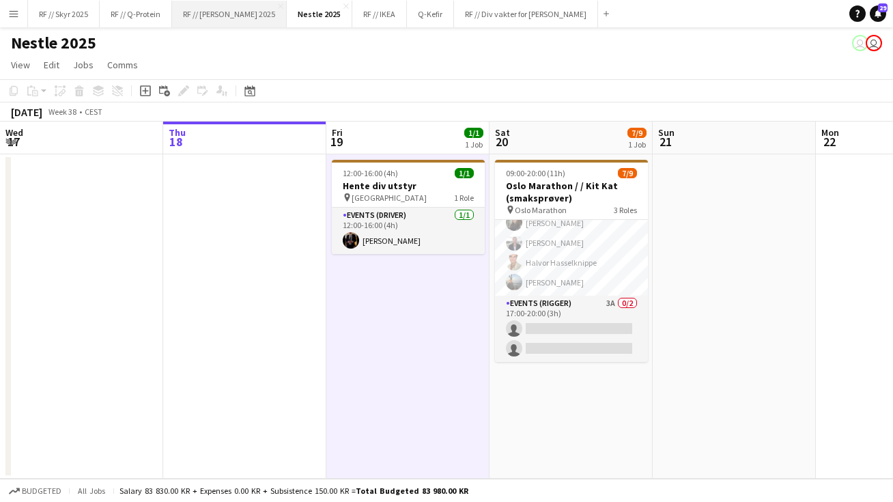
click at [227, 10] on button "RF // Røhne Selmer 2025 Close" at bounding box center [229, 14] width 115 height 27
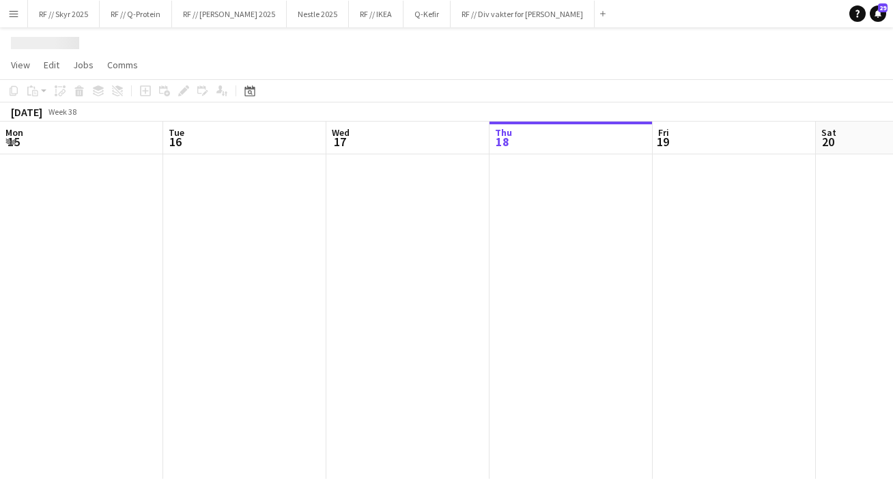
scroll to position [0, 326]
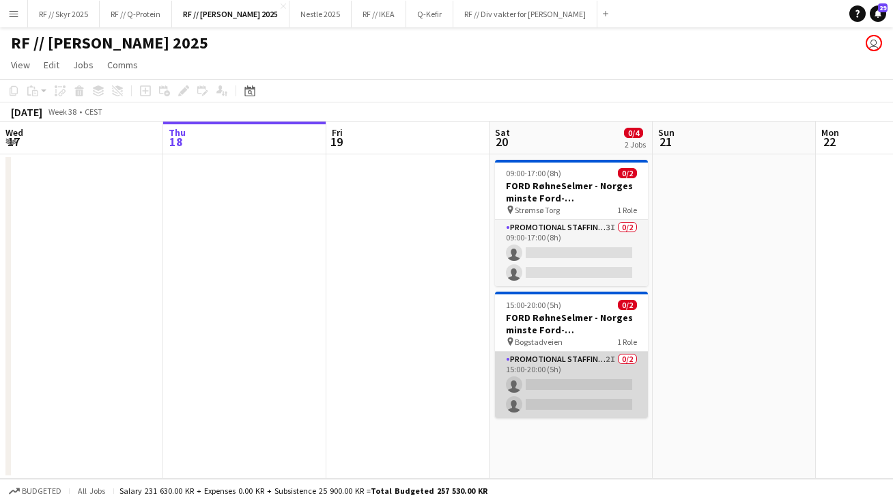
click at [579, 382] on app-card-role "Promotional Staffing (Brand Ambassadors) 2I 0/2 15:00-20:00 (5h) single-neutral…" at bounding box center [571, 384] width 153 height 66
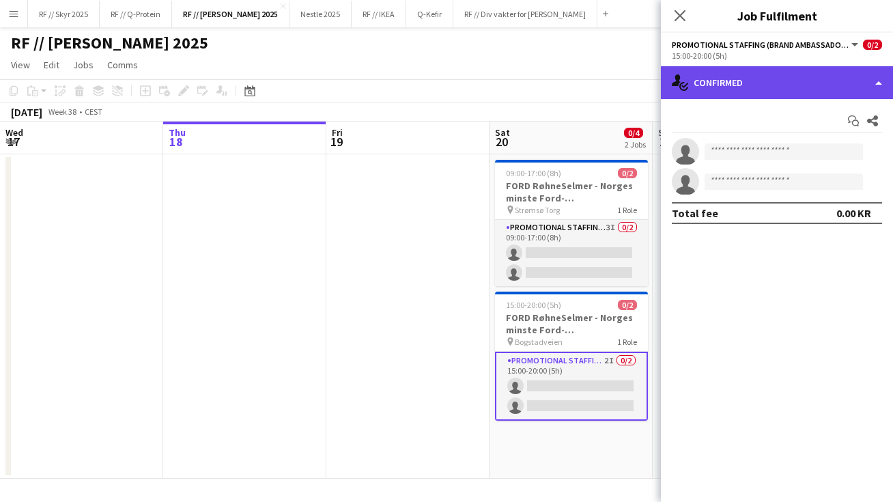
click at [764, 72] on div "single-neutral-actions-check-2 Confirmed" at bounding box center [777, 82] width 232 height 33
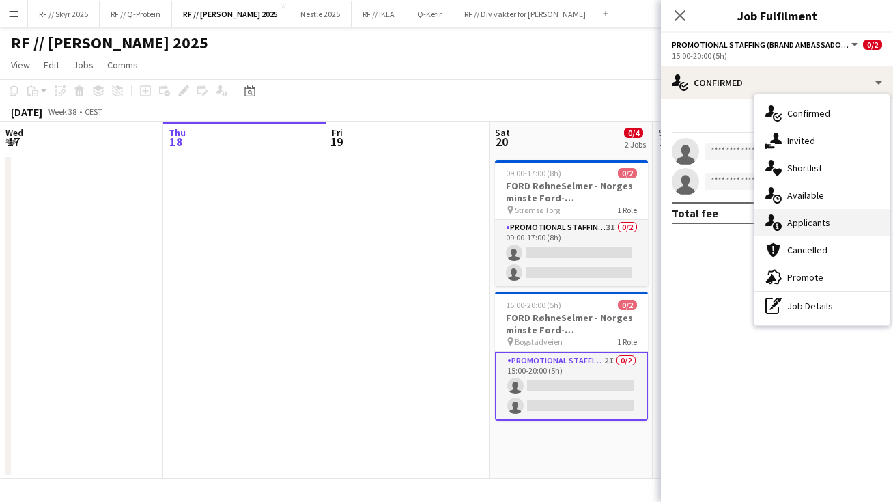
click at [819, 225] on span "Applicants" at bounding box center [808, 222] width 43 height 12
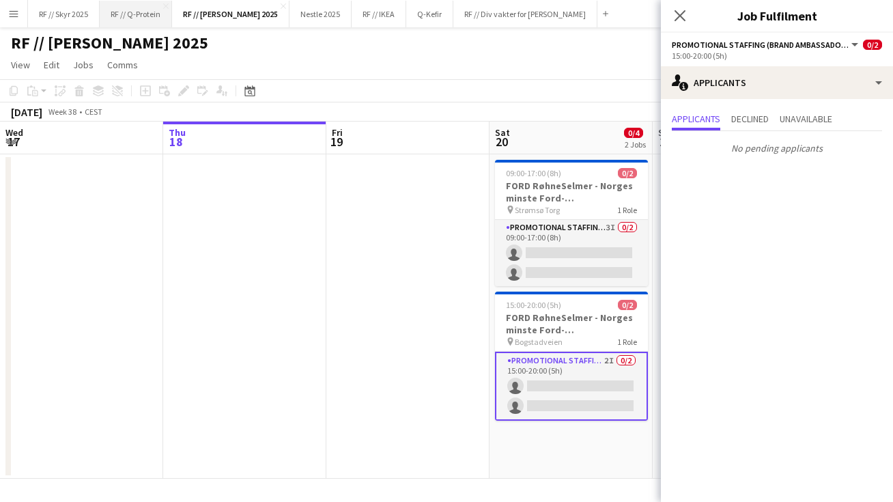
click at [130, 16] on button "RF // Q-Protein Close" at bounding box center [136, 14] width 72 height 27
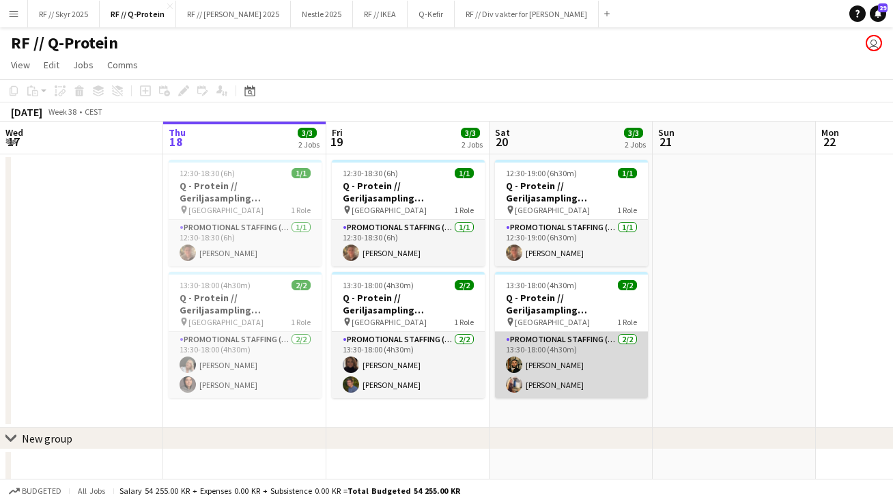
click at [586, 362] on app-card-role "Promotional Staffing (Brand Ambassadors) 2/2 13:30-18:00 (4h30m) Atalay Gøzlek …" at bounding box center [571, 365] width 153 height 66
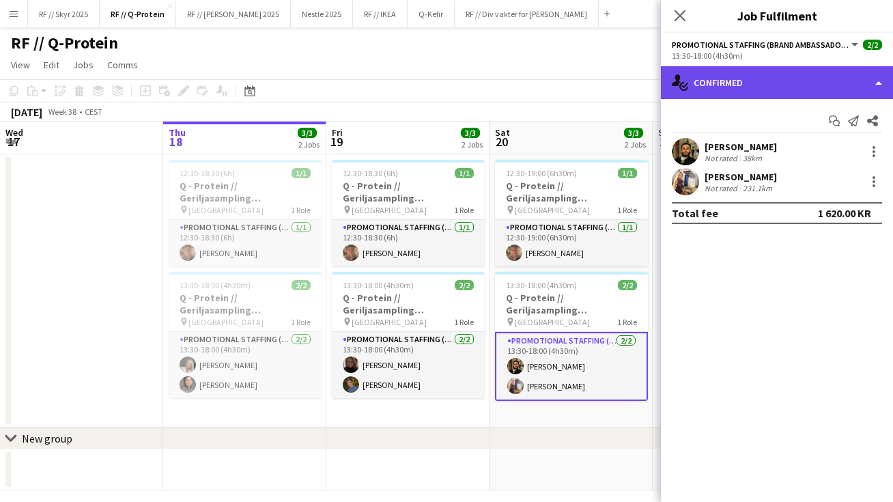
click at [728, 93] on div "single-neutral-actions-check-2 Confirmed" at bounding box center [777, 82] width 232 height 33
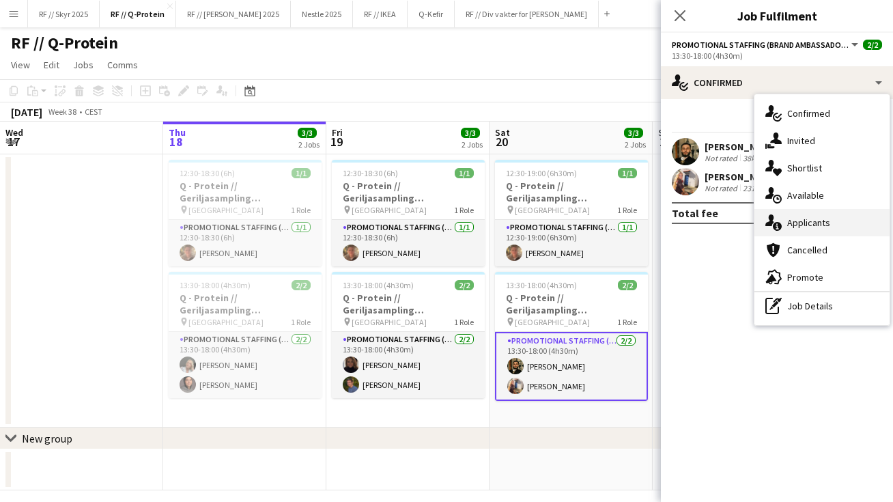
click at [827, 223] on span "Applicants" at bounding box center [808, 222] width 43 height 12
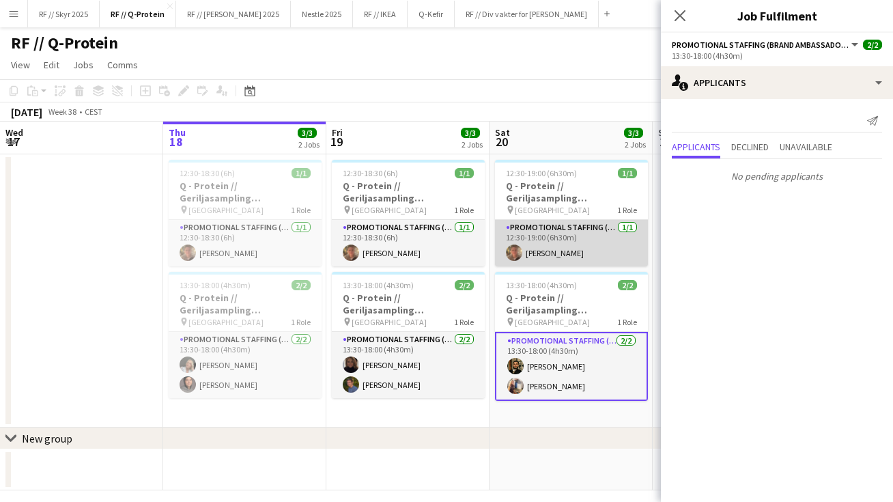
click at [519, 247] on app-user-avatar at bounding box center [514, 252] width 16 height 16
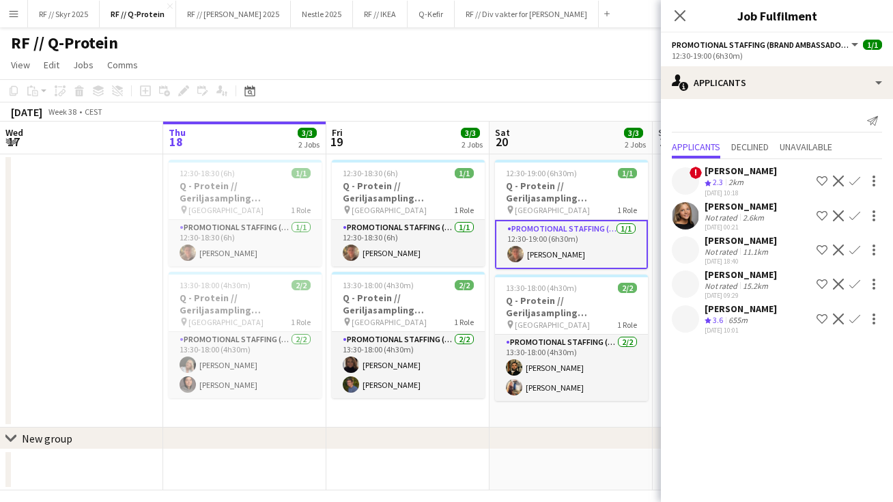
click at [689, 212] on app-user-avatar at bounding box center [684, 215] width 27 height 27
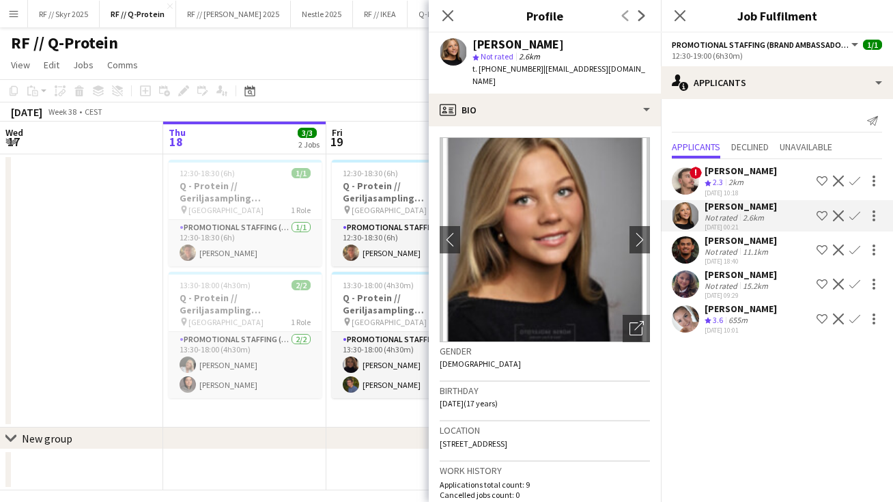
click at [689, 280] on app-user-avatar at bounding box center [684, 283] width 27 height 27
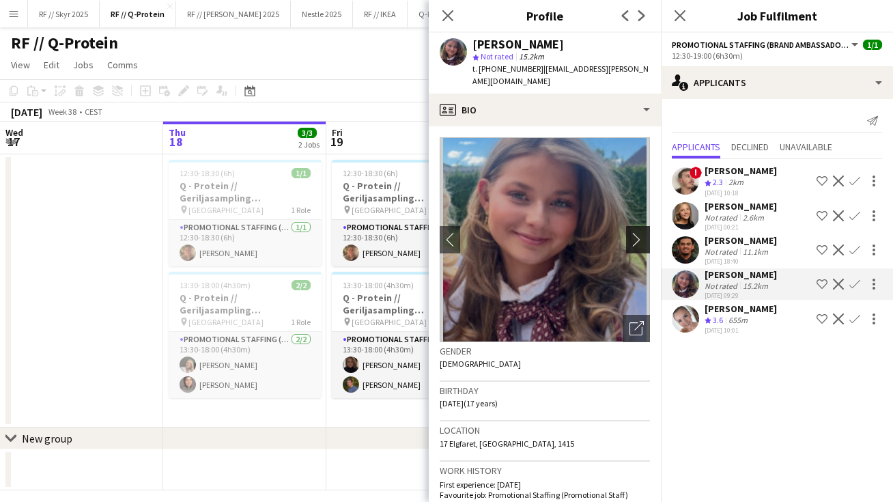
click at [633, 226] on button "chevron-right" at bounding box center [639, 239] width 27 height 27
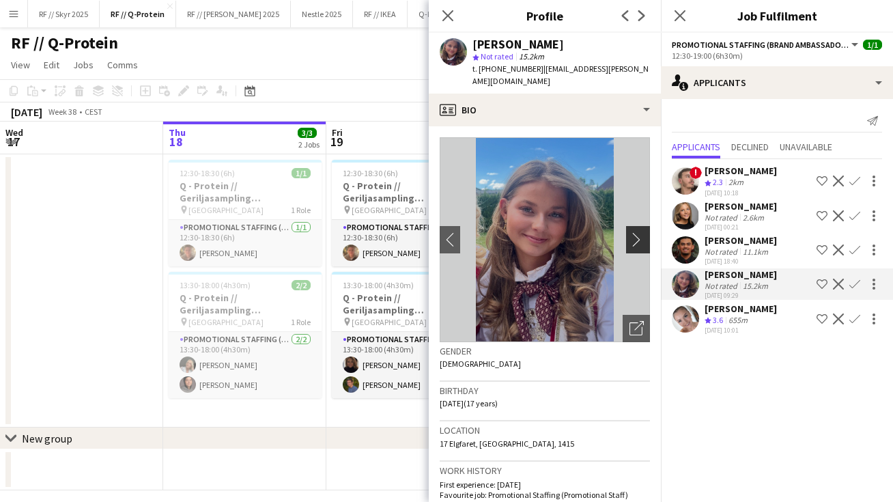
click at [635, 232] on app-icon "chevron-right" at bounding box center [639, 239] width 21 height 14
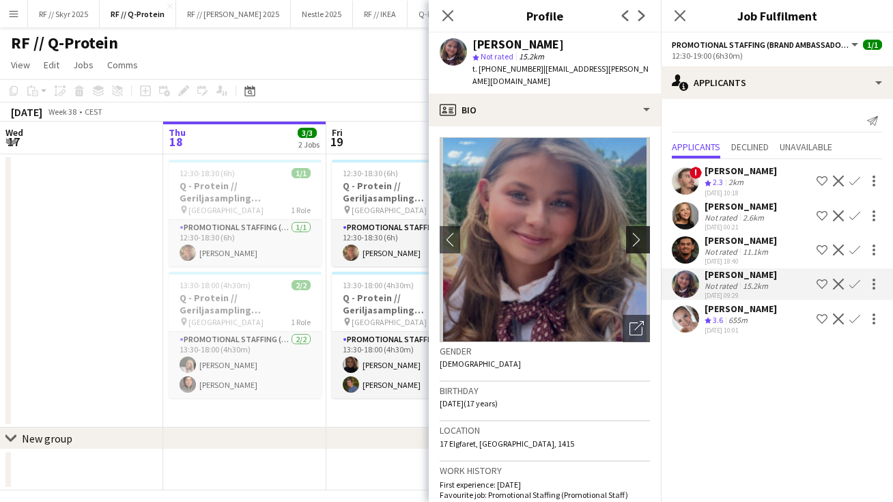
click at [635, 232] on app-icon "chevron-right" at bounding box center [639, 239] width 21 height 14
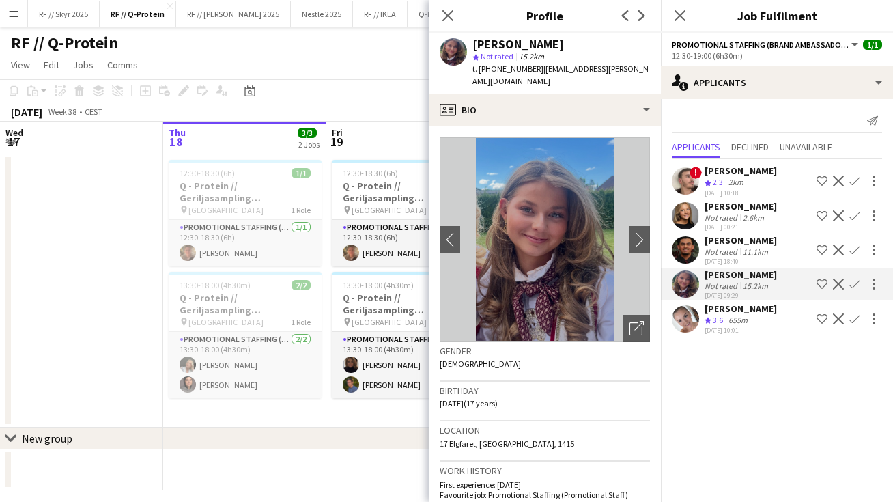
click at [684, 324] on app-user-avatar at bounding box center [684, 318] width 27 height 27
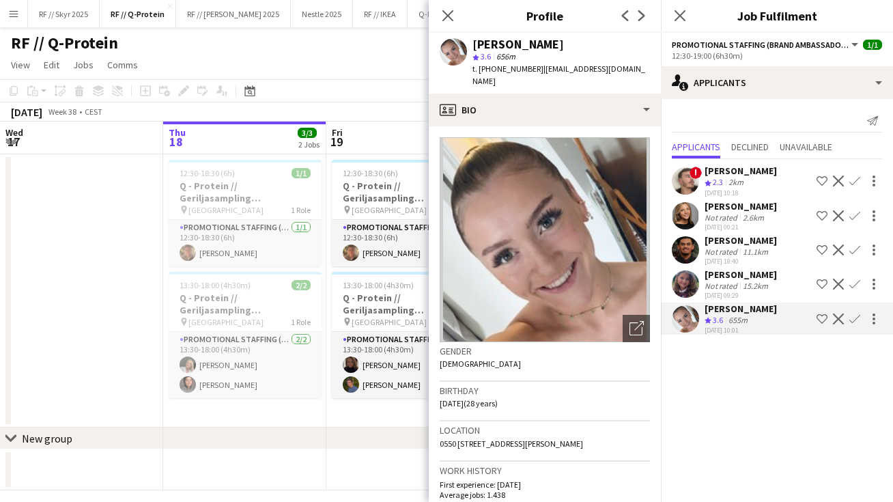
click at [685, 276] on app-user-avatar at bounding box center [684, 283] width 27 height 27
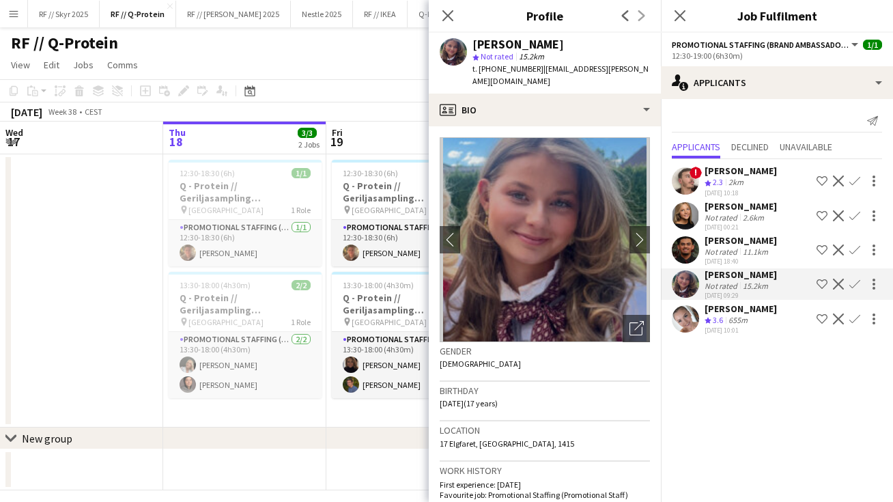
click at [687, 254] on app-user-avatar at bounding box center [684, 249] width 27 height 27
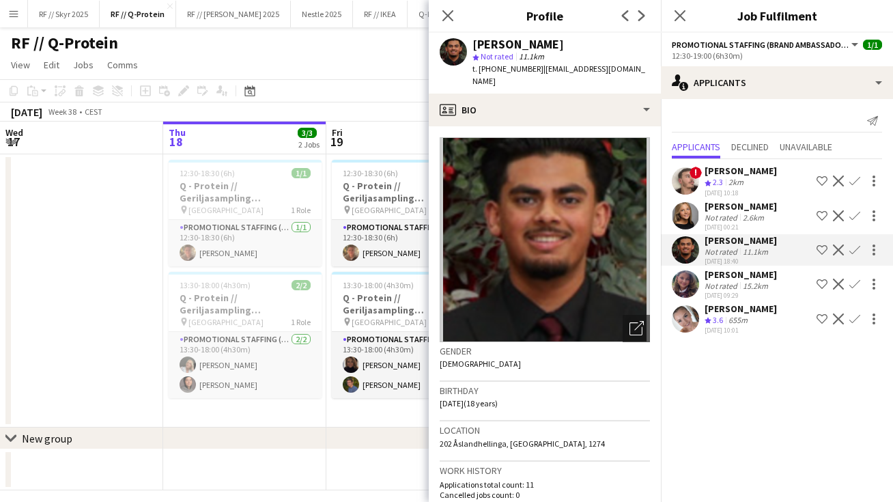
click at [397, 88] on app-toolbar "Copy Paste Paste Command V Paste with crew Command Shift V Paste linked Job Del…" at bounding box center [446, 90] width 893 height 23
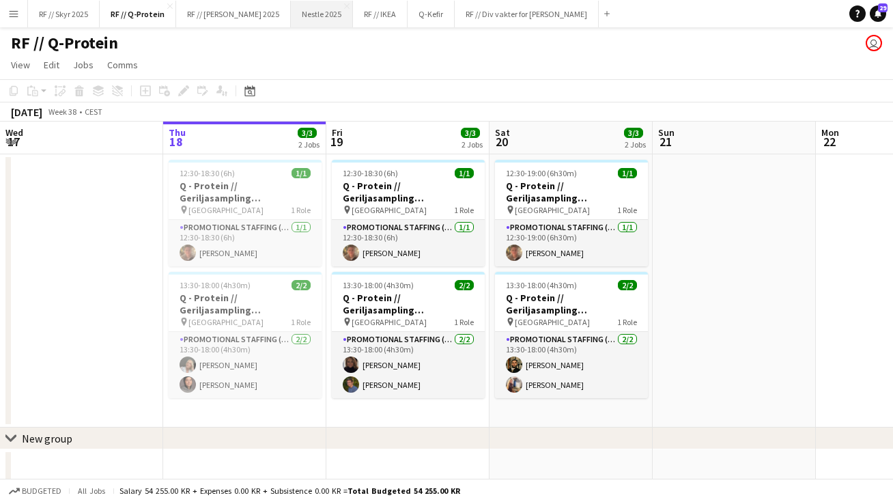
click at [313, 10] on button "Nestle 2025 Close" at bounding box center [322, 14] width 62 height 27
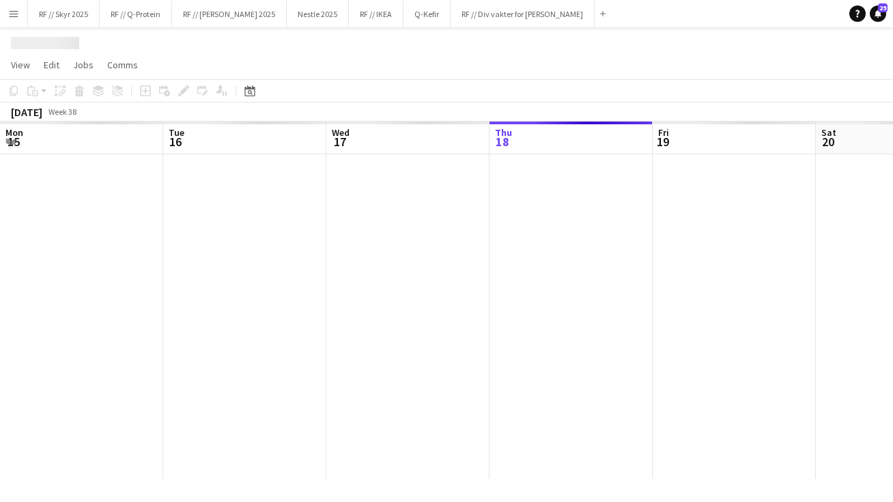
scroll to position [0, 326]
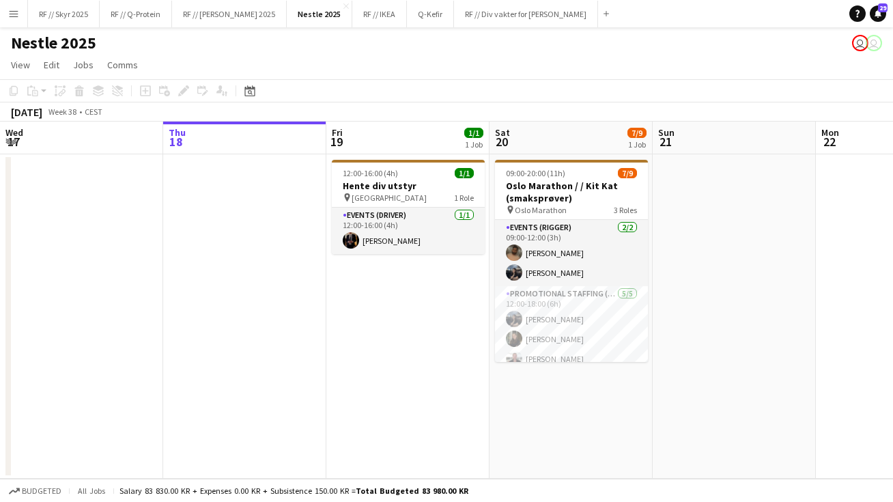
click at [436, 352] on app-date-cell "12:00-16:00 (4h) 1/1 Hente div utstyr pin Oslo 1 Role Events (Driver) 1/1 12:00…" at bounding box center [407, 316] width 163 height 324
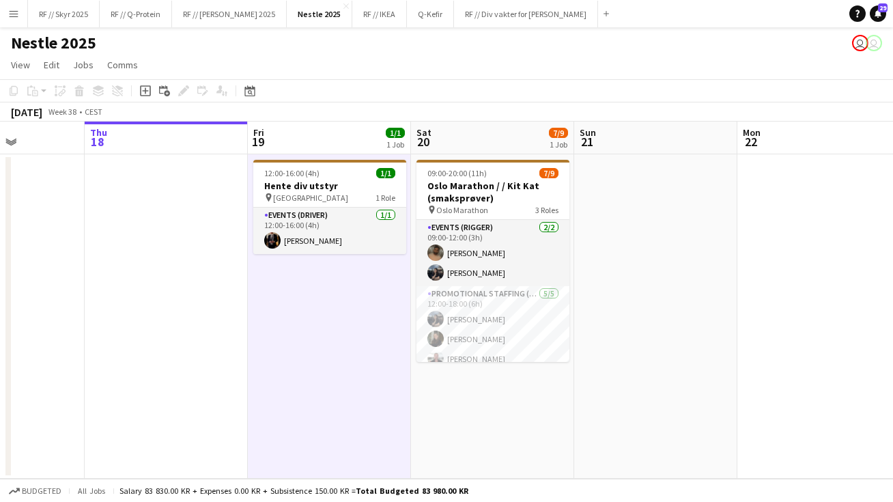
scroll to position [0, 407]
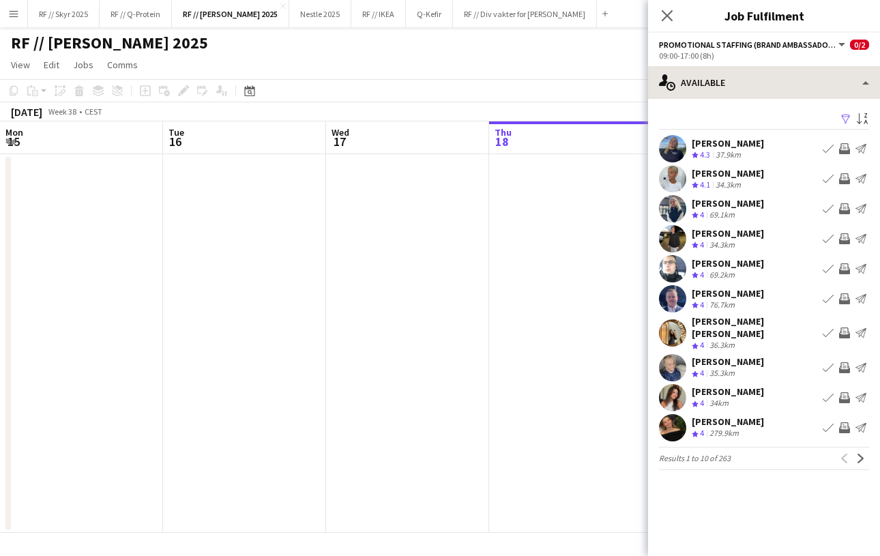
scroll to position [0, 326]
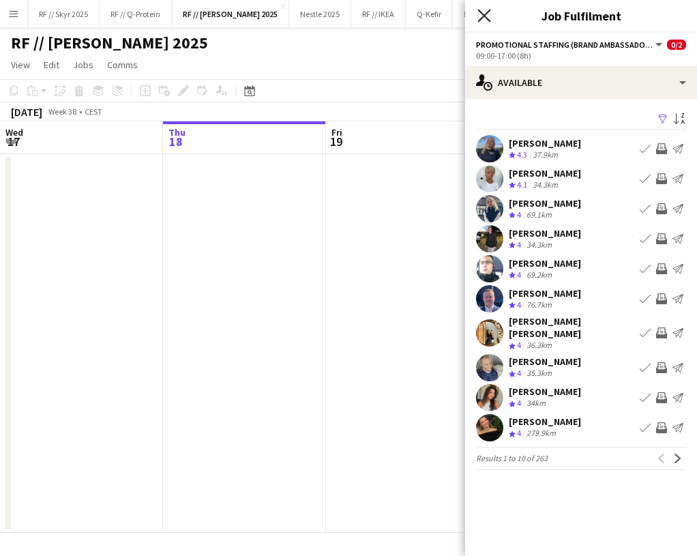
click at [489, 22] on icon "Close pop-in" at bounding box center [484, 15] width 13 height 13
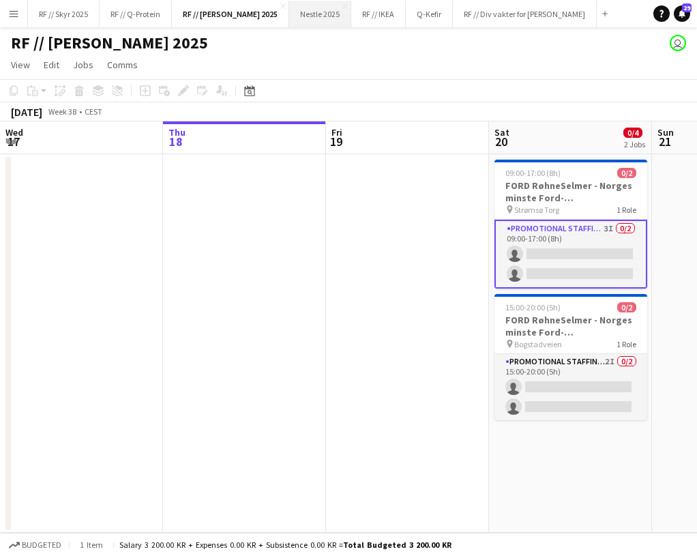
click at [319, 19] on button "Nestle 2025 Close" at bounding box center [320, 14] width 62 height 27
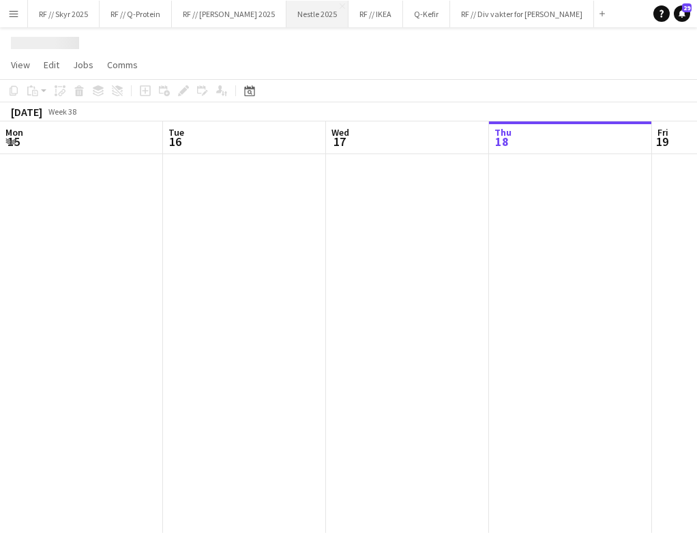
scroll to position [0, 326]
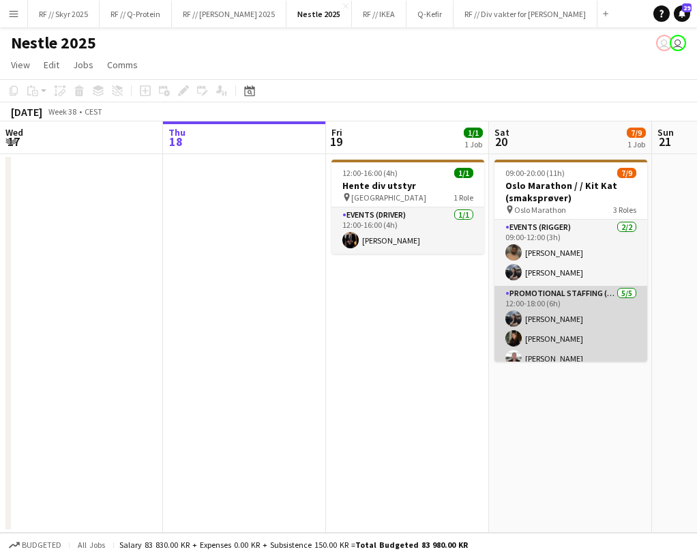
click at [560, 300] on app-card-role "Promotional Staffing (Sampling Staff) [DATE] 12:00-18:00 (6h) [PERSON_NAME] [PE…" at bounding box center [571, 349] width 153 height 126
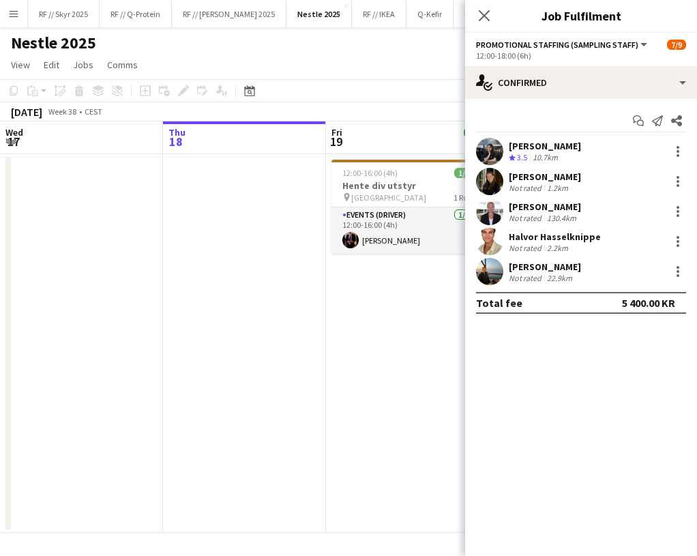
click at [489, 181] on app-user-avatar at bounding box center [489, 181] width 27 height 27
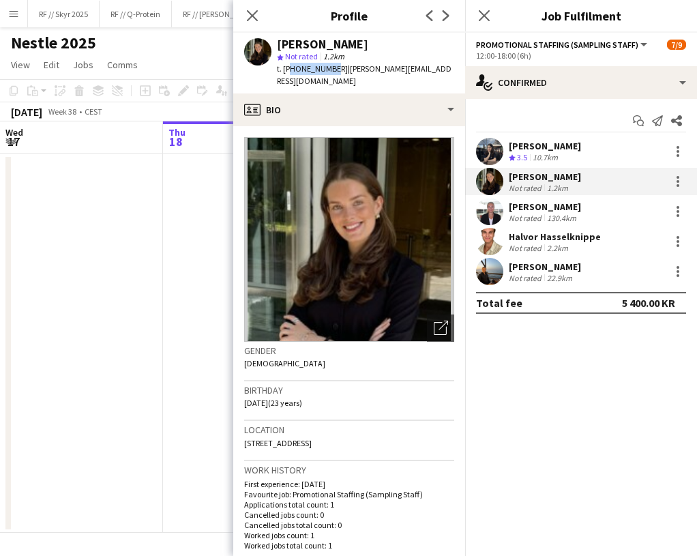
drag, startPoint x: 328, startPoint y: 73, endPoint x: 286, endPoint y: 70, distance: 41.7
click at [286, 70] on span "t. [PHONE_NUMBER]" at bounding box center [312, 68] width 71 height 10
click at [289, 68] on span "t. [PHONE_NUMBER]" at bounding box center [312, 68] width 71 height 10
drag, startPoint x: 285, startPoint y: 68, endPoint x: 329, endPoint y: 68, distance: 43.7
click at [329, 68] on span "t. [PHONE_NUMBER]" at bounding box center [312, 68] width 71 height 10
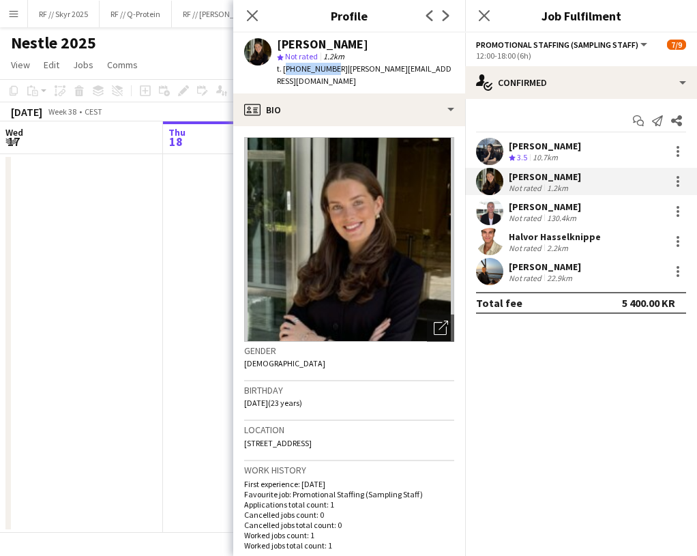
copy span "[PHONE_NUMBER]"
click at [491, 278] on app-user-avatar at bounding box center [489, 271] width 27 height 27
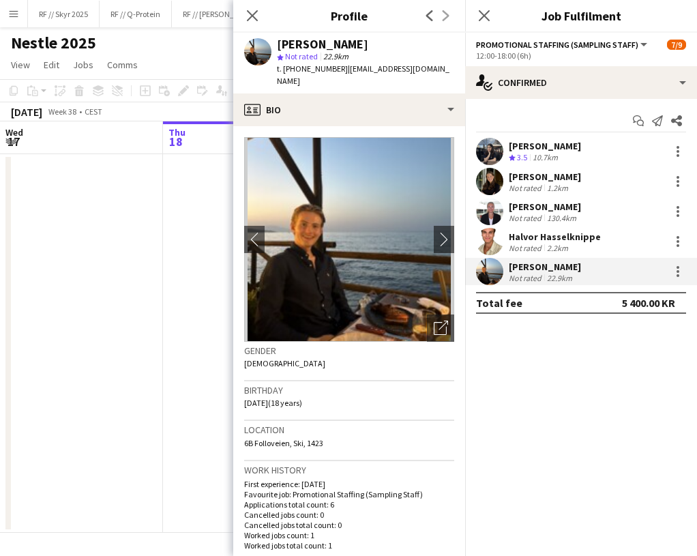
click at [495, 163] on app-user-avatar at bounding box center [489, 151] width 27 height 27
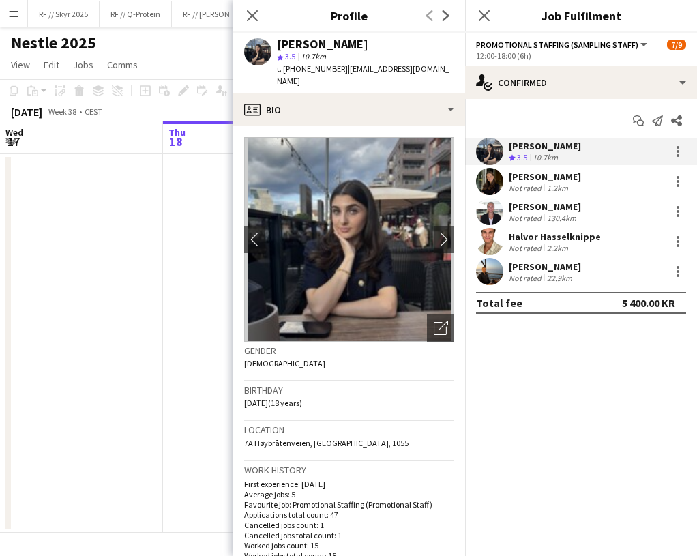
click at [318, 72] on span "t. [PHONE_NUMBER]" at bounding box center [312, 68] width 71 height 10
drag, startPoint x: 327, startPoint y: 69, endPoint x: 285, endPoint y: 70, distance: 41.6
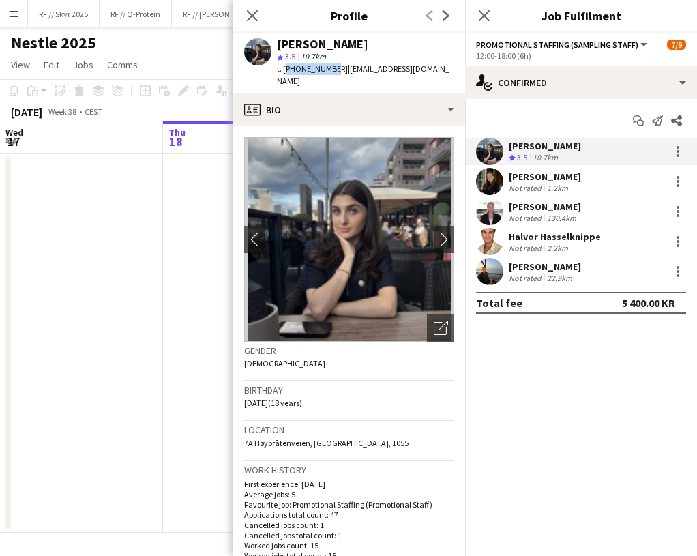
click at [285, 70] on span "t. [PHONE_NUMBER]" at bounding box center [312, 68] width 71 height 10
copy span "[PHONE_NUMBER]"
click at [492, 267] on app-user-avatar at bounding box center [489, 271] width 27 height 27
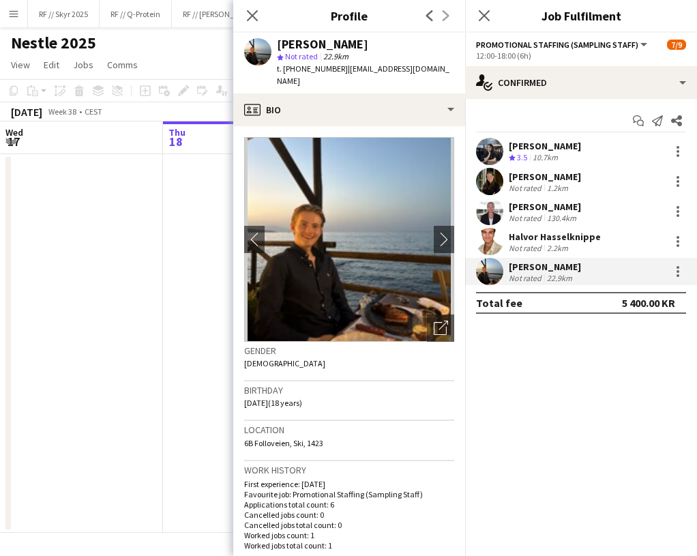
click at [319, 65] on span "t. [PHONE_NUMBER]" at bounding box center [312, 68] width 71 height 10
drag, startPoint x: 332, startPoint y: 70, endPoint x: 285, endPoint y: 70, distance: 47.1
click at [285, 70] on div "t. [PHONE_NUMBER] | [EMAIL_ADDRESS][DOMAIN_NAME]" at bounding box center [365, 75] width 177 height 25
copy div "[PHONE_NUMBER] |"
click at [487, 240] on app-user-avatar at bounding box center [489, 241] width 27 height 27
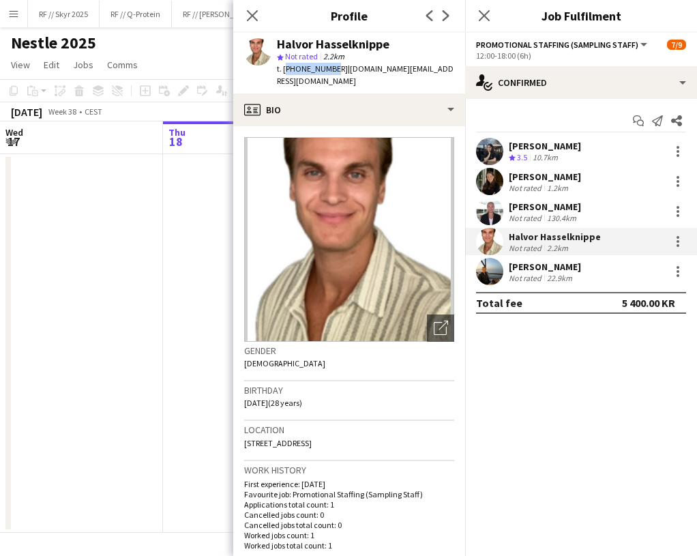
drag, startPoint x: 327, startPoint y: 70, endPoint x: 285, endPoint y: 68, distance: 41.6
click at [285, 68] on span "t. [PHONE_NUMBER]" at bounding box center [312, 68] width 71 height 10
copy span "[PHONE_NUMBER]"
click at [487, 199] on app-user-avatar at bounding box center [489, 211] width 27 height 27
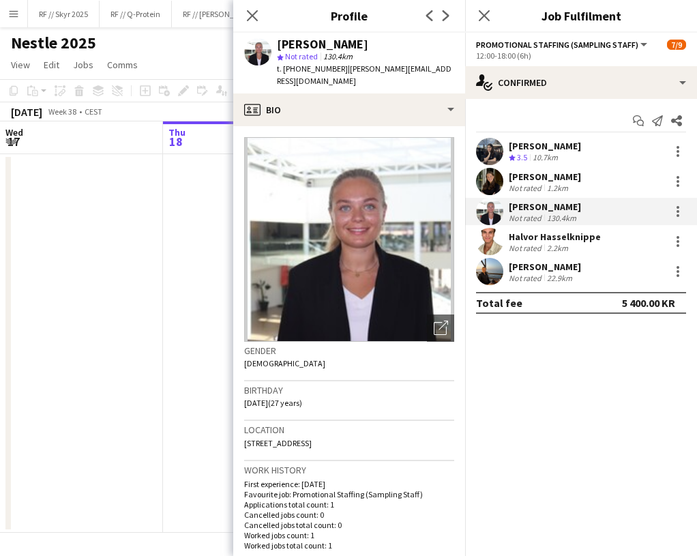
click at [309, 66] on span "t. [PHONE_NUMBER]" at bounding box center [312, 68] width 71 height 10
copy span "4795487188"
